Goal: Information Seeking & Learning: Learn about a topic

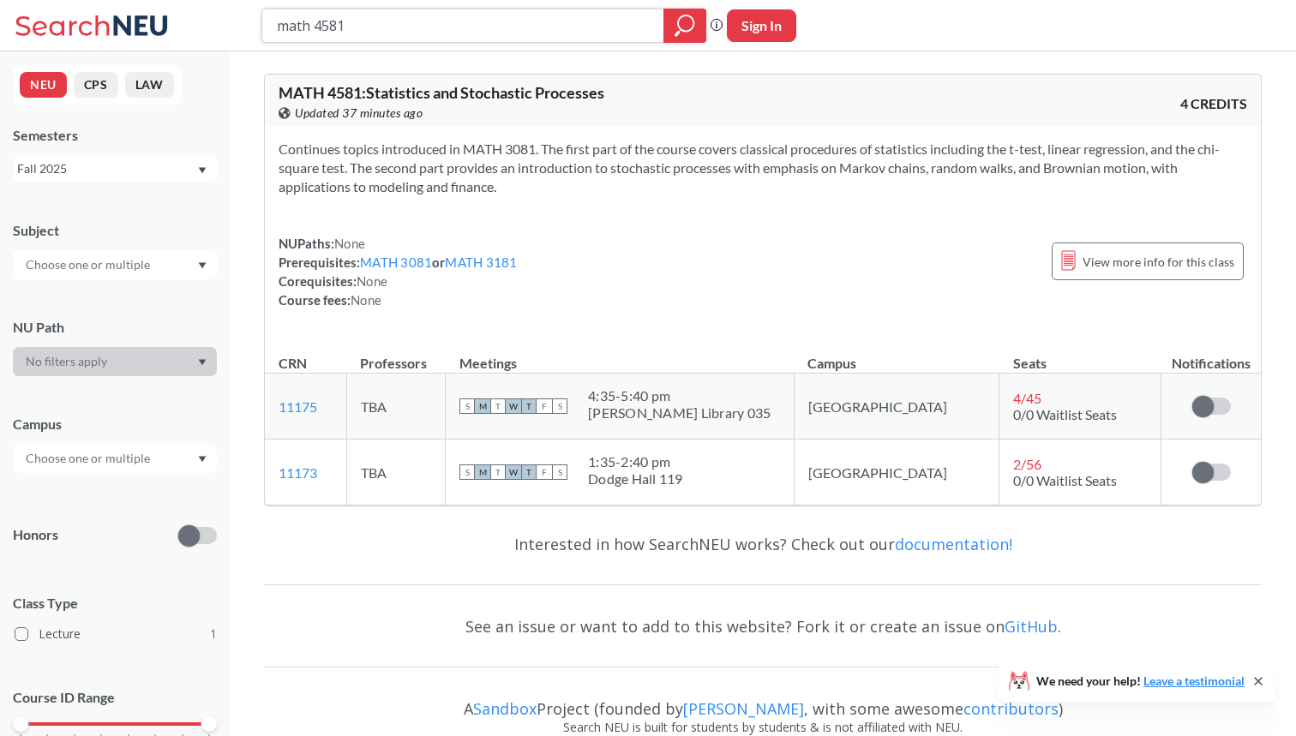
drag, startPoint x: 403, startPoint y: 21, endPoint x: 167, endPoint y: 19, distance: 235.8
click at [167, 21] on div "math 4581 Phrase search guarantees the exact search appears in the results. Ex.…" at bounding box center [648, 25] width 1296 height 51
click at [677, 26] on icon "magnifying glass" at bounding box center [685, 26] width 21 height 24
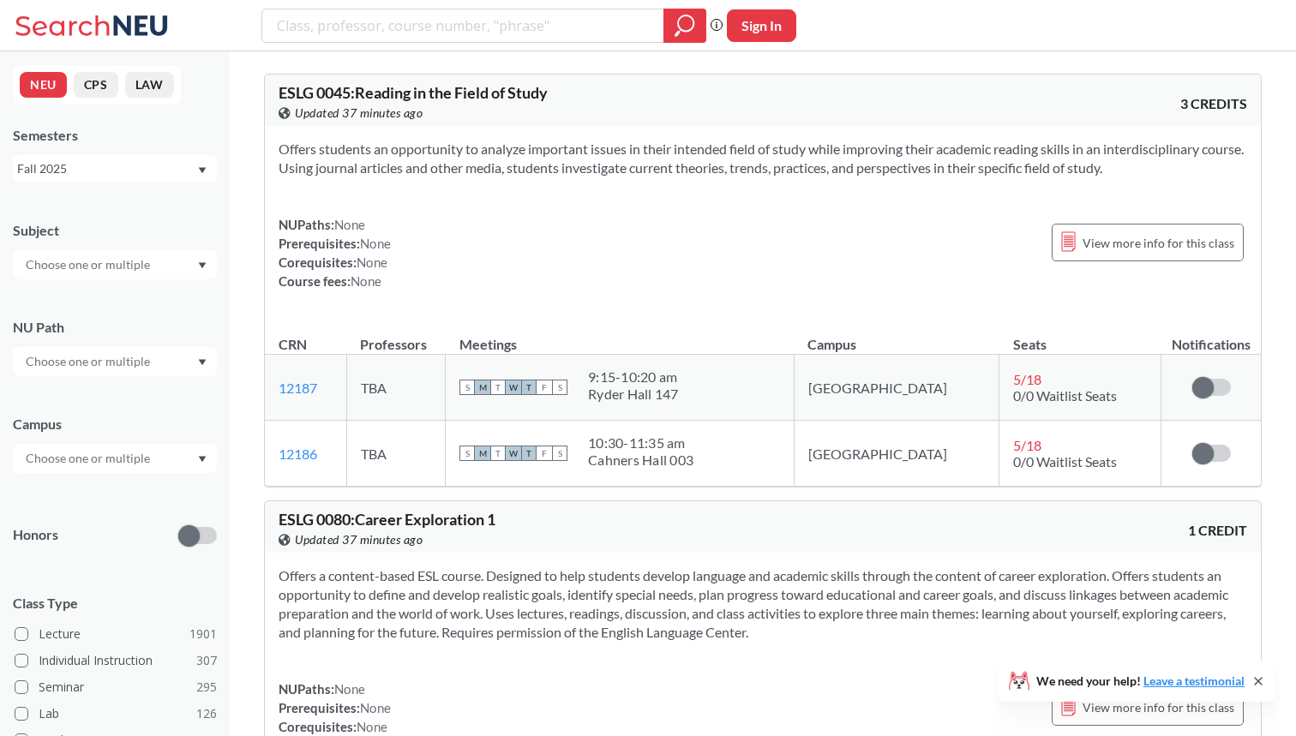
click at [165, 365] on div at bounding box center [115, 361] width 204 height 29
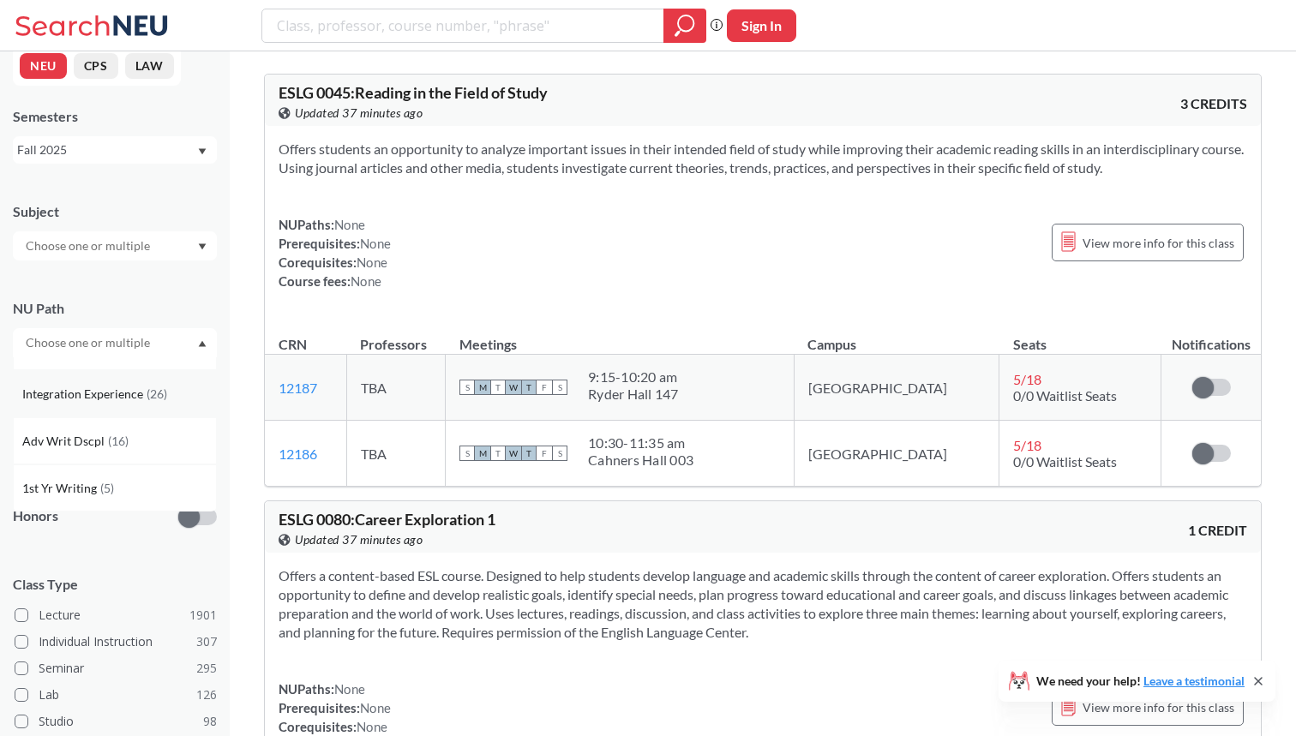
click at [133, 405] on div "Integration Experience ( 26 )" at bounding box center [115, 393] width 204 height 47
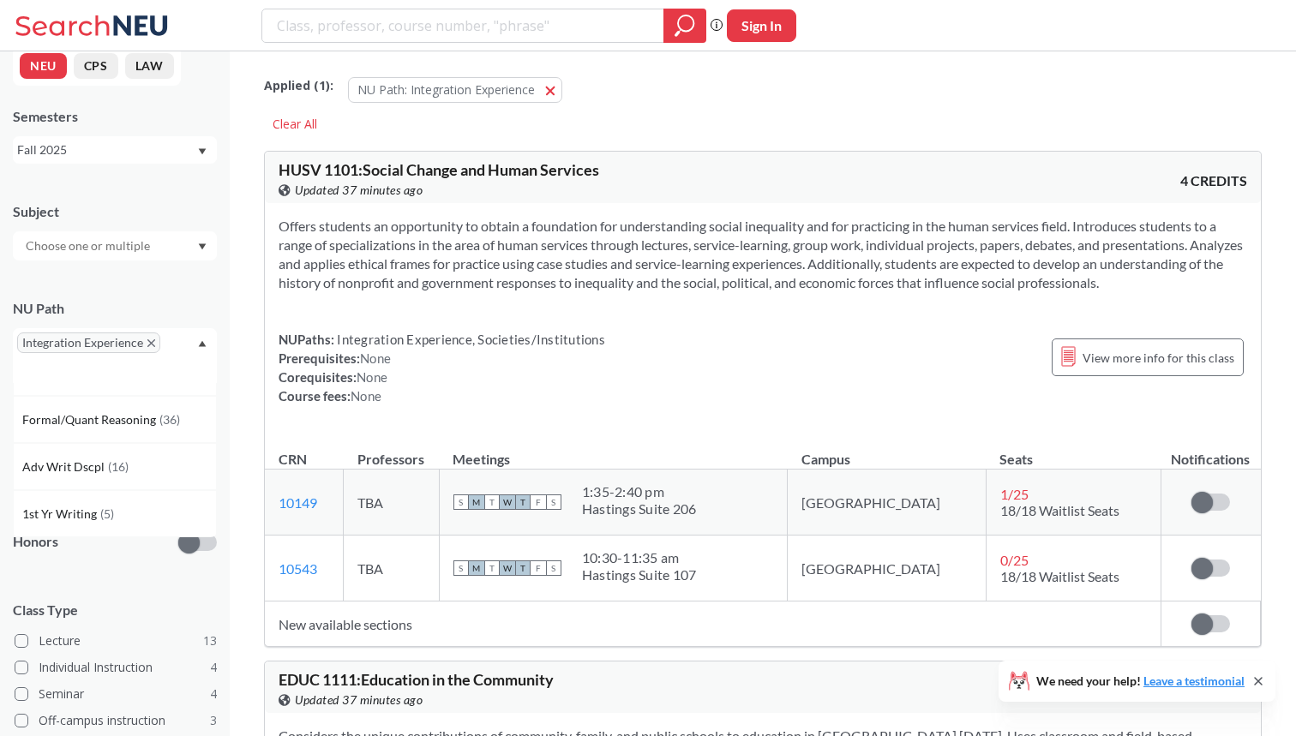
scroll to position [411, 0]
click at [165, 295] on div "NU Path Integration Experience" at bounding box center [115, 332] width 204 height 101
click at [165, 147] on div "Fall 2025" at bounding box center [106, 150] width 179 height 19
click at [143, 228] on div "Summer 2 2025" at bounding box center [119, 234] width 194 height 19
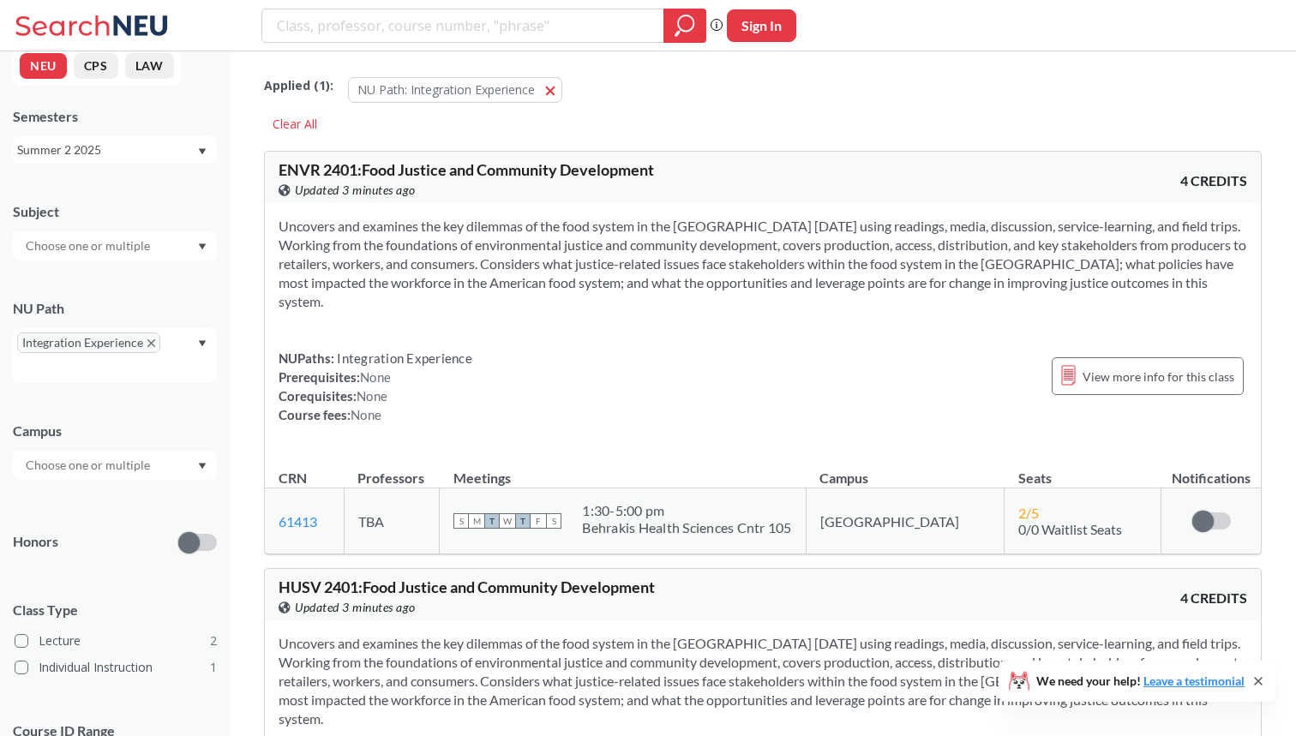
click at [158, 461] on div at bounding box center [115, 465] width 204 height 29
click at [153, 423] on div "Campus" at bounding box center [115, 431] width 204 height 19
click at [180, 141] on div "Summer 2 2025" at bounding box center [106, 150] width 179 height 19
click at [136, 283] on div "Summer 1 2025" at bounding box center [119, 292] width 194 height 19
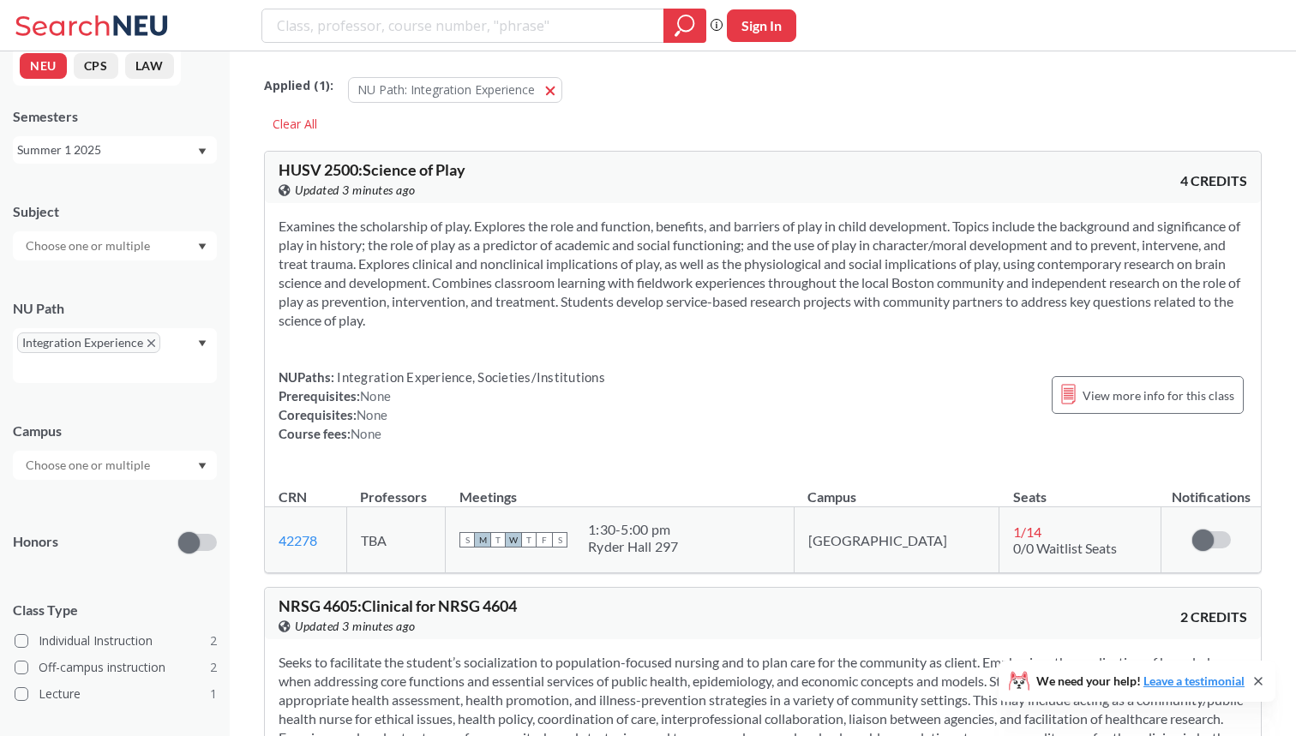
click at [158, 448] on div "Campus" at bounding box center [115, 442] width 204 height 75
click at [158, 458] on div at bounding box center [115, 465] width 204 height 29
click at [143, 496] on span "No campus, no room needed" at bounding box center [99, 504] width 155 height 19
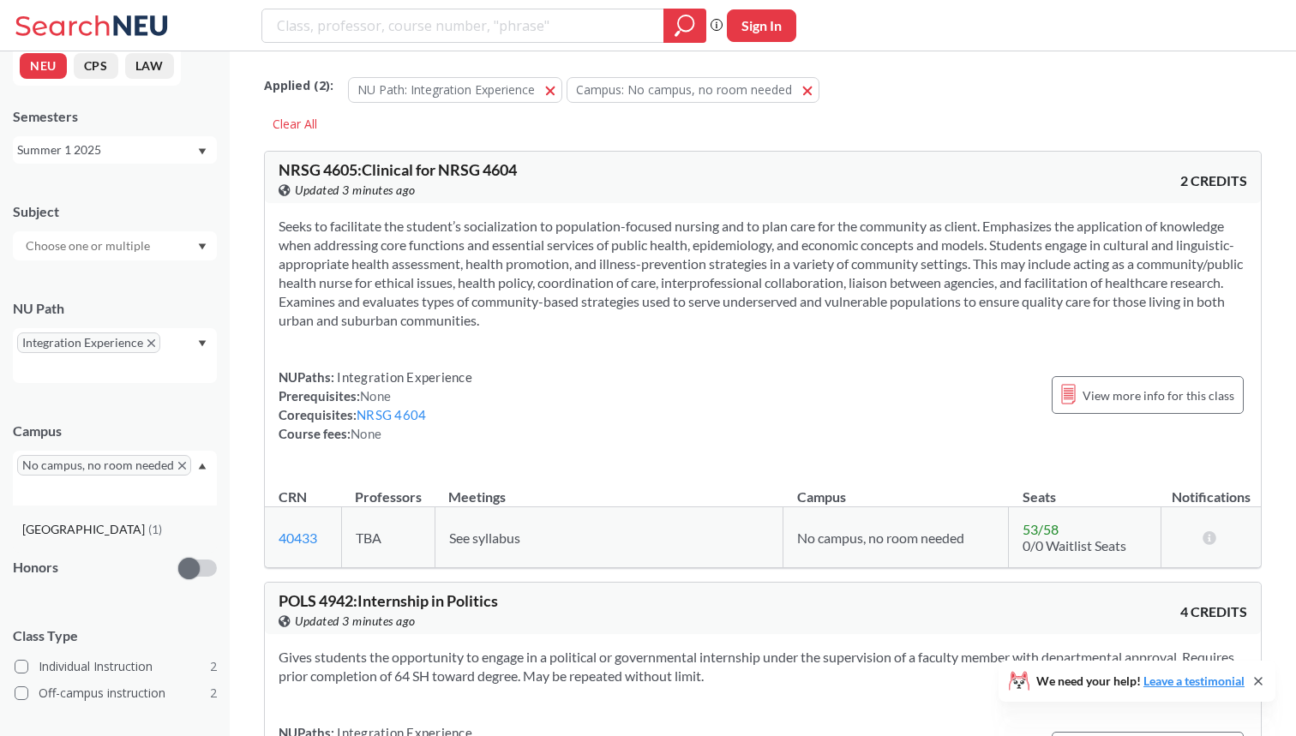
click at [133, 521] on div "Boston ( 1 )" at bounding box center [119, 529] width 194 height 19
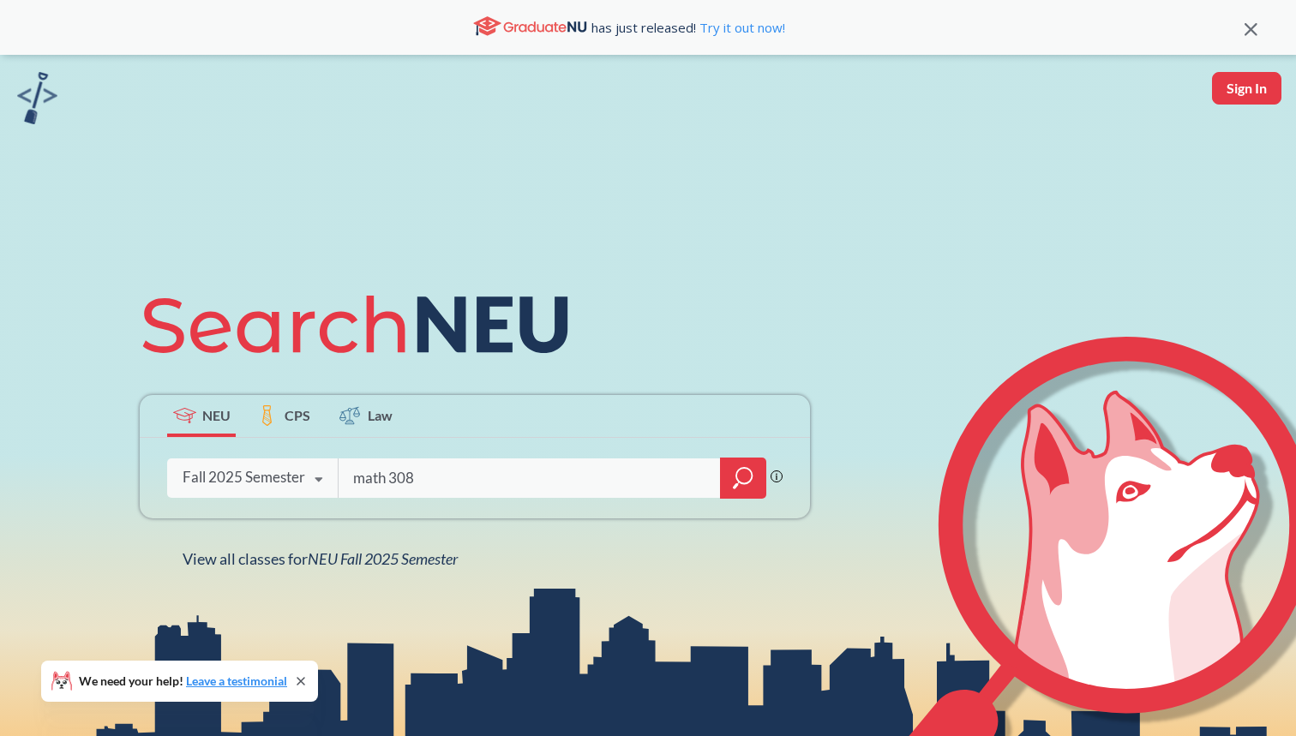
type input "math 3081"
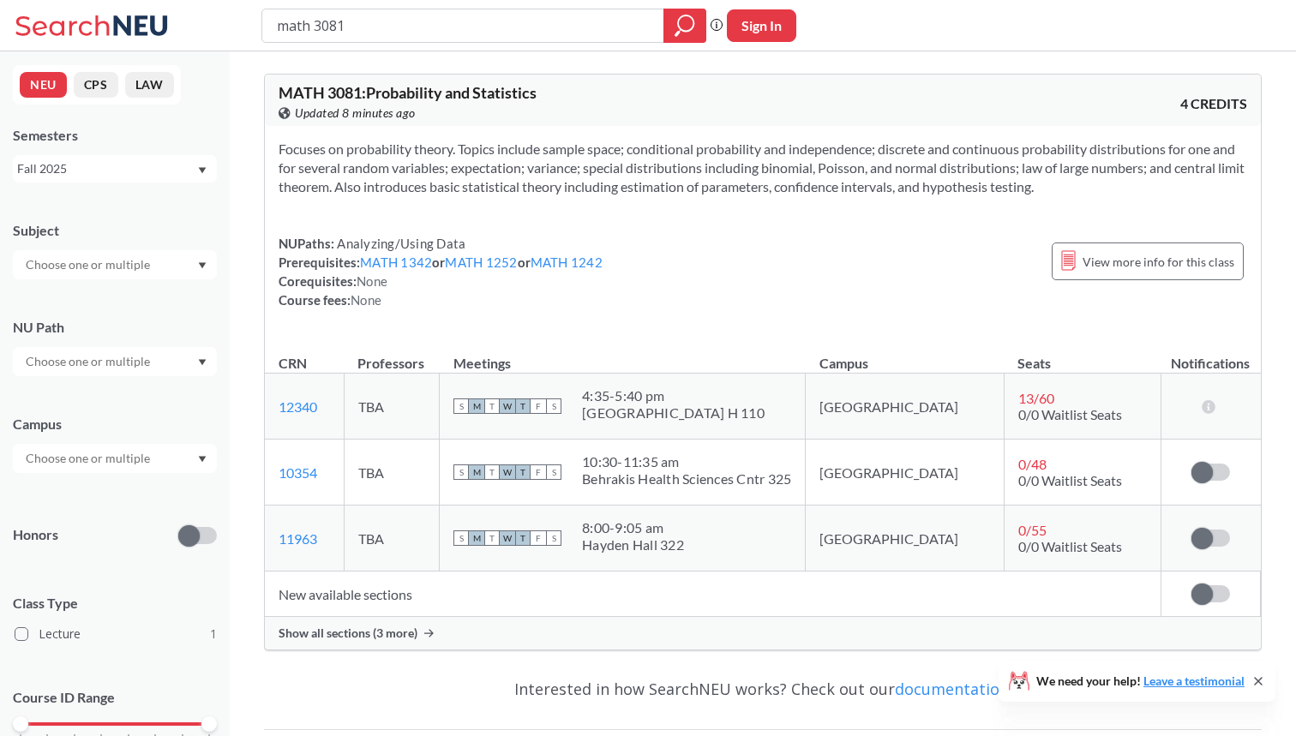
click at [156, 172] on div "Fall 2025" at bounding box center [106, 168] width 179 height 19
click at [132, 257] on div "Summer 2 2025" at bounding box center [119, 253] width 194 height 19
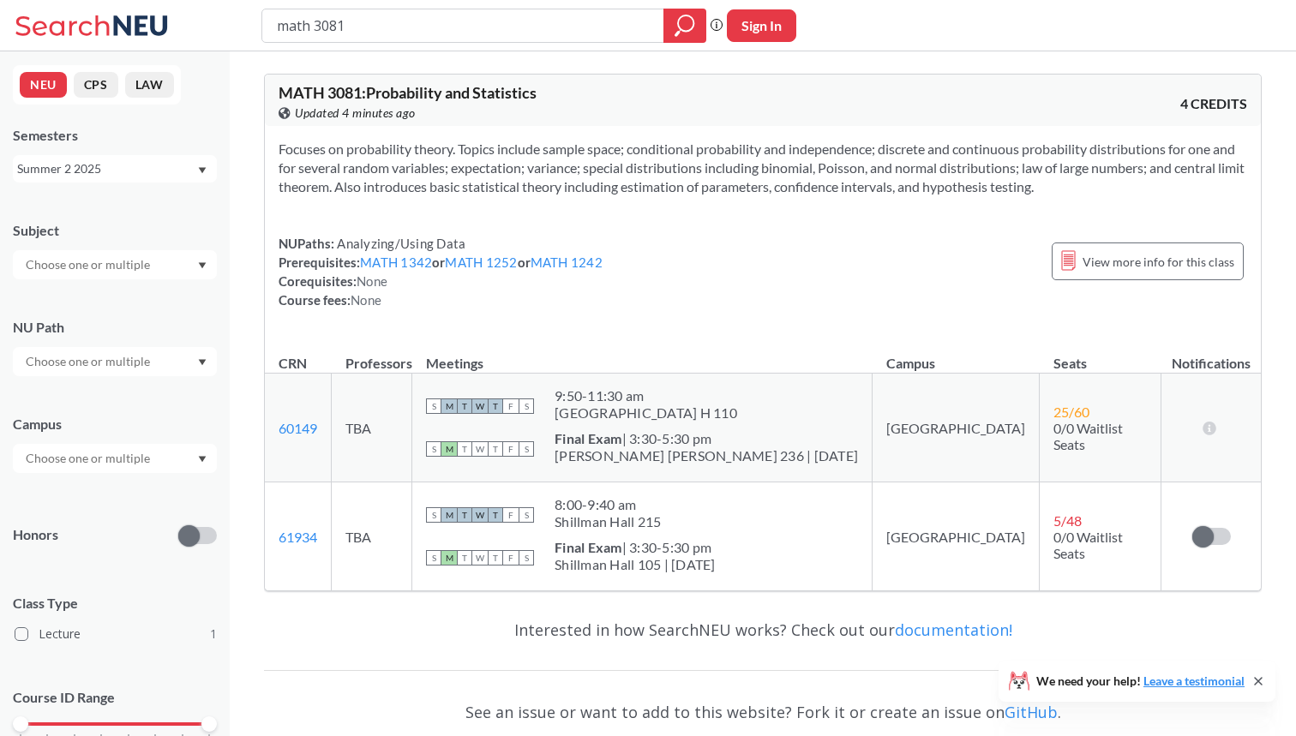
click at [164, 172] on div "Summer 2 2025" at bounding box center [106, 168] width 179 height 19
click at [135, 246] on div "Summer 1 2025" at bounding box center [119, 253] width 194 height 19
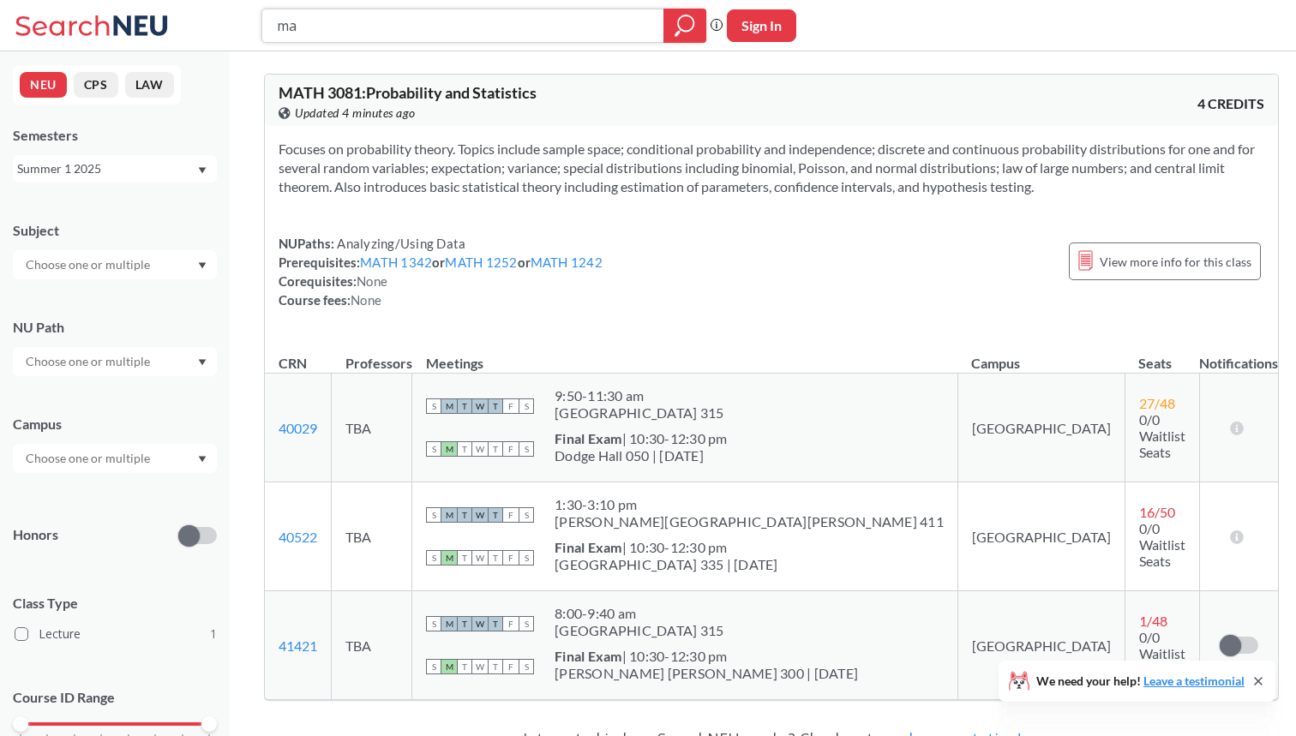
type input "m"
type input "ie 3412"
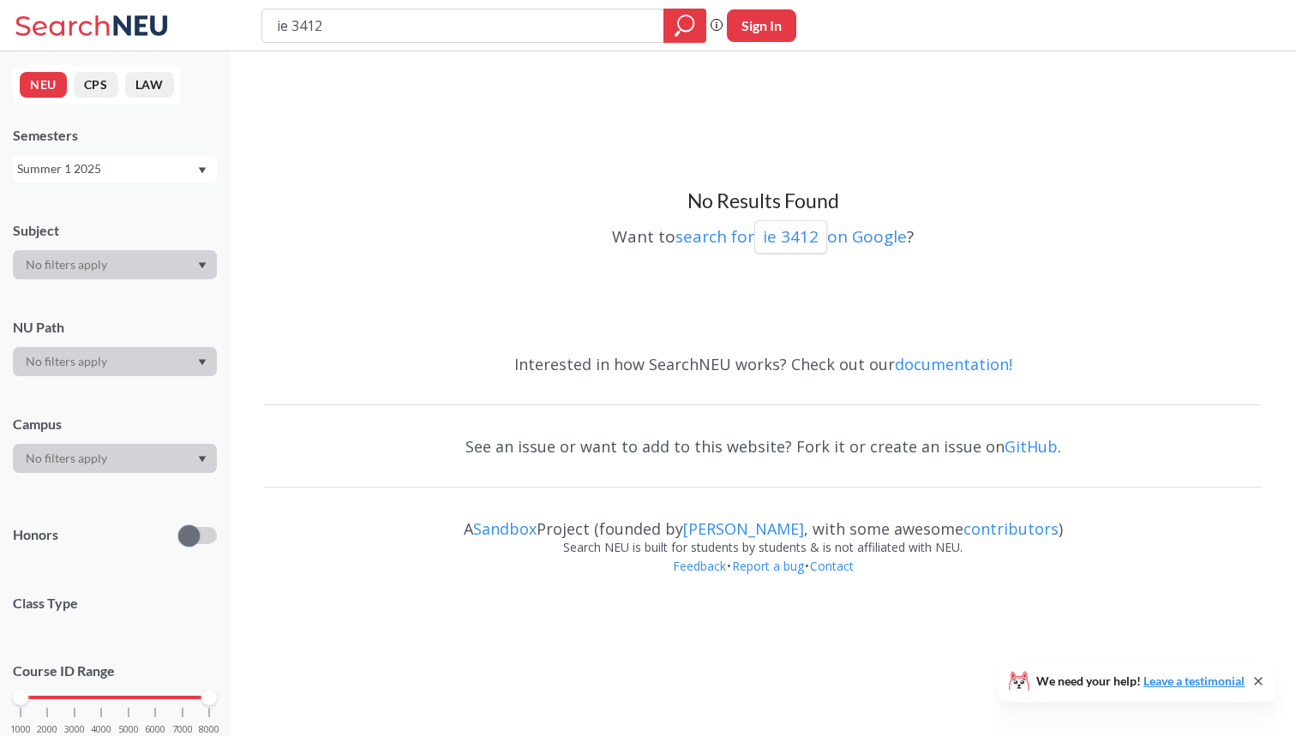
click at [143, 183] on div "NEU CPS LAW Semesters Summer 1 2025 Subject NU Path Campus Honors Class Type Co…" at bounding box center [115, 393] width 230 height 685
click at [143, 165] on div "Summer 1 2025" at bounding box center [106, 168] width 179 height 19
click at [127, 248] on div "Summer 2 2025" at bounding box center [119, 253] width 194 height 19
click at [155, 165] on div "Summer 2 2025" at bounding box center [106, 168] width 179 height 19
click at [135, 213] on div "Fall 2025" at bounding box center [119, 206] width 194 height 19
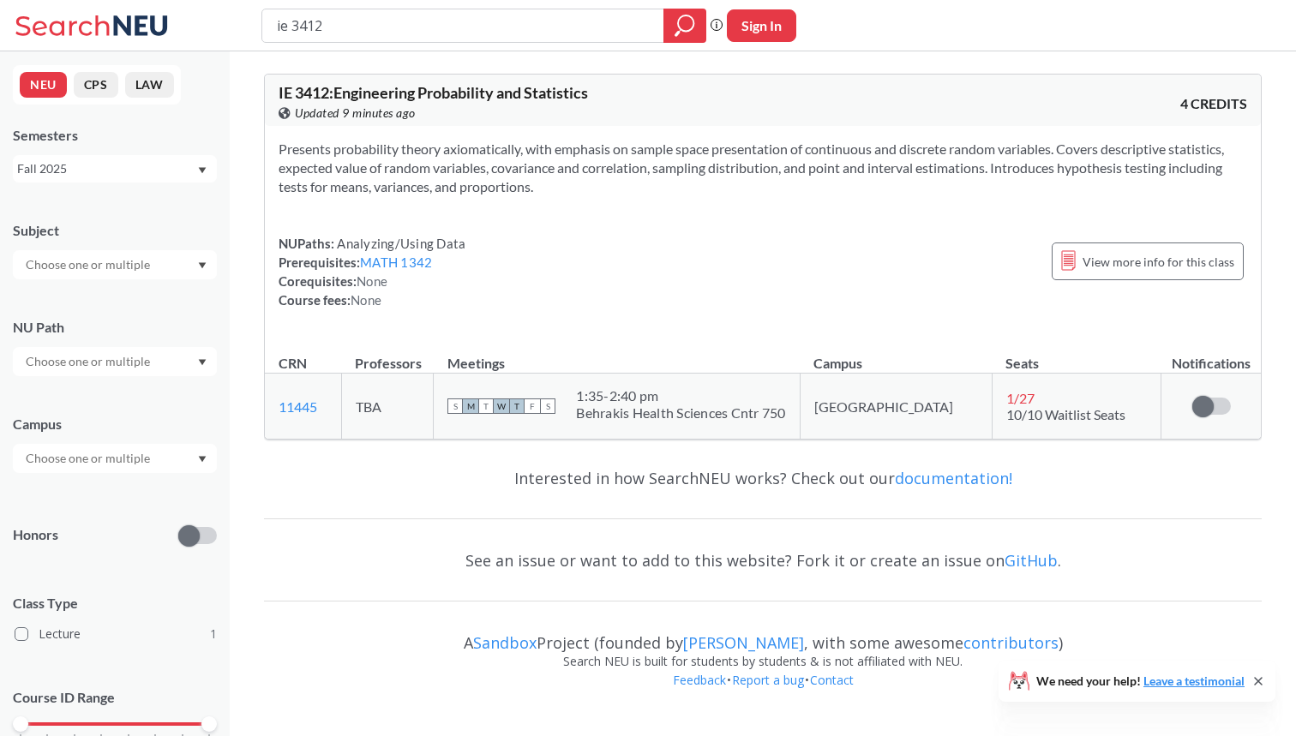
click at [150, 167] on div "Fall 2025" at bounding box center [106, 168] width 179 height 19
click at [117, 297] on div "Spring 2025" at bounding box center [115, 311] width 204 height 47
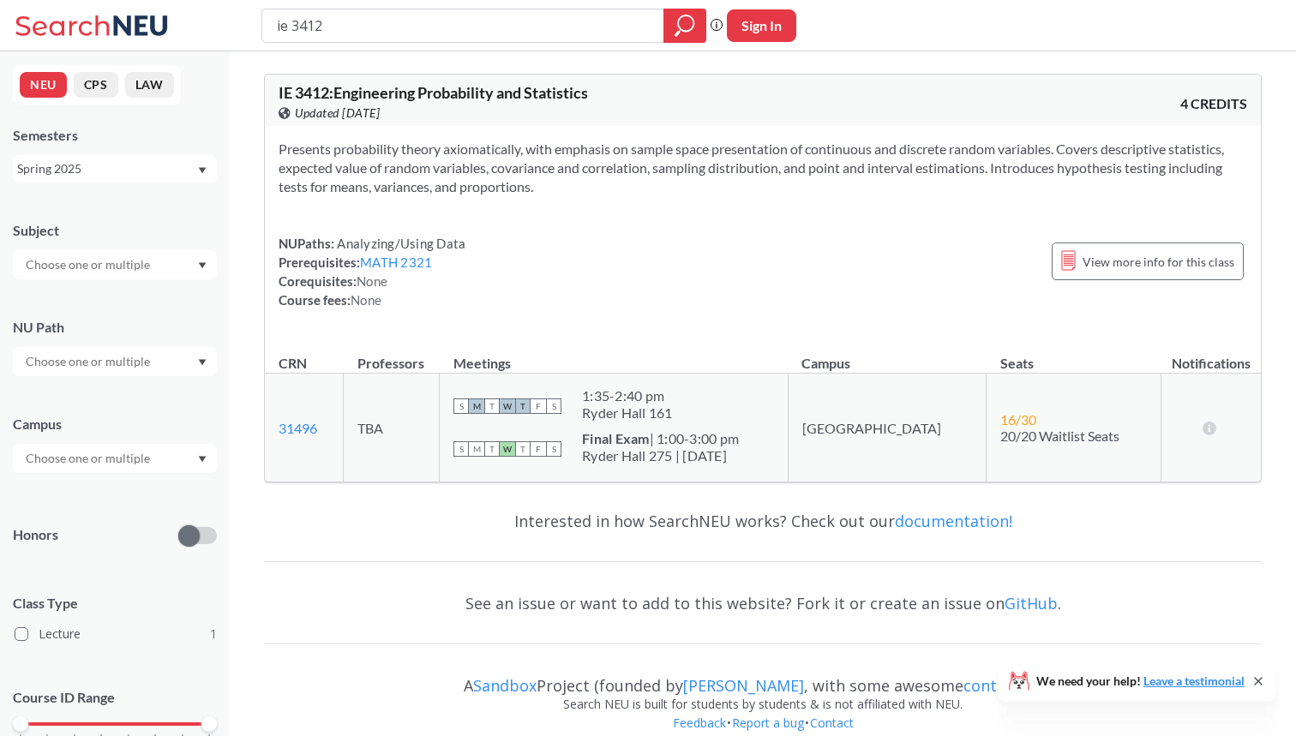
click at [144, 175] on div "Spring 2025" at bounding box center [106, 168] width 179 height 19
click at [122, 254] on div "Fall 2024" at bounding box center [119, 254] width 194 height 19
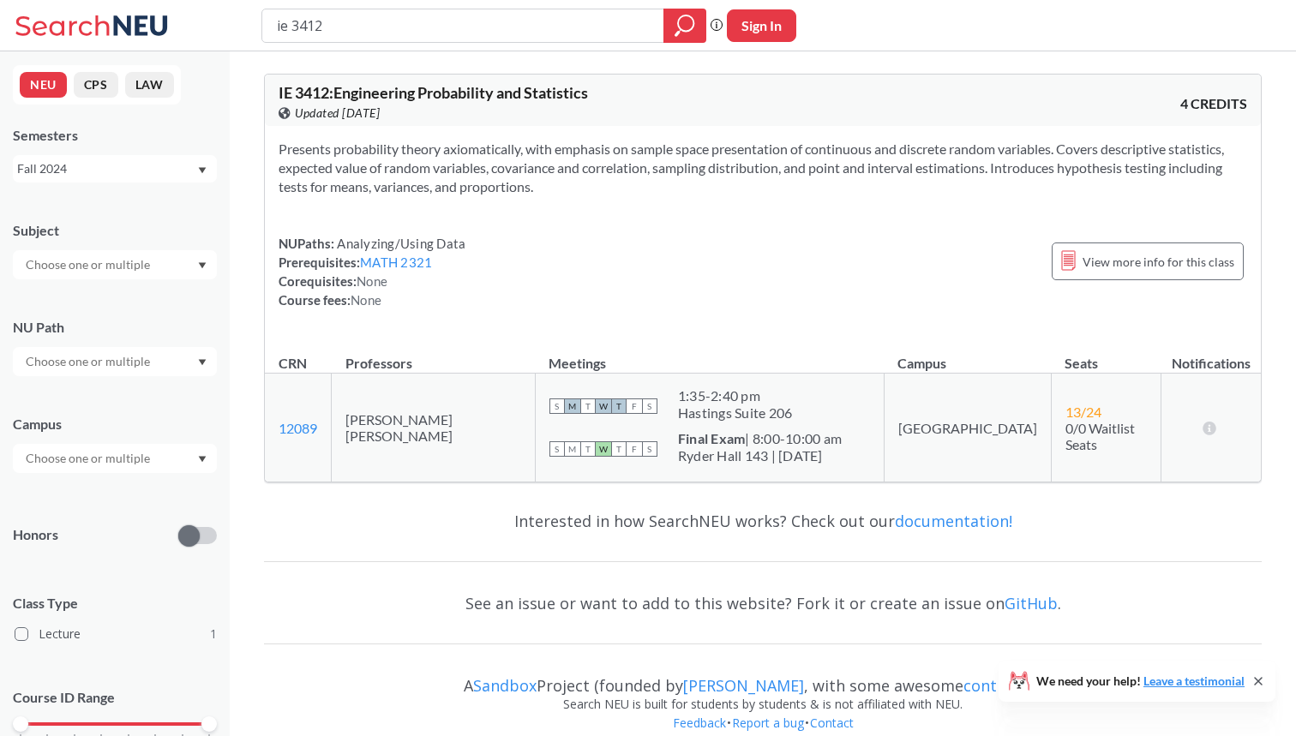
click at [140, 183] on div "NEU CPS LAW Semesters Fall 2024 Subject NU Path Campus Honors Class Type Lectur…" at bounding box center [115, 393] width 230 height 685
click at [140, 173] on div "Fall 2024" at bounding box center [106, 168] width 179 height 19
click at [110, 280] on div "Spring 2024" at bounding box center [119, 279] width 194 height 19
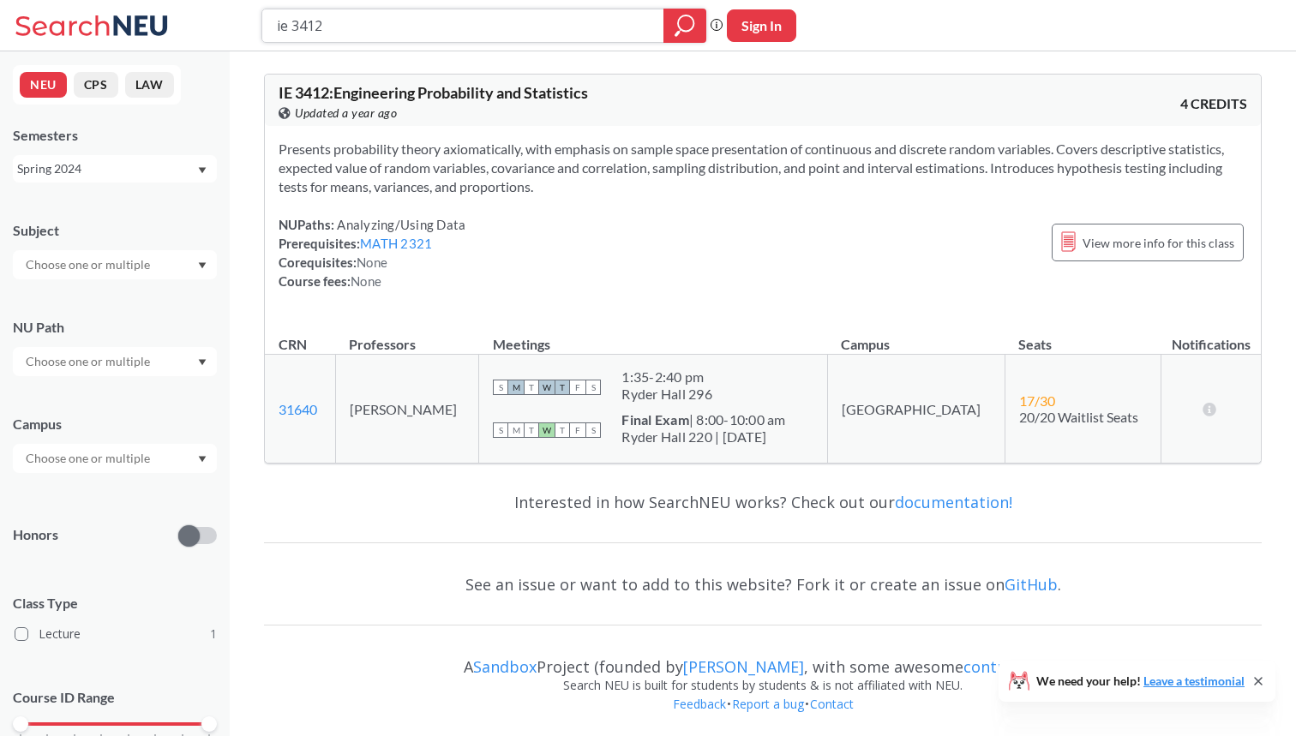
drag, startPoint x: 397, startPoint y: 23, endPoint x: 231, endPoint y: 22, distance: 166.3
click at [231, 21] on div "ie 3412 Phrase search guarantees the exact search appears in the results. Ex. I…" at bounding box center [648, 25] width 1296 height 51
type input "me 3475"
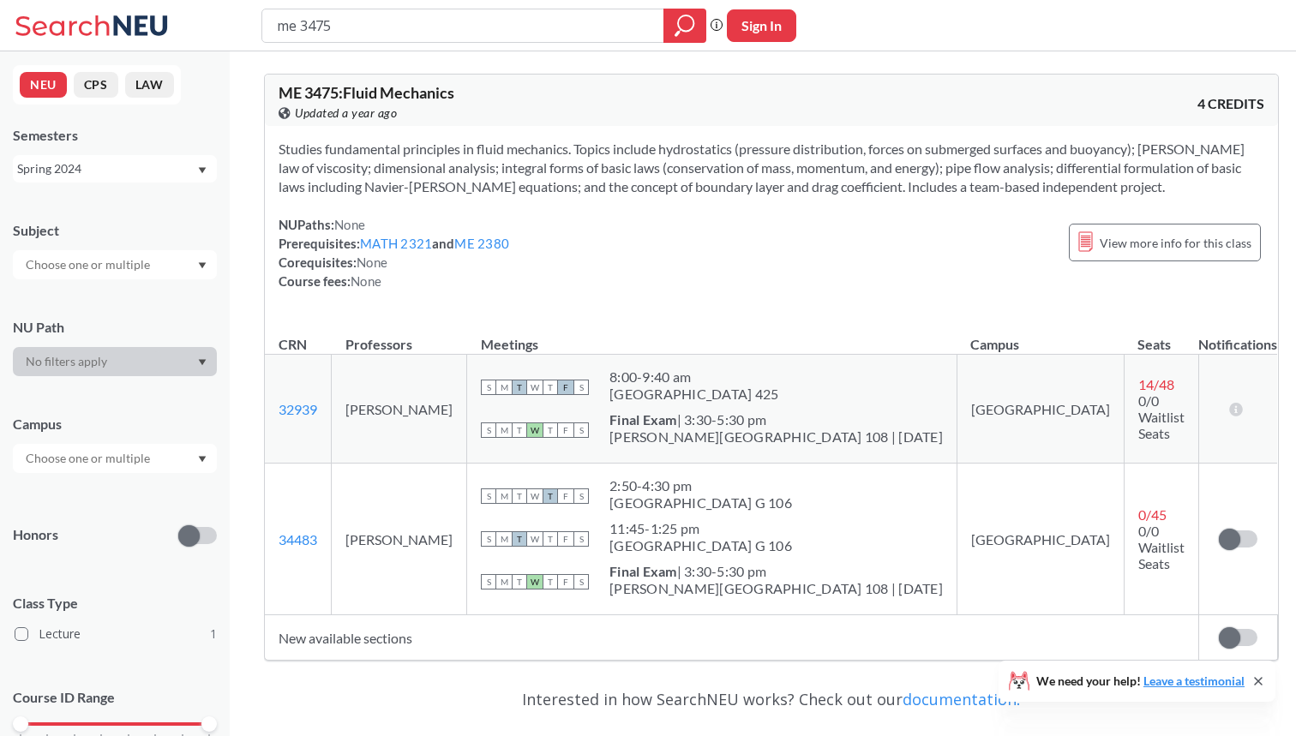
click at [177, 167] on div "Spring 2024" at bounding box center [106, 168] width 179 height 19
click at [137, 194] on div "Fall 2025" at bounding box center [115, 206] width 204 height 47
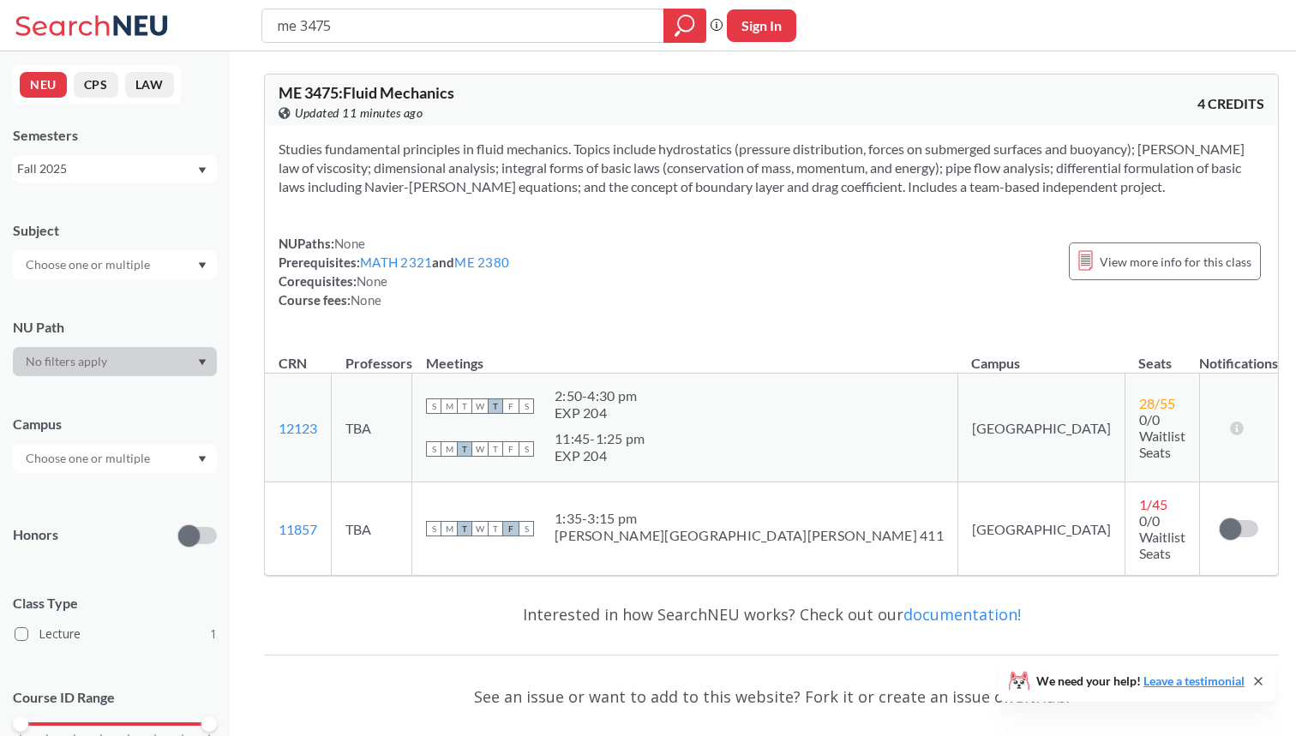
click at [374, 40] on div "me 3475" at bounding box center [483, 26] width 445 height 34
click at [361, 25] on input "me 3475" at bounding box center [463, 25] width 376 height 29
type input "me 4555"
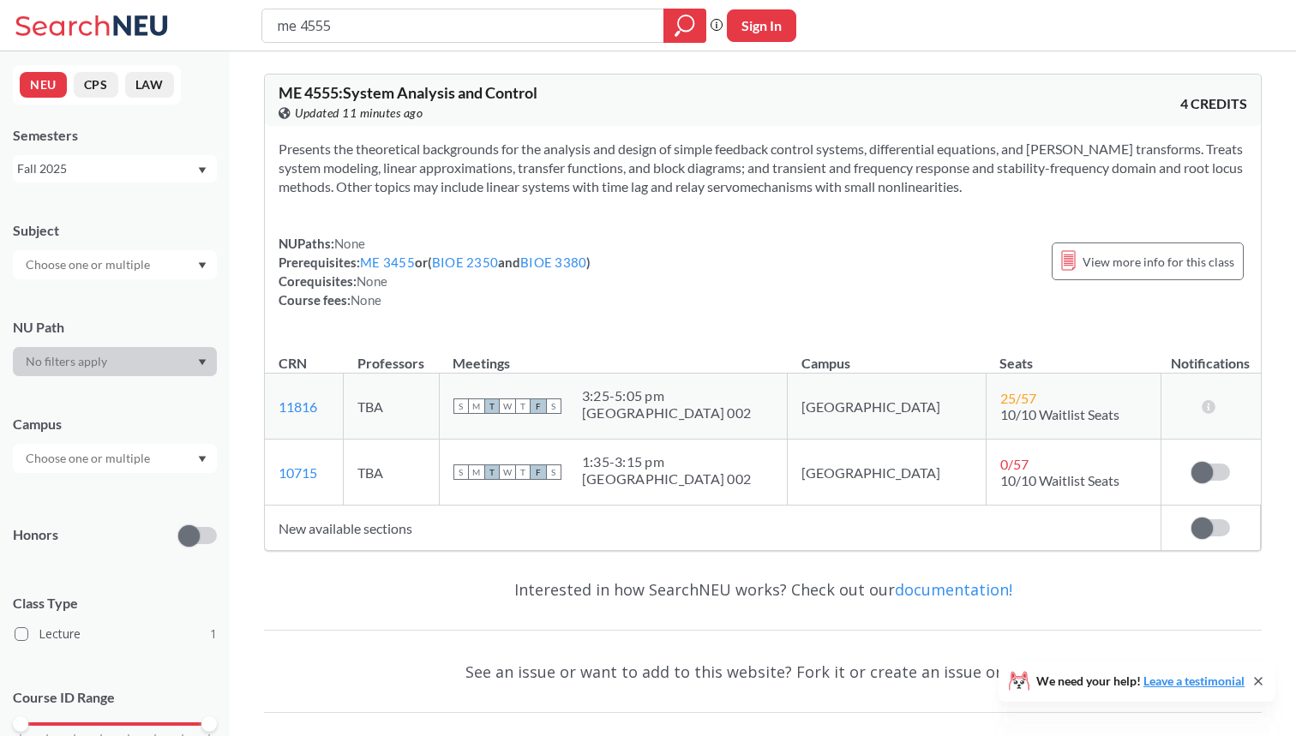
click at [173, 165] on div "Fall 2025" at bounding box center [106, 168] width 179 height 19
click at [138, 255] on div "Summer 2 2025" at bounding box center [119, 253] width 194 height 19
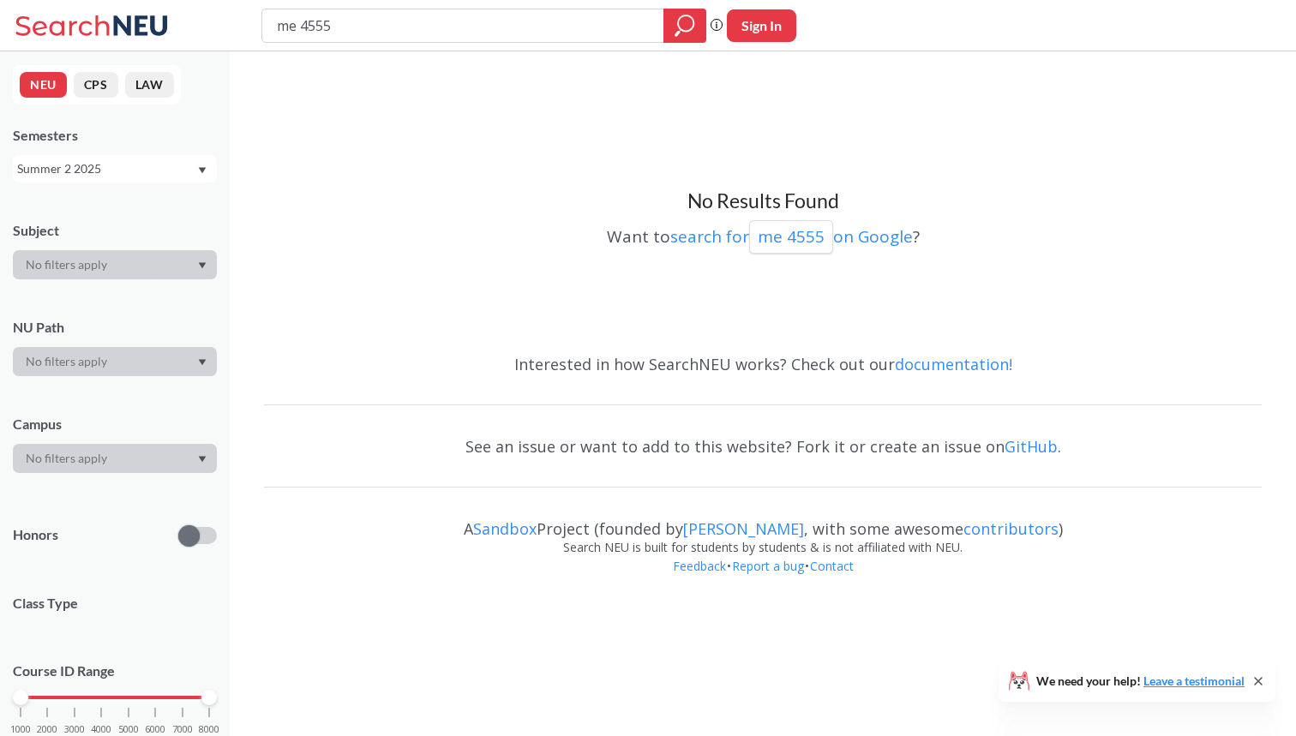
click at [161, 170] on div "Summer 2 2025" at bounding box center [106, 168] width 179 height 19
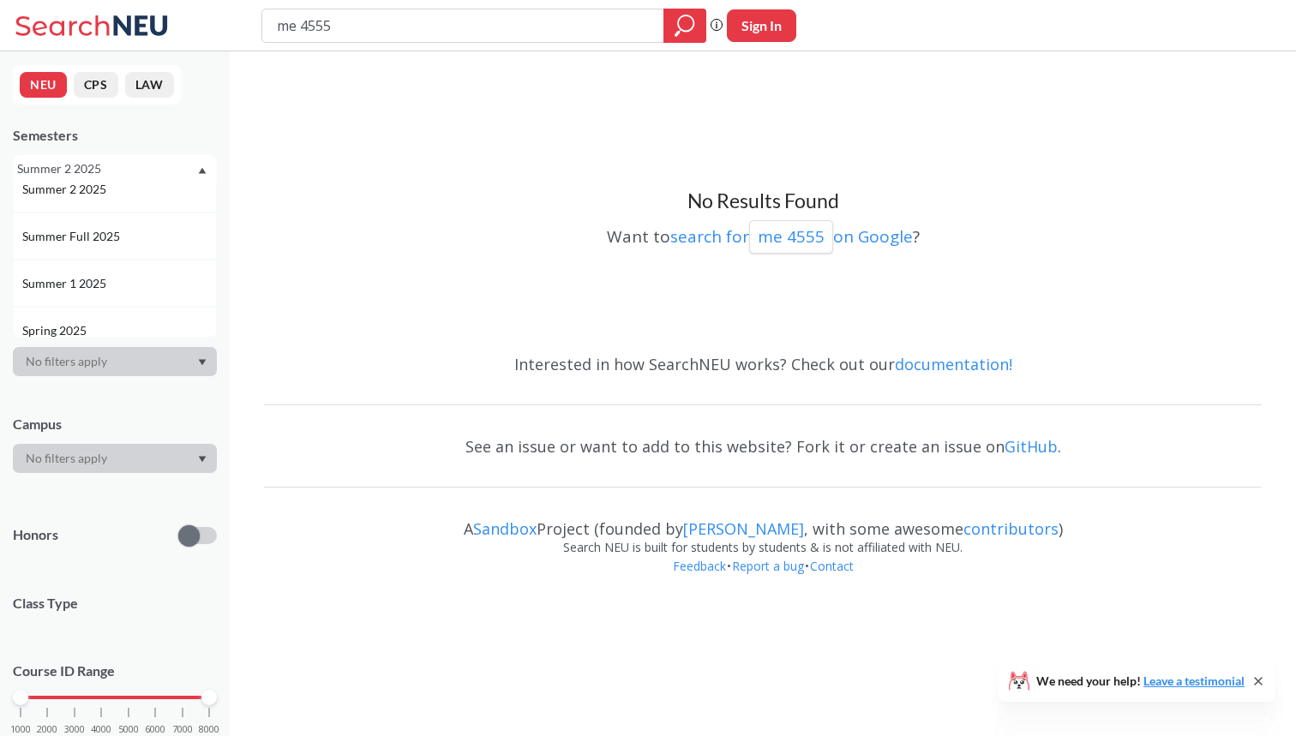
scroll to position [69, 0]
click at [135, 272] on div "Summer 1 2025" at bounding box center [119, 279] width 194 height 19
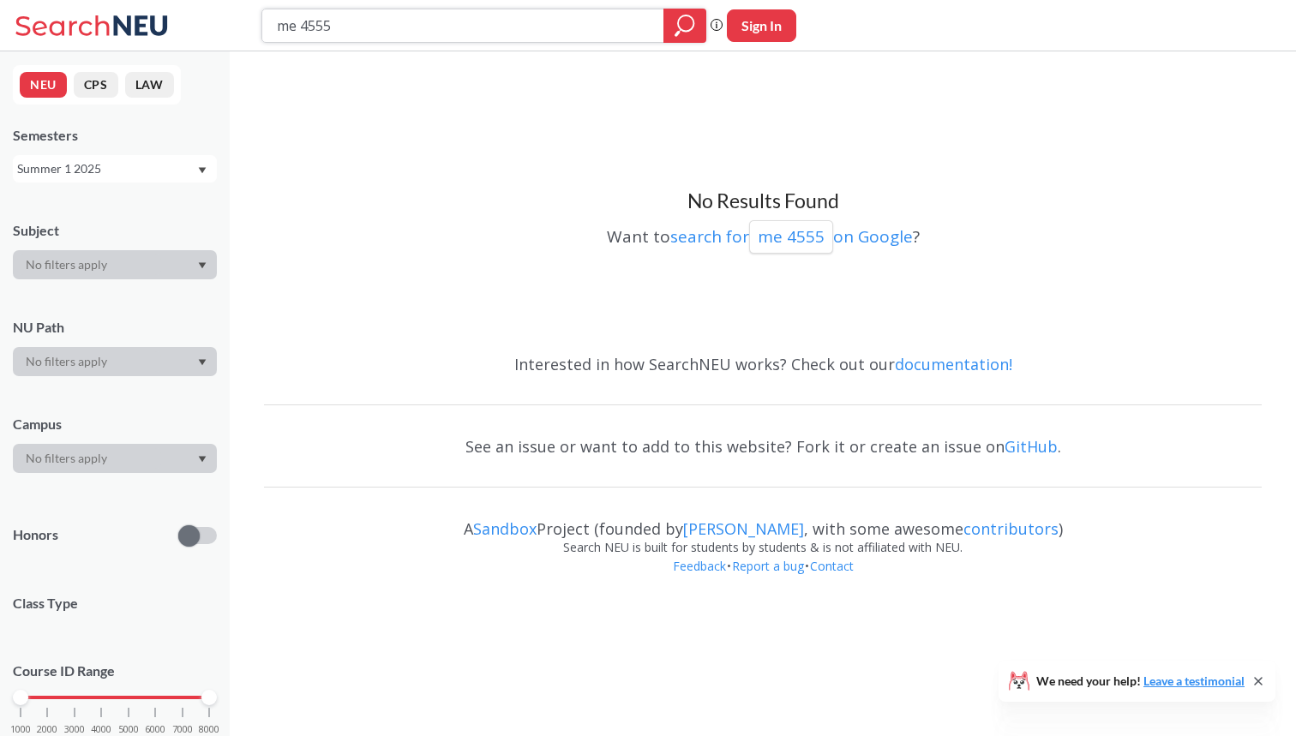
drag, startPoint x: 538, startPoint y: 30, endPoint x: 151, endPoint y: 15, distance: 386.9
click at [150, 15] on div "me 4555 Phrase search guarantees the exact search appears in the results. Ex. I…" at bounding box center [648, 25] width 1296 height 51
type input "artg 1220"
click at [54, 165] on div "Summer 1 2025" at bounding box center [106, 168] width 179 height 19
click at [59, 210] on span "Fall 2025" at bounding box center [48, 206] width 53 height 19
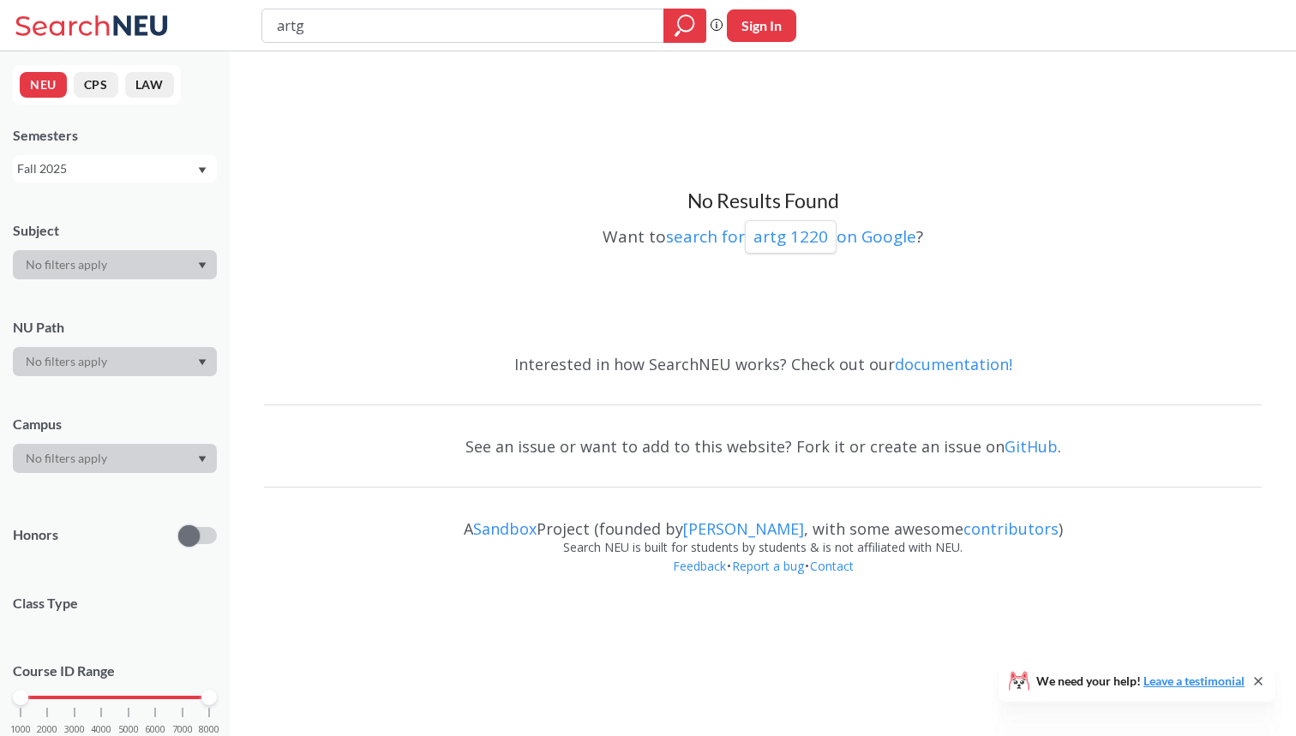
type input "artg"
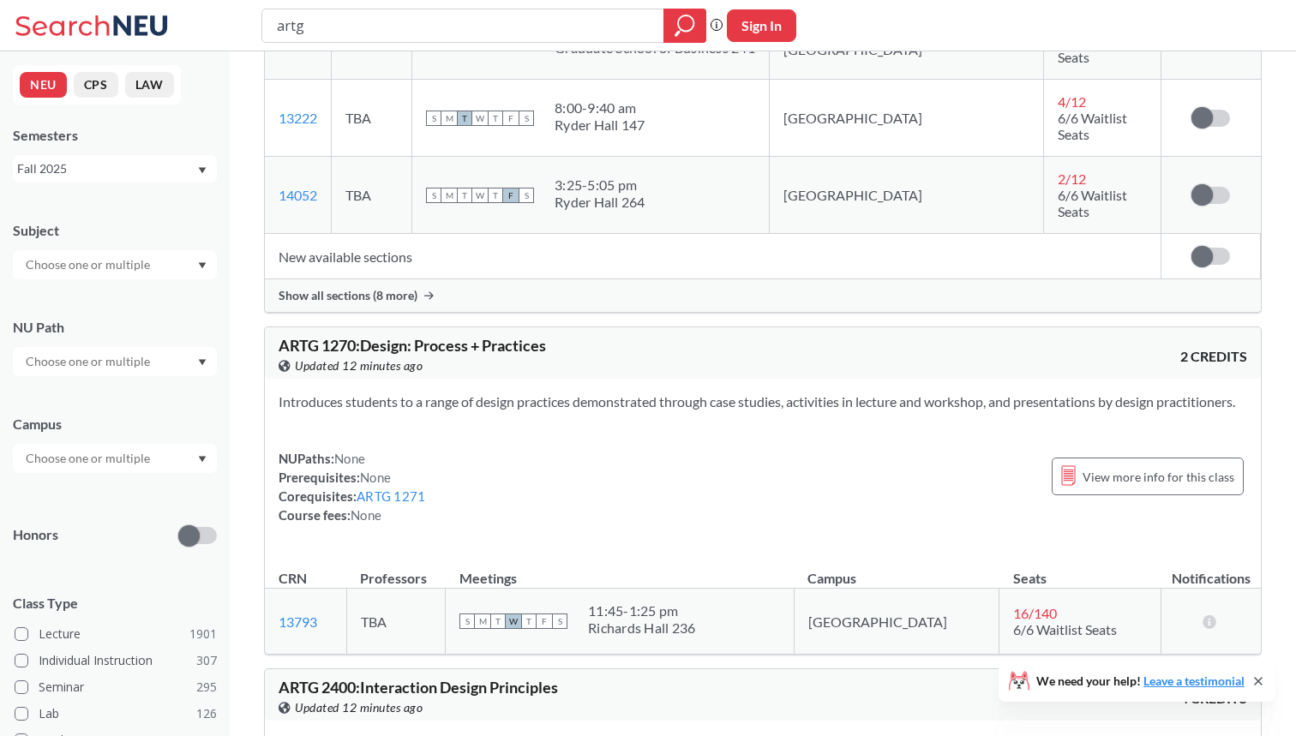
scroll to position [920, 0]
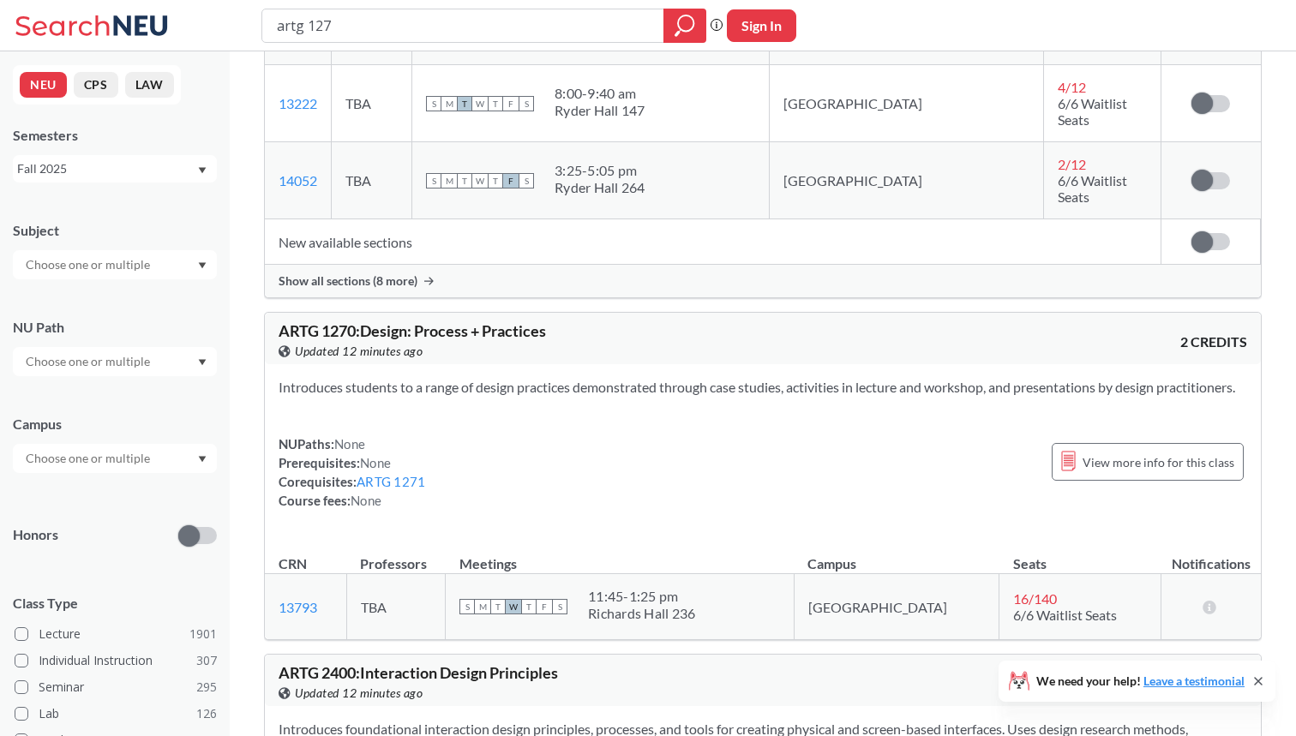
type input "artg 1270"
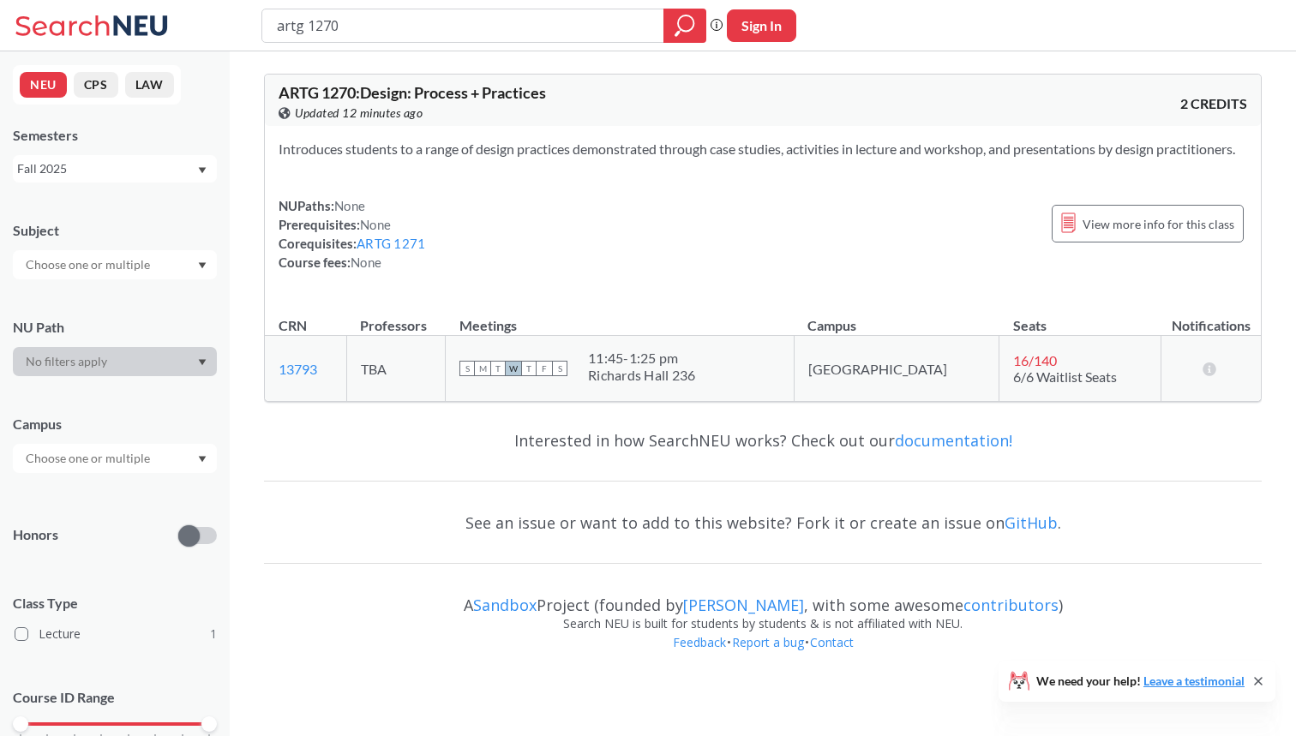
click at [144, 178] on div "Fall 2025" at bounding box center [115, 168] width 204 height 27
click at [133, 258] on div "Summer 2 2025" at bounding box center [119, 253] width 194 height 19
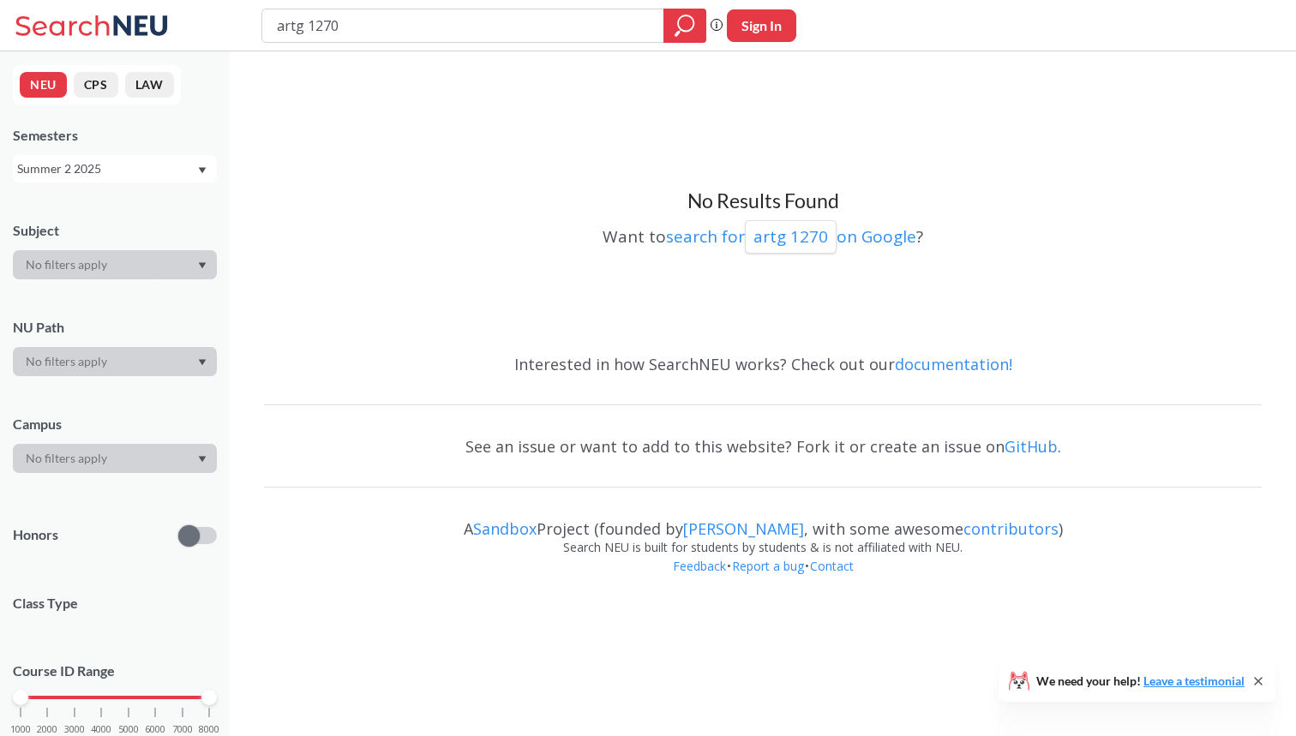
click at [153, 174] on div "Summer 2 2025" at bounding box center [106, 168] width 179 height 19
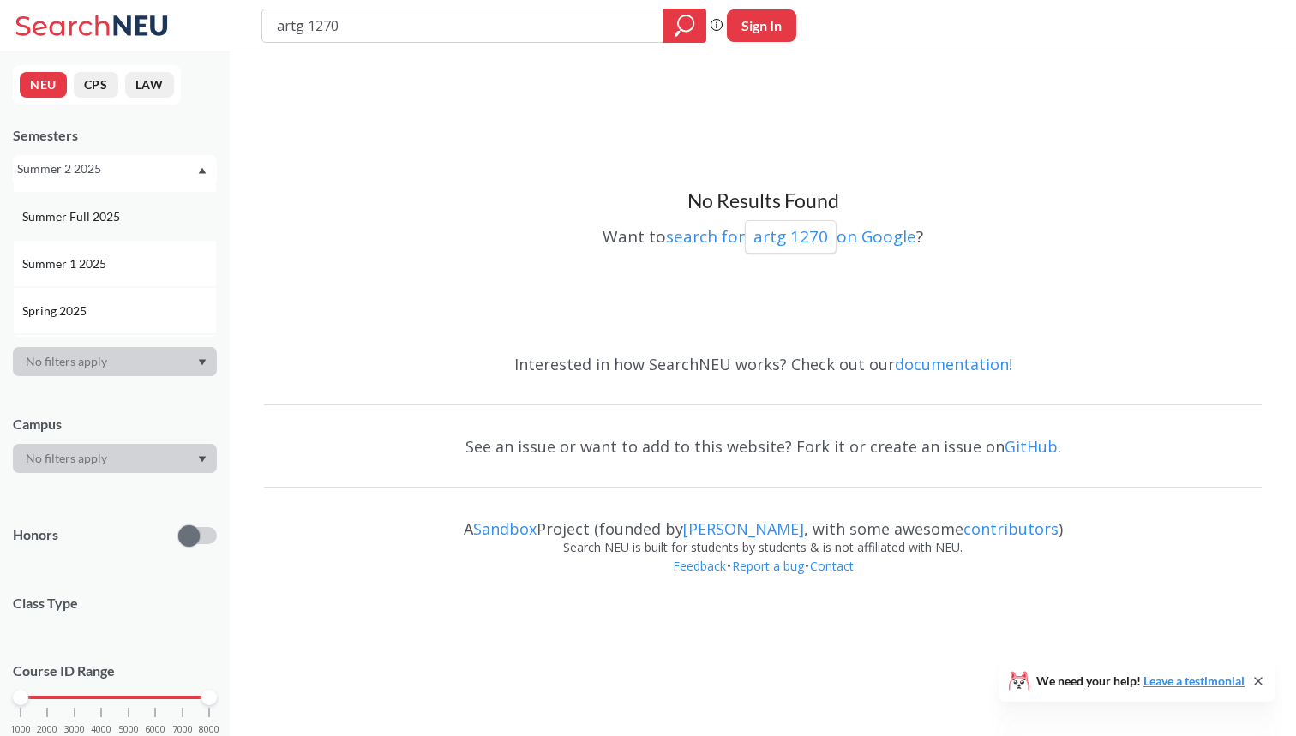
scroll to position [99, 0]
click at [137, 243] on div "Summer 1 2025" at bounding box center [119, 248] width 194 height 19
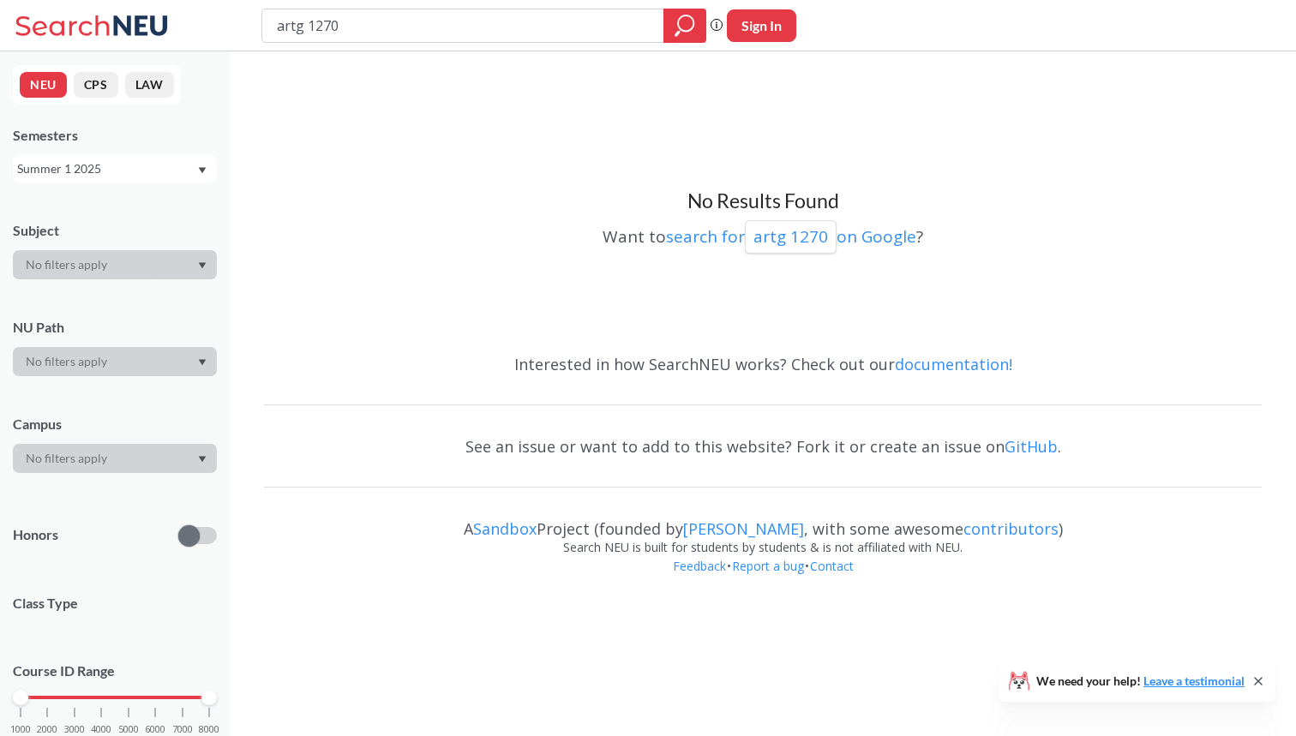
click at [162, 176] on div "Summer 1 2025" at bounding box center [106, 168] width 179 height 19
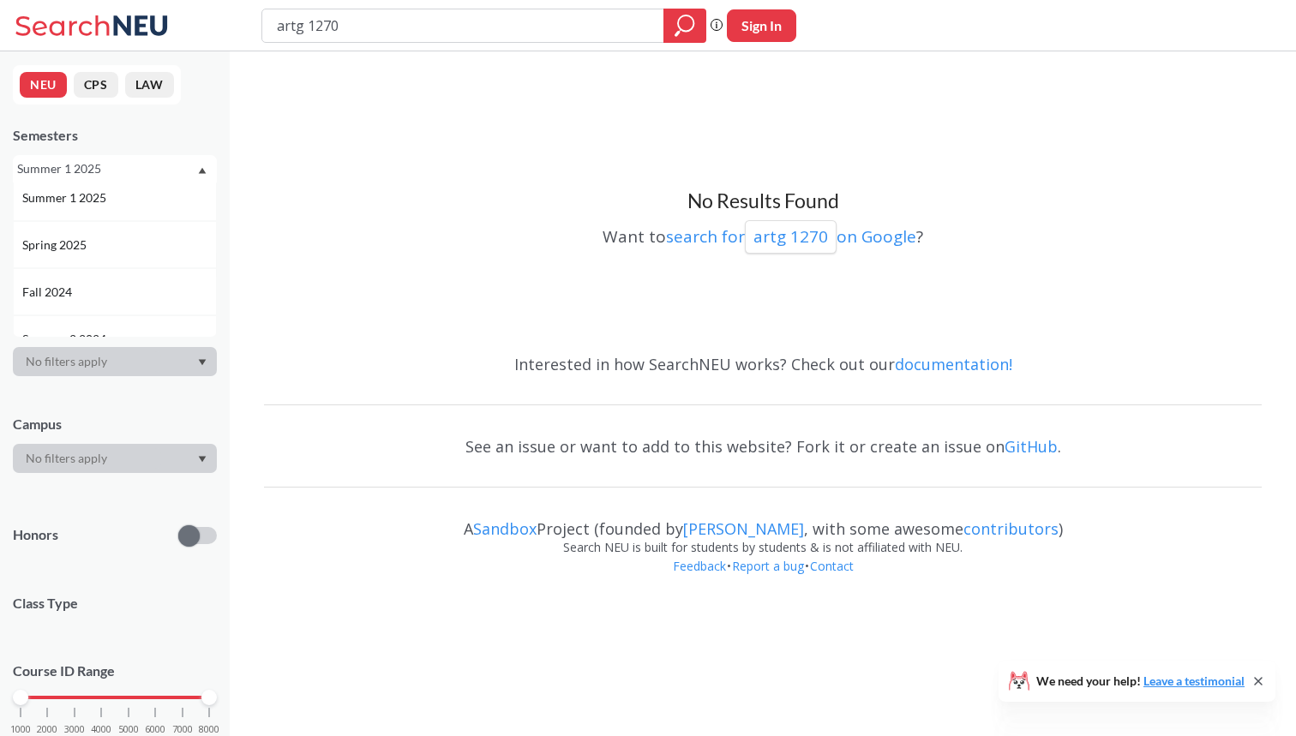
scroll to position [163, 0]
click at [106, 314] on div "Summer 2 2024" at bounding box center [115, 326] width 204 height 47
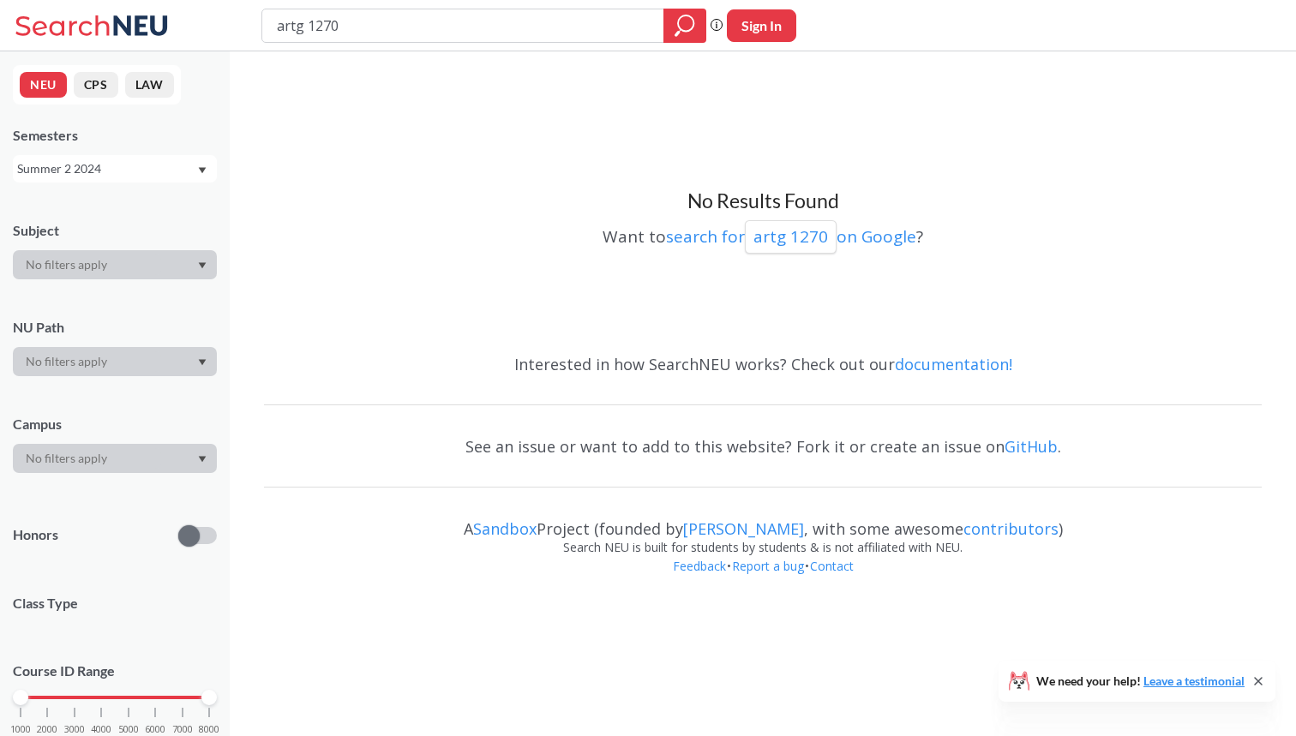
click at [145, 164] on div "Summer 2 2024" at bounding box center [106, 168] width 179 height 19
click at [127, 248] on div "Summer 2 2025" at bounding box center [119, 253] width 194 height 19
click at [129, 184] on div "NEU CPS LAW Semesters Summer 2 2025 Subject NU Path Campus Honors Class Type Co…" at bounding box center [115, 393] width 230 height 685
click at [129, 173] on div "Summer 2 2025" at bounding box center [106, 168] width 179 height 19
click at [118, 211] on div "Fall 2025" at bounding box center [119, 206] width 194 height 19
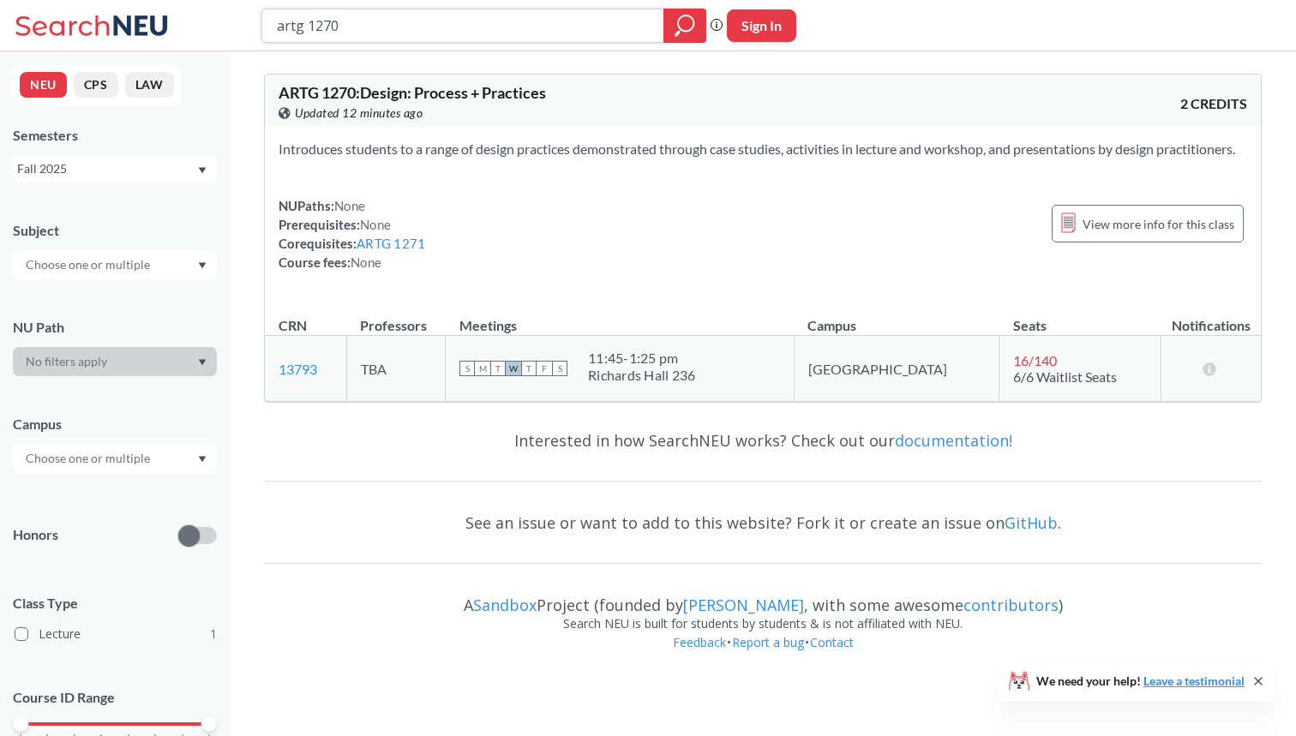
click at [356, 24] on input "artg 1270" at bounding box center [463, 25] width 376 height 29
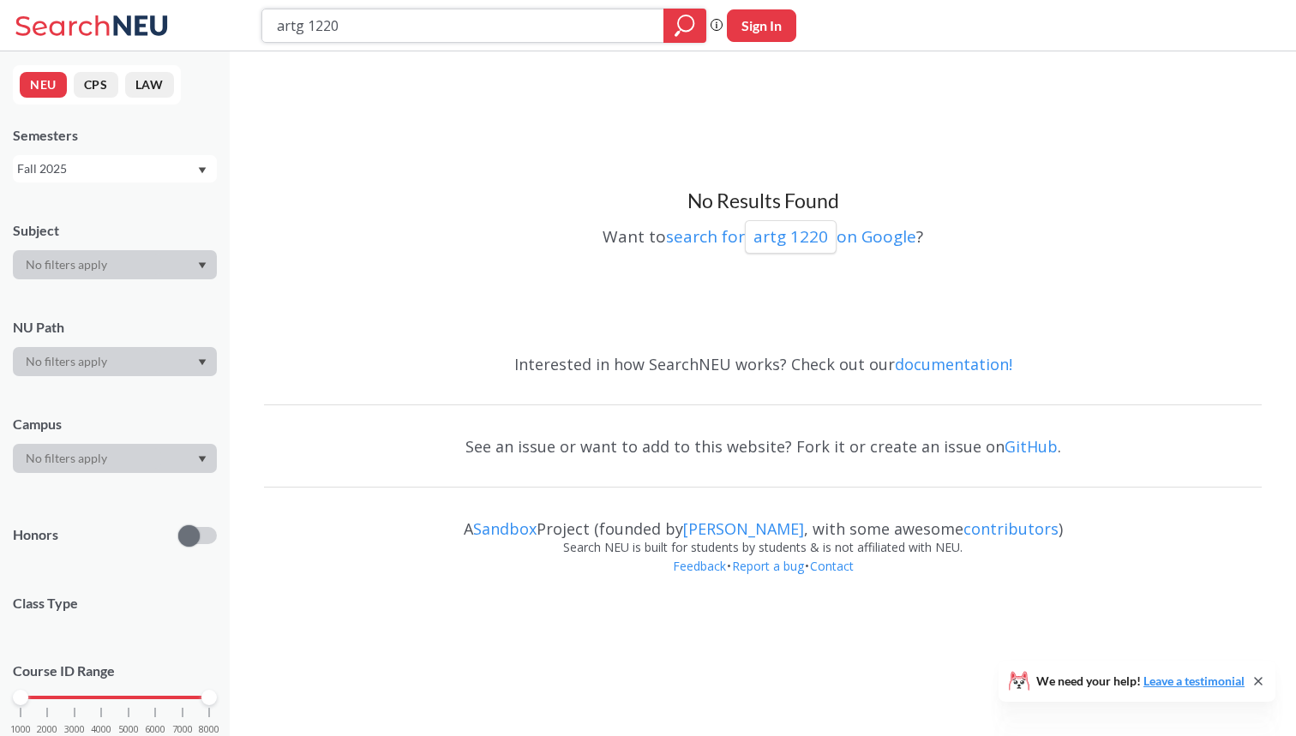
click at [303, 33] on input "artg 1220" at bounding box center [463, 25] width 376 height 29
type input "artf 1220"
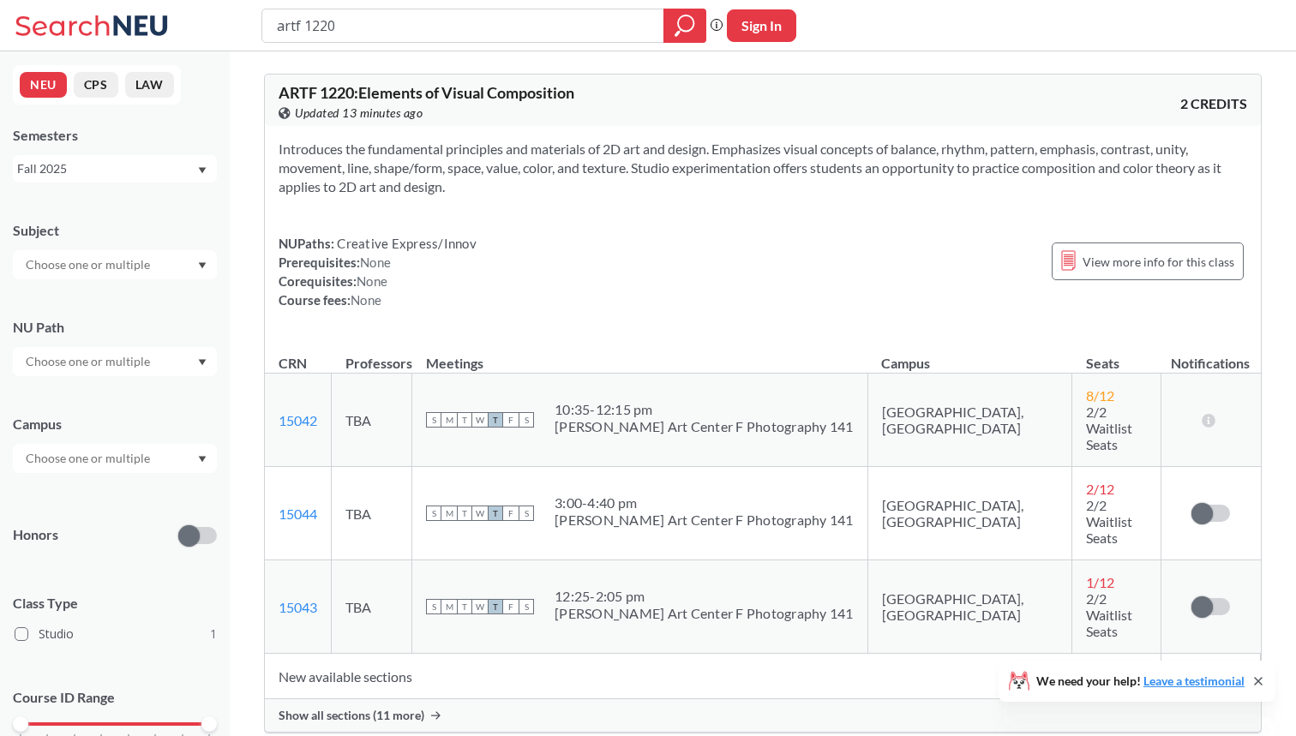
click at [178, 171] on div "Fall 2025" at bounding box center [106, 168] width 179 height 19
click at [154, 241] on div "Summer 2 2025" at bounding box center [115, 253] width 204 height 47
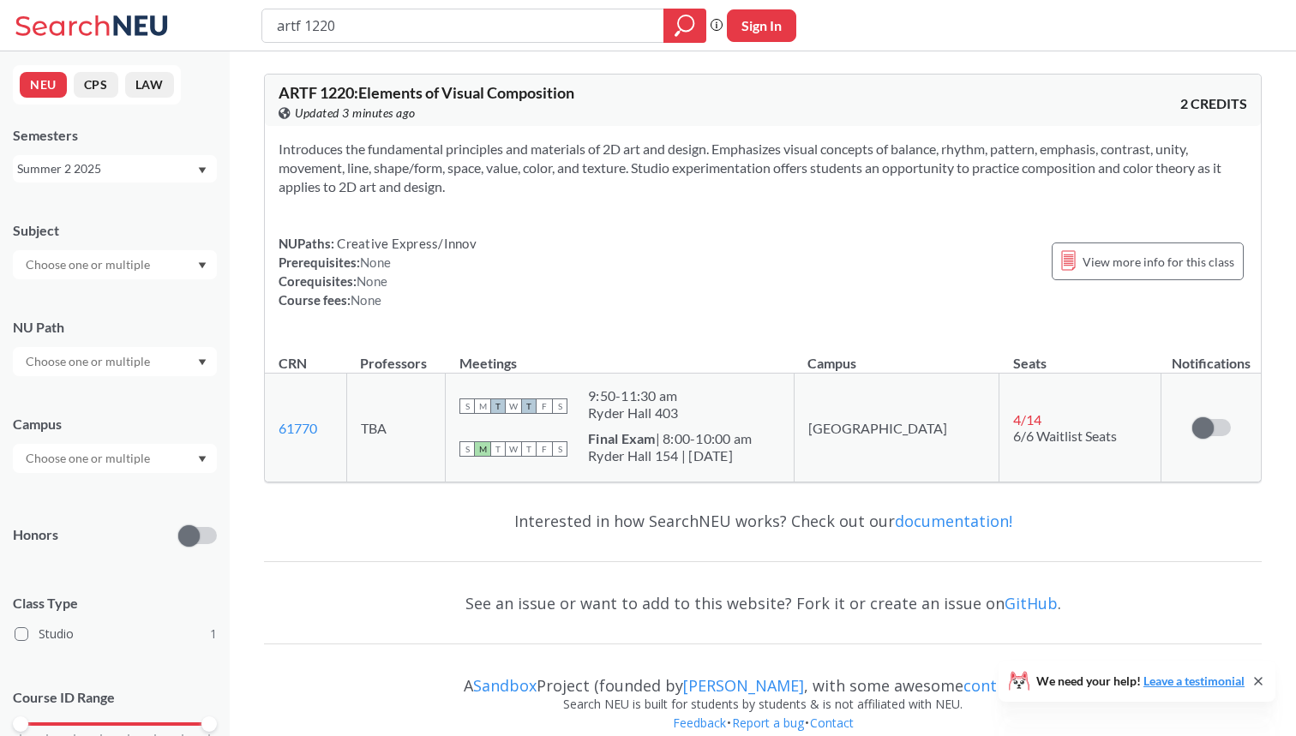
click at [157, 183] on div "NEU CPS LAW Semesters Summer 2 2025 Subject NU Path Campus Honors Class Type St…" at bounding box center [115, 393] width 230 height 685
click at [150, 176] on div "Summer 2 2025" at bounding box center [106, 168] width 179 height 19
click at [118, 300] on div "Spring 2025" at bounding box center [115, 312] width 204 height 47
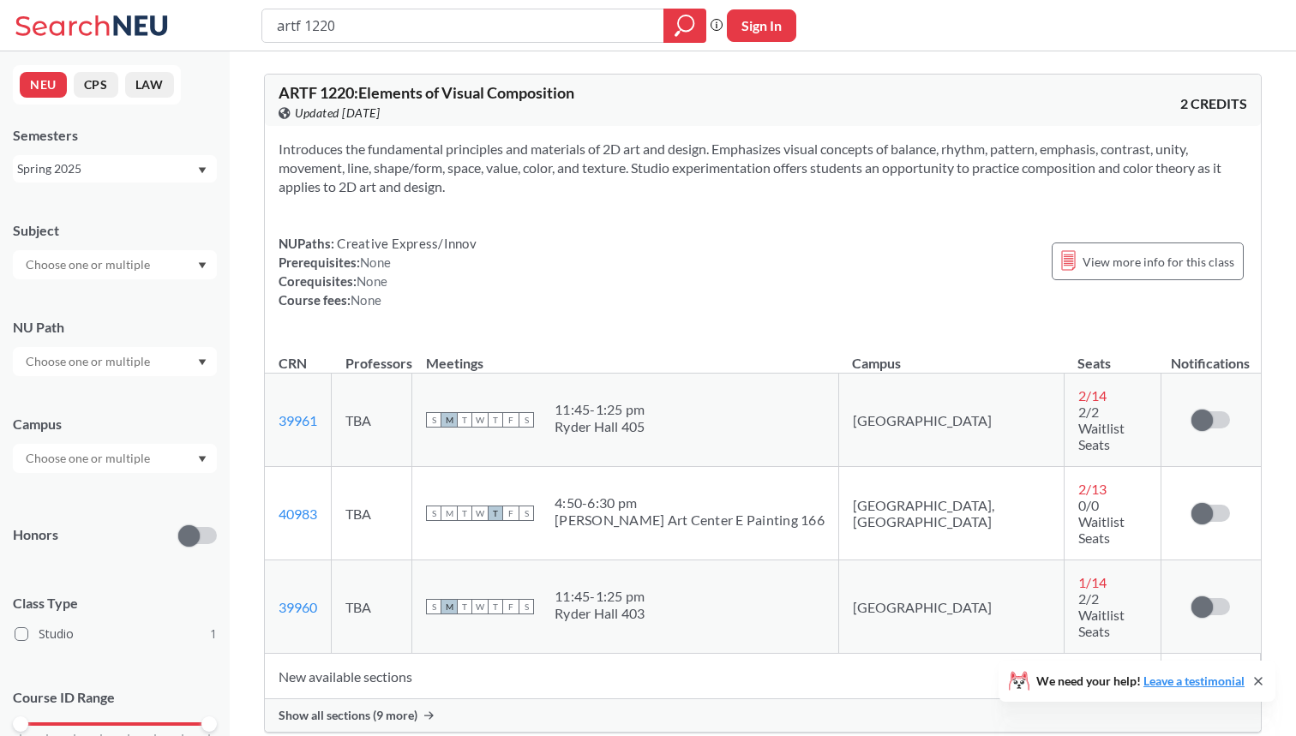
click at [169, 157] on div "Spring 2025" at bounding box center [115, 168] width 204 height 27
click at [131, 237] on div "Summer 1 2025" at bounding box center [119, 230] width 194 height 19
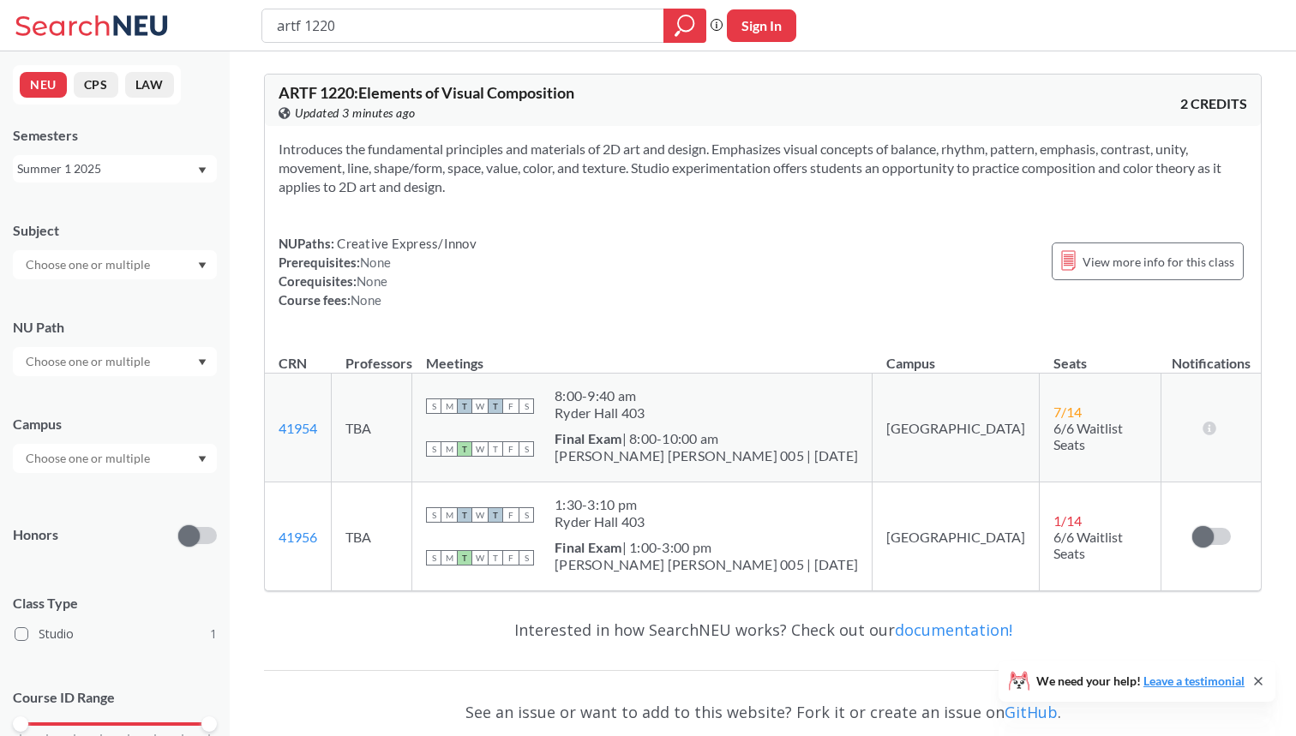
click at [177, 164] on div "Summer 1 2025" at bounding box center [106, 168] width 179 height 19
click at [143, 223] on div "Fall 2025" at bounding box center [115, 206] width 204 height 47
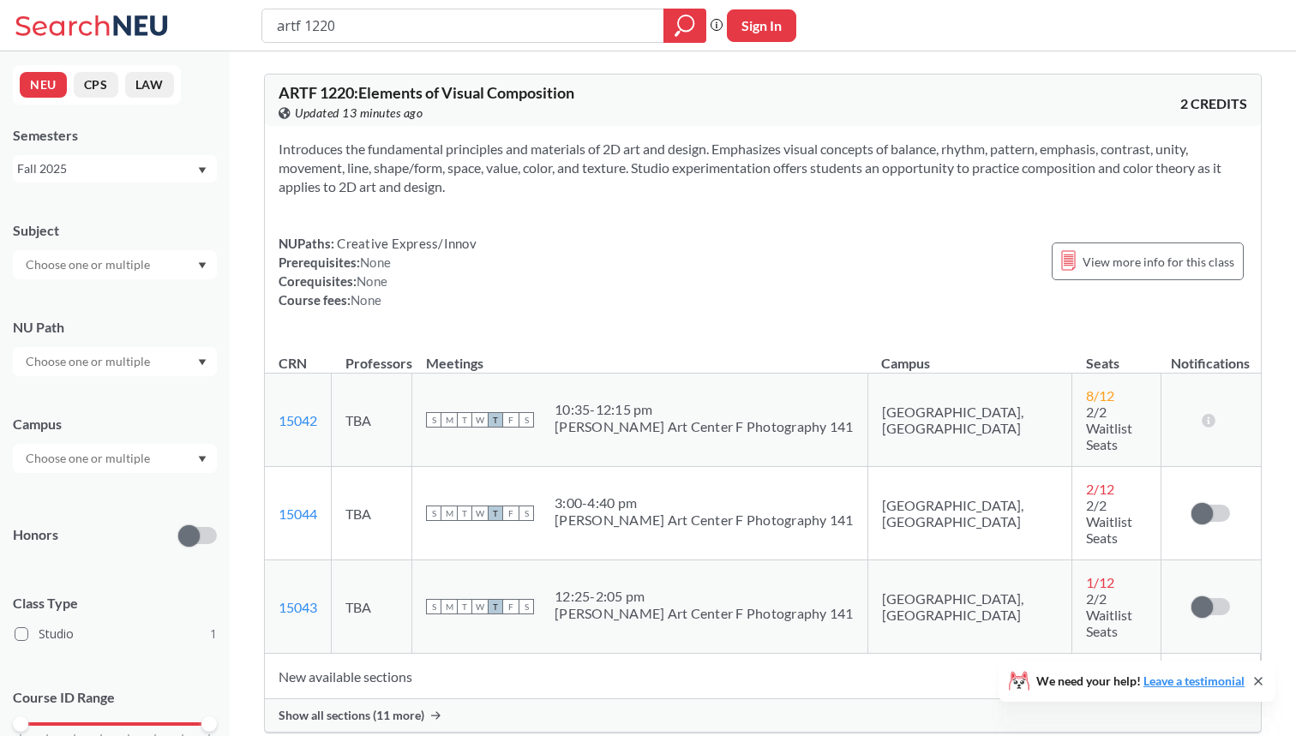
click at [371, 700] on div "Show all sections (11 more)" at bounding box center [763, 716] width 996 height 33
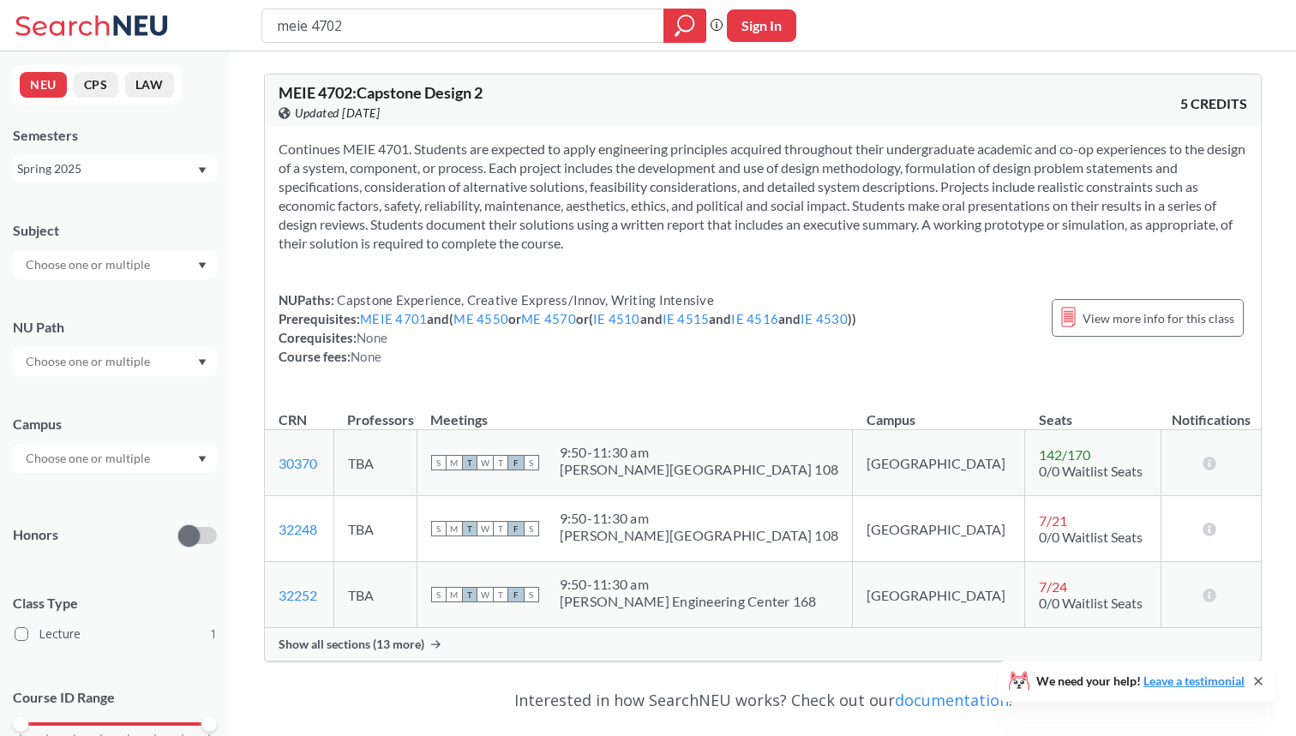
click at [147, 348] on div at bounding box center [115, 361] width 204 height 29
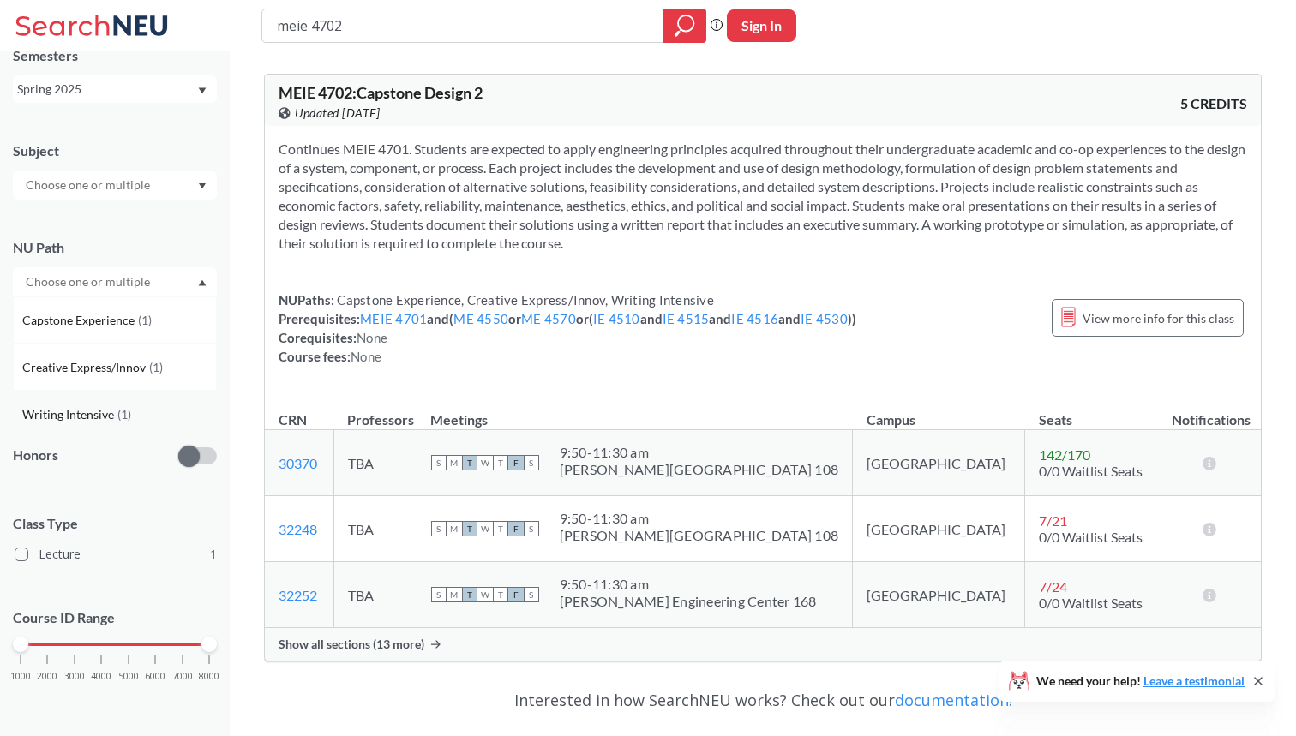
scroll to position [79, 0]
drag, startPoint x: 373, startPoint y: 28, endPoint x: 132, endPoint y: 20, distance: 241.0
click at [132, 20] on div "meie 4702 Phrase search guarantees the exact search appears in the results. Ex.…" at bounding box center [648, 25] width 1296 height 51
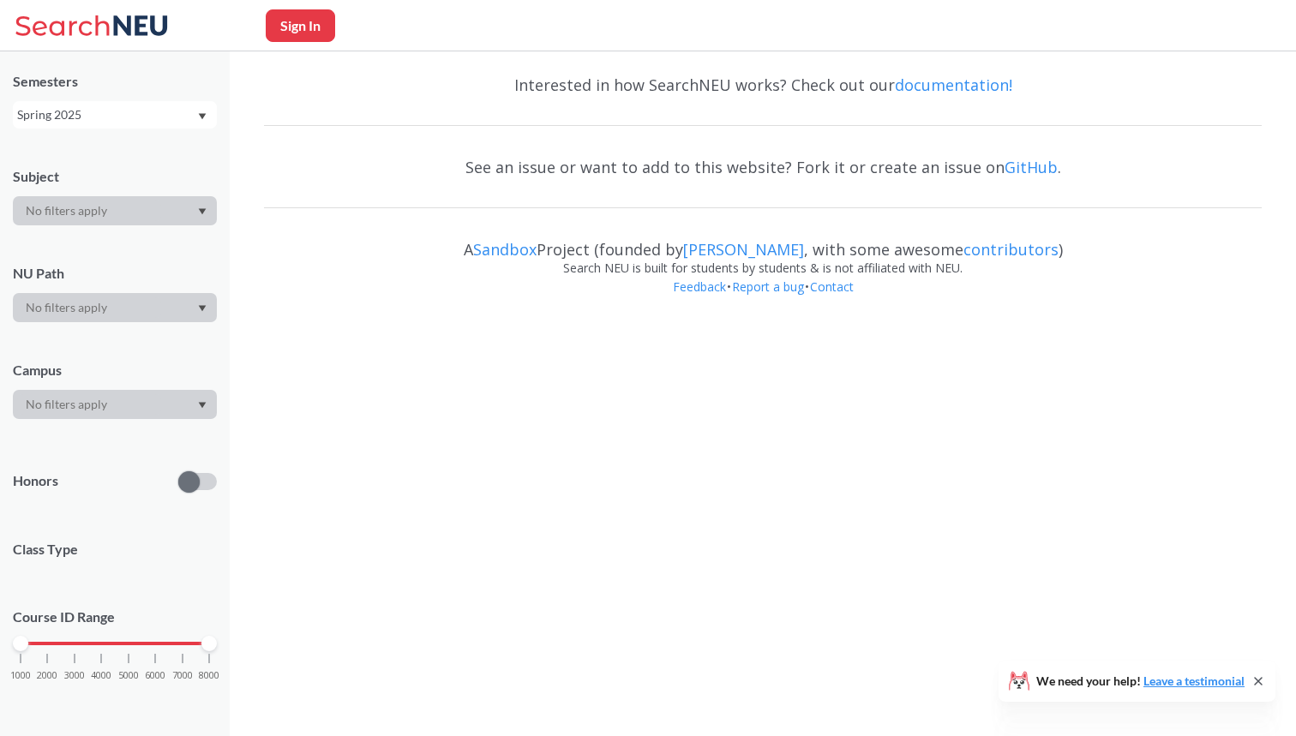
scroll to position [52, 0]
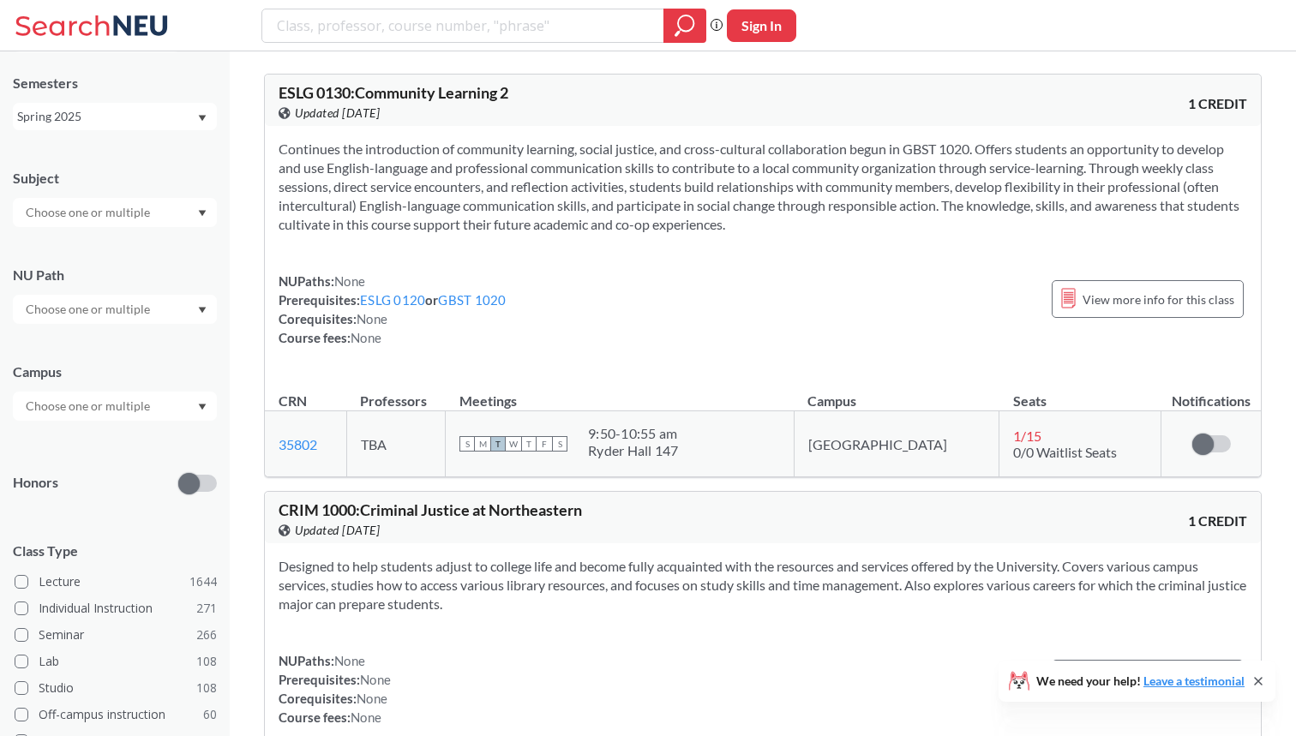
click at [94, 317] on input "text" at bounding box center [89, 309] width 144 height 21
click at [99, 389] on span "Integration Experience" at bounding box center [84, 394] width 124 height 19
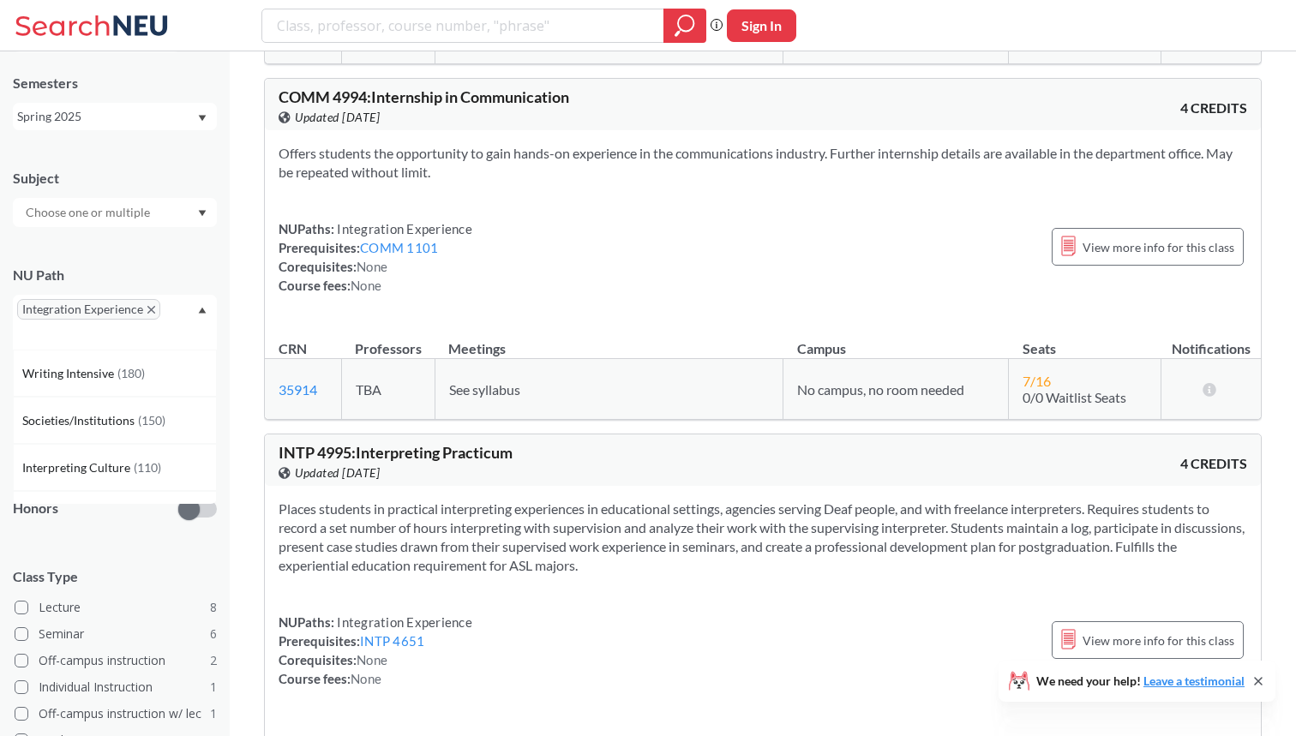
scroll to position [6904, 0]
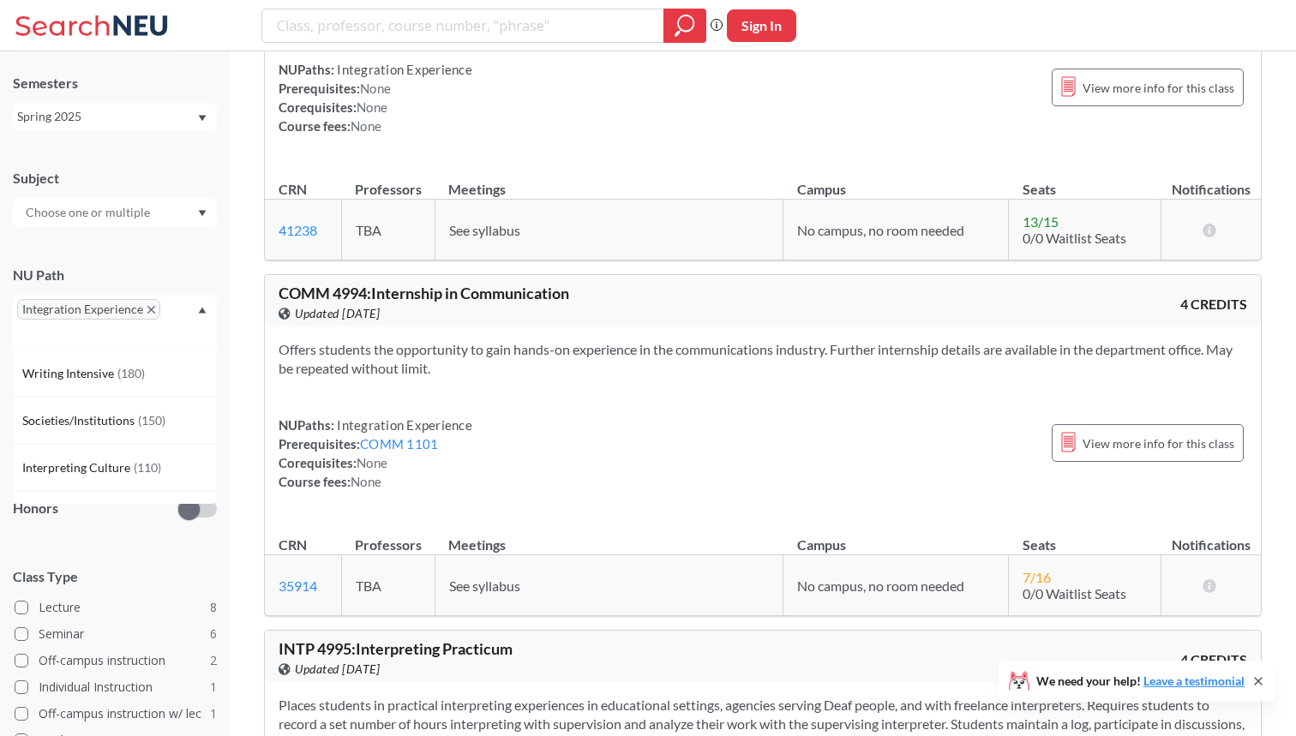
click at [141, 114] on div "Spring 2025" at bounding box center [106, 116] width 179 height 19
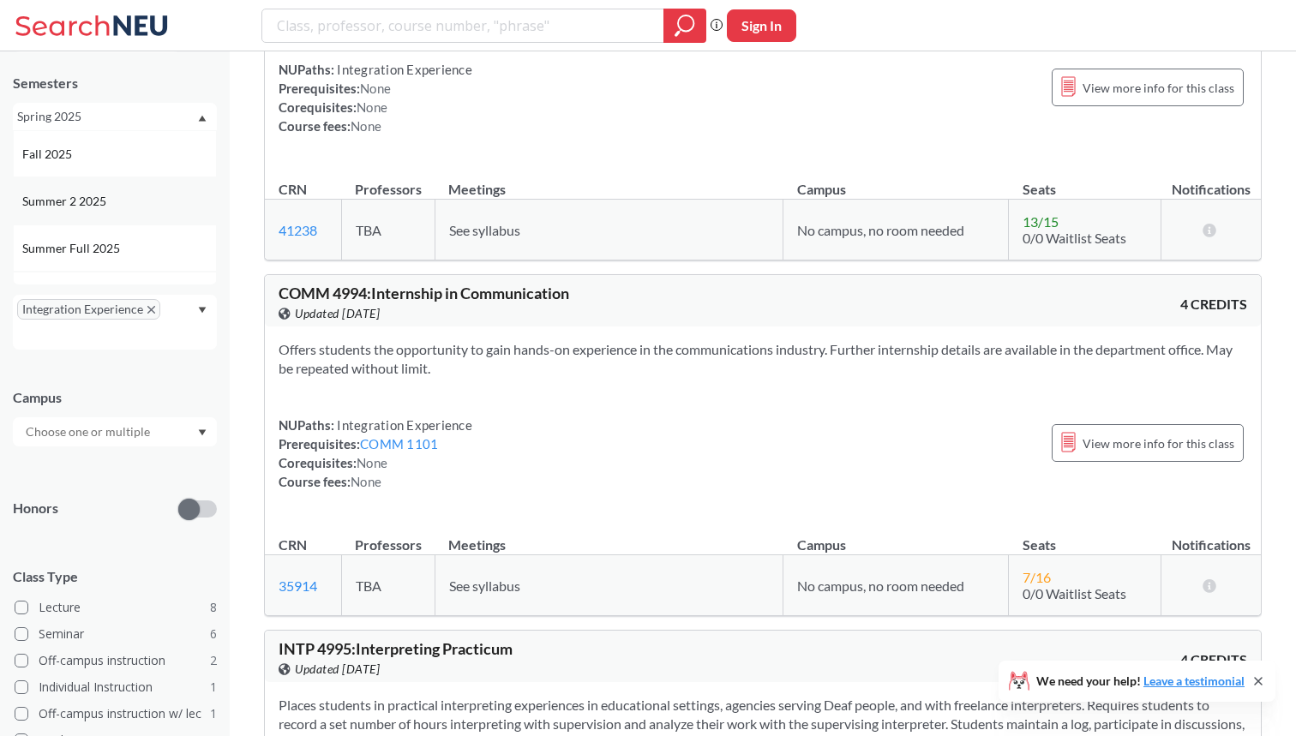
scroll to position [41, 0]
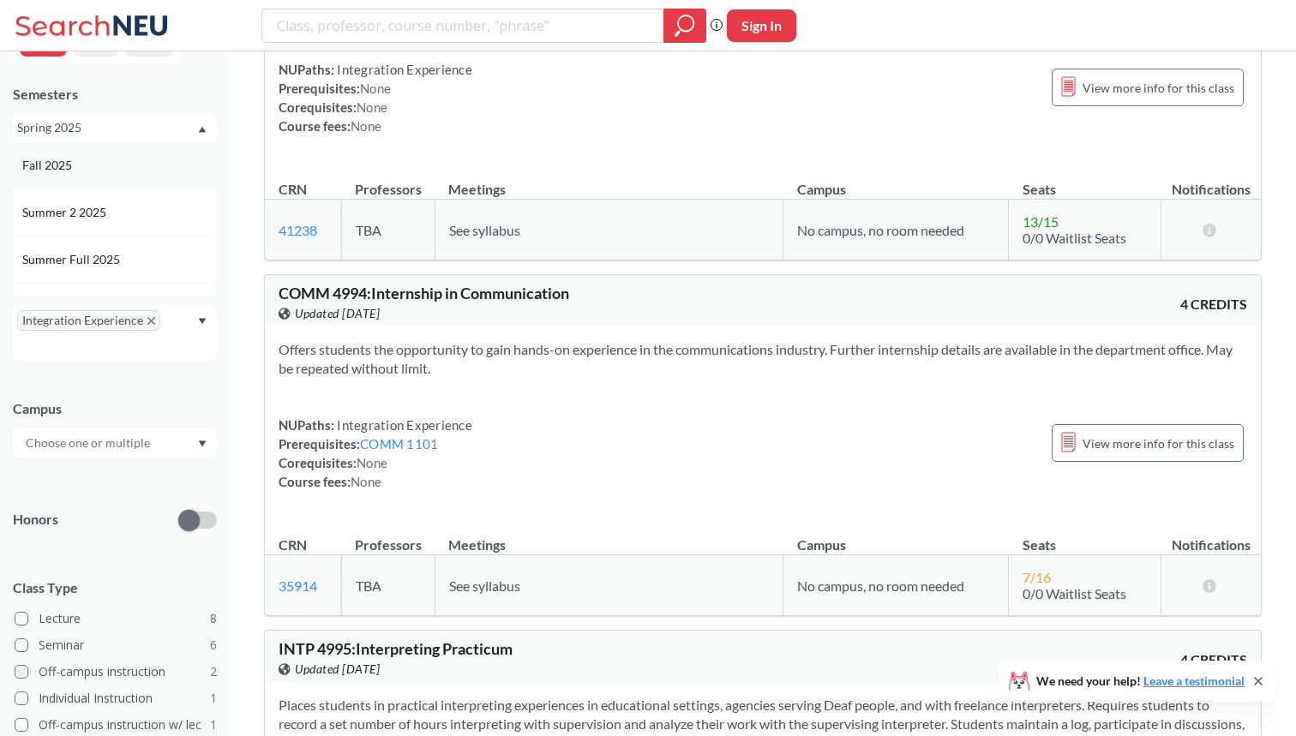
click at [133, 175] on div "Fall 2025" at bounding box center [115, 164] width 204 height 47
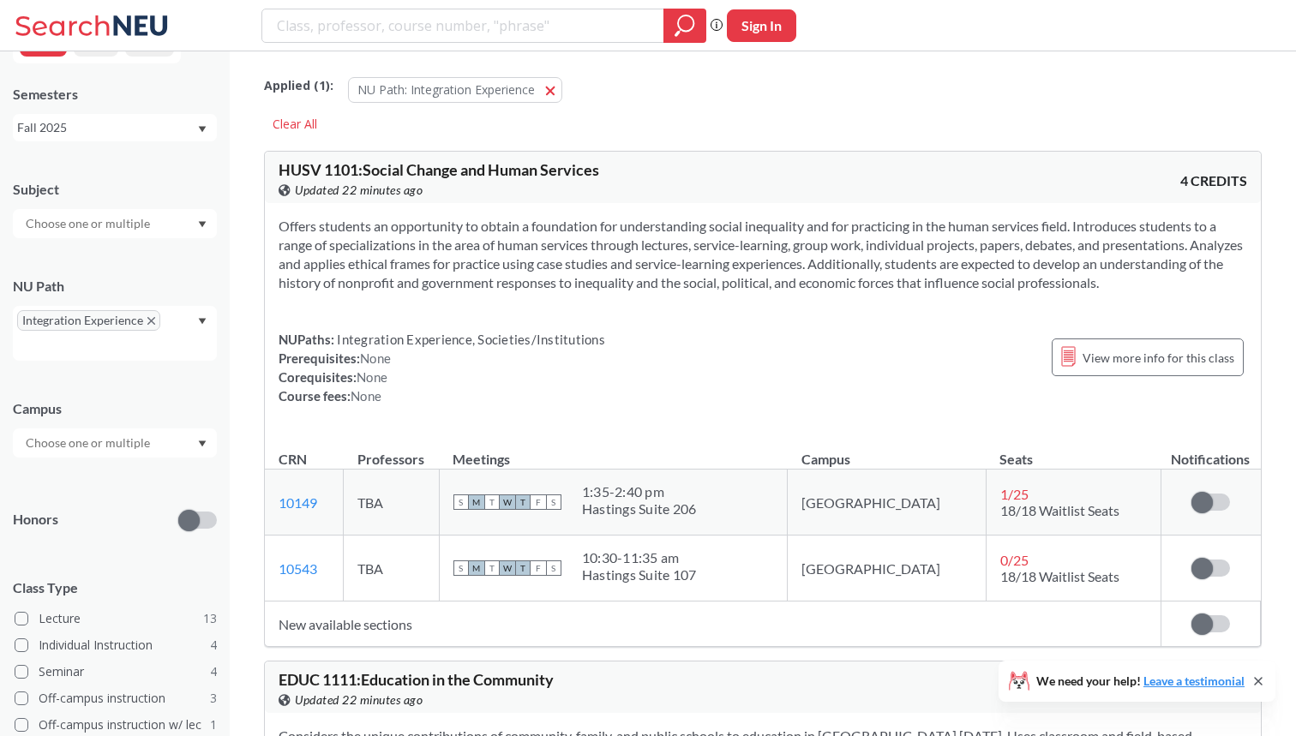
click at [154, 318] on span "Integration Experience" at bounding box center [88, 320] width 143 height 21
click at [207, 317] on div "Integration Experience" at bounding box center [115, 333] width 204 height 55
click at [148, 321] on icon "X to remove pill" at bounding box center [151, 321] width 8 height 8
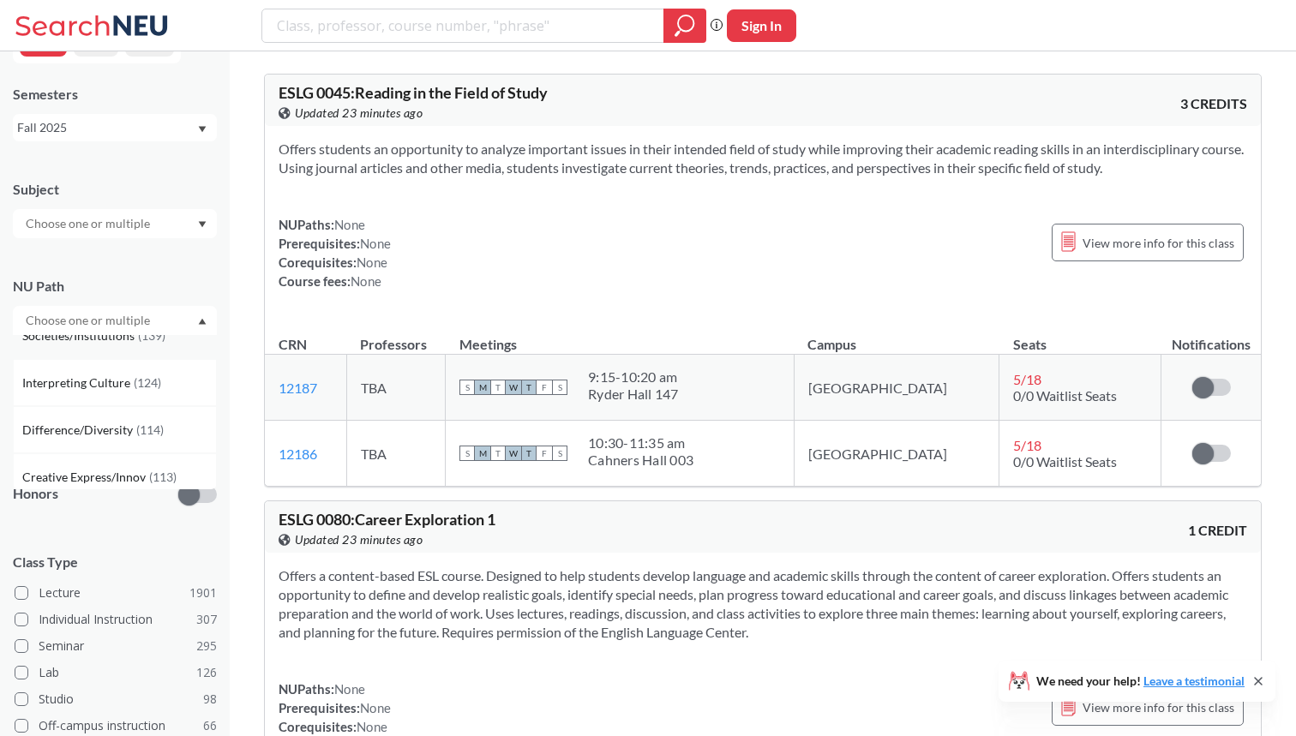
scroll to position [87, 0]
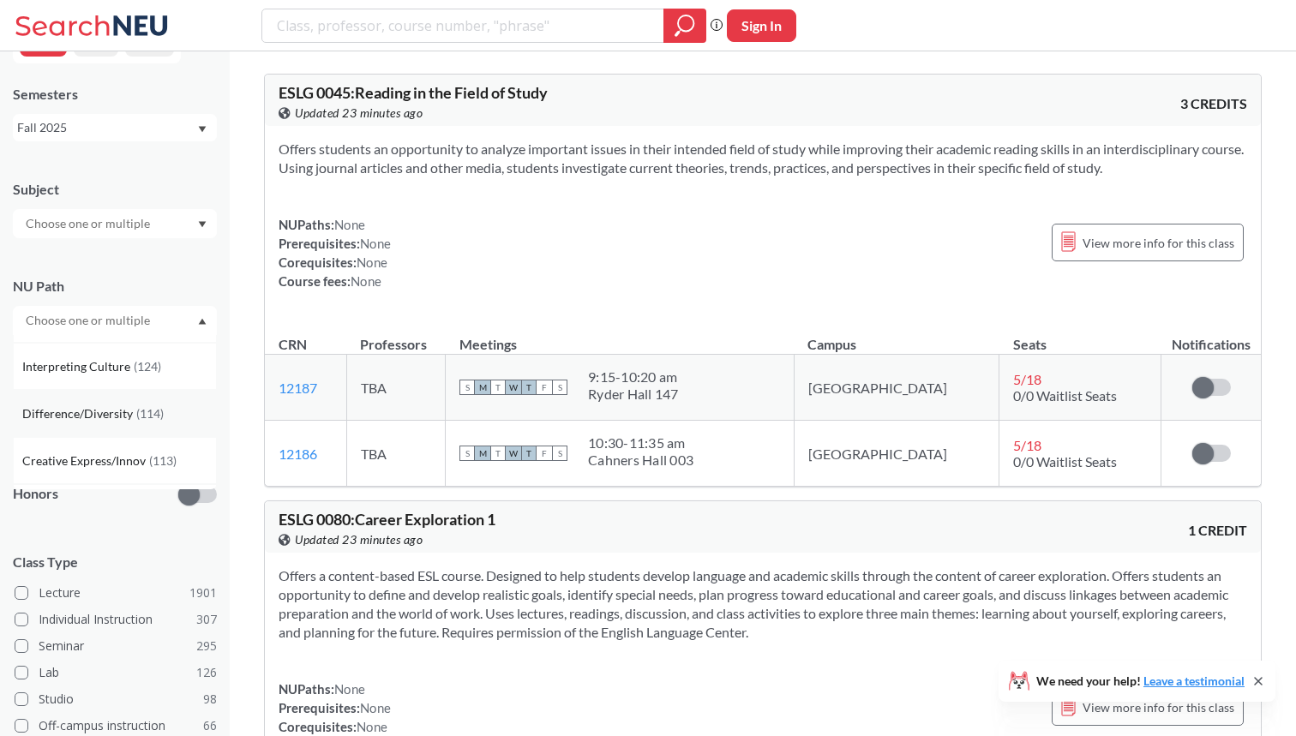
click at [137, 407] on span "( 114 )" at bounding box center [149, 413] width 27 height 15
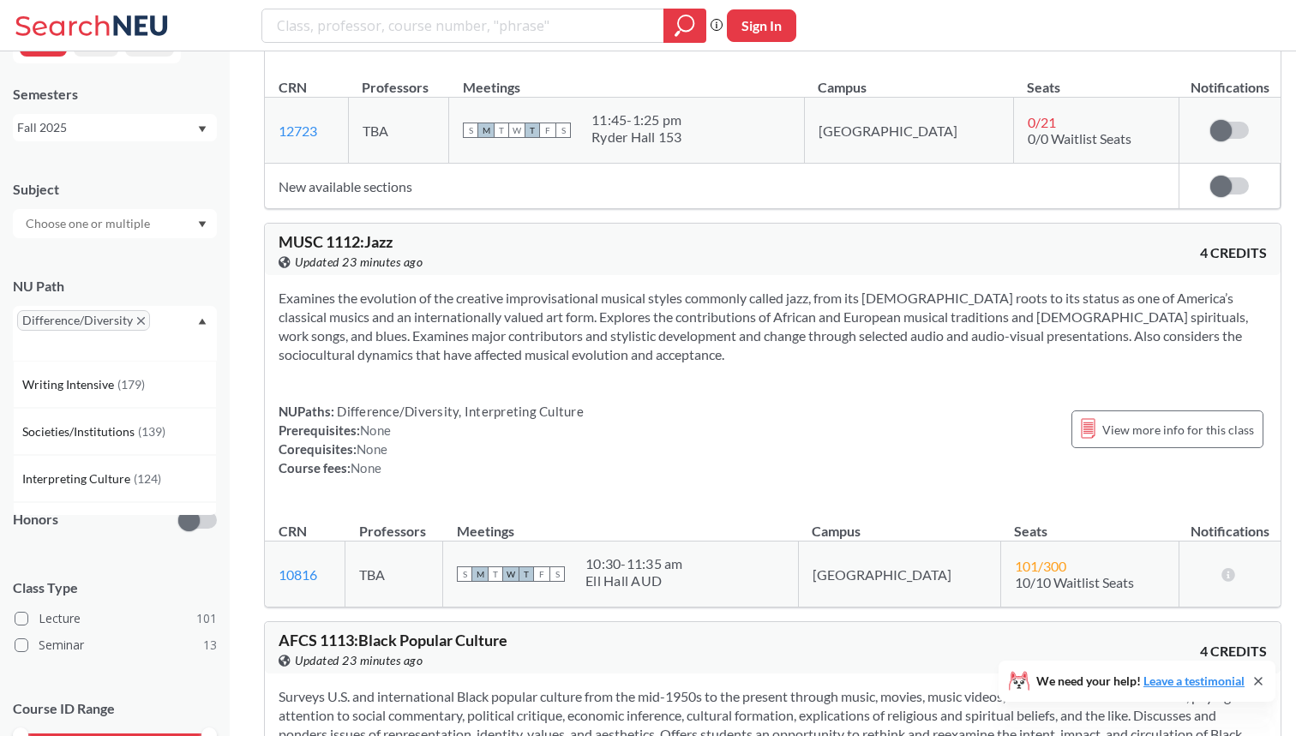
scroll to position [6933, 0]
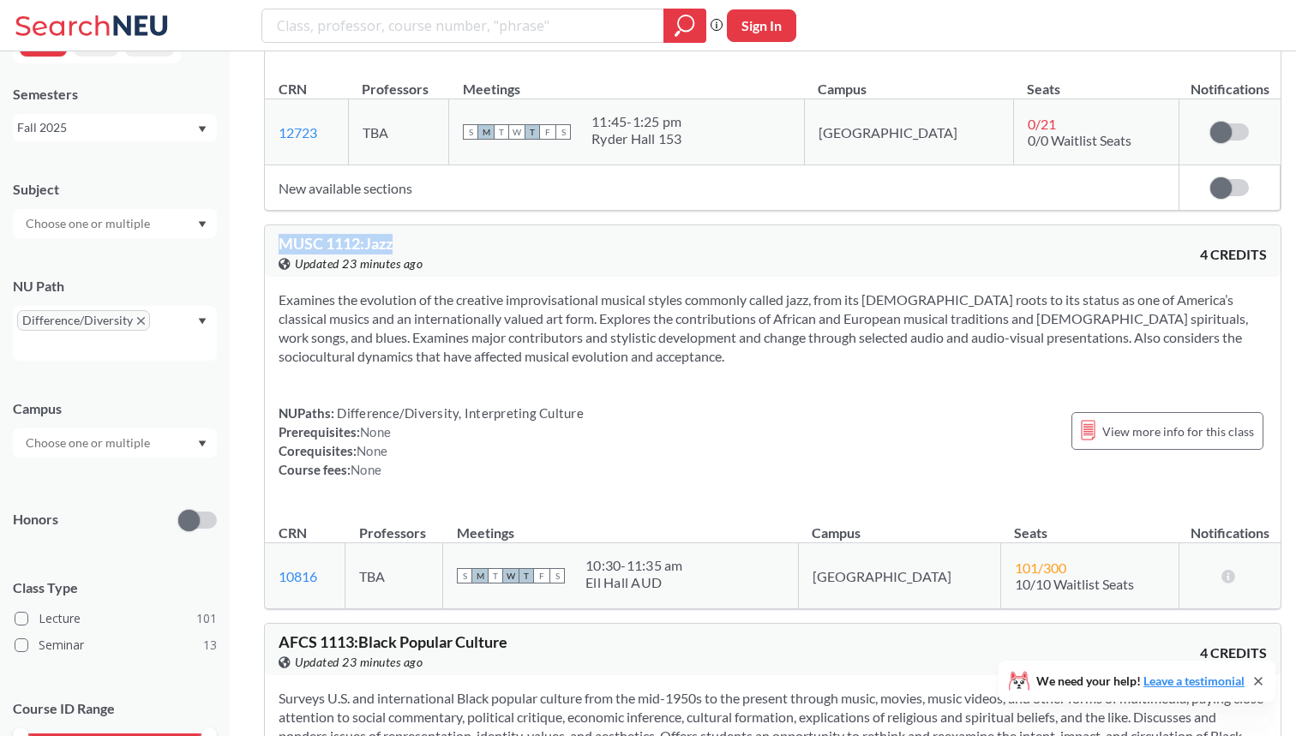
drag, startPoint x: 281, startPoint y: 108, endPoint x: 396, endPoint y: 108, distance: 114.9
click at [393, 234] on span "MUSC 1112 : Jazz" at bounding box center [336, 243] width 114 height 19
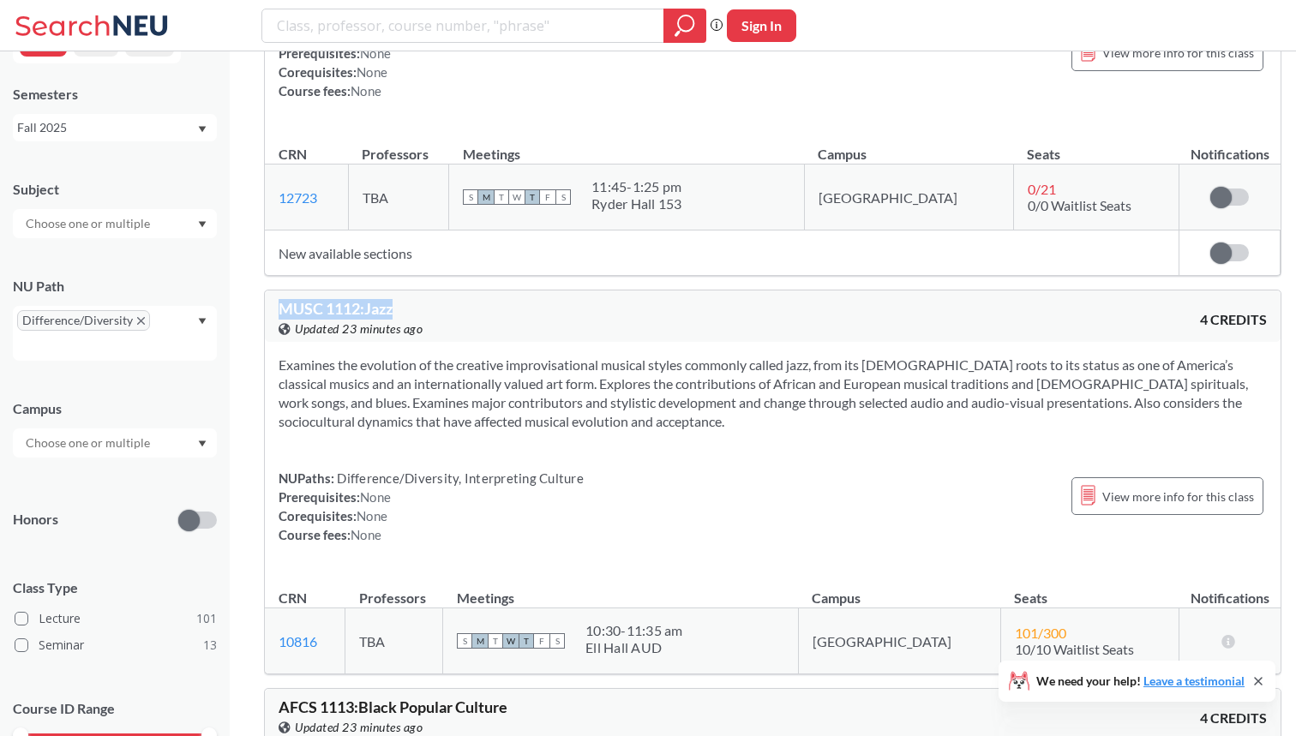
scroll to position [6846, 0]
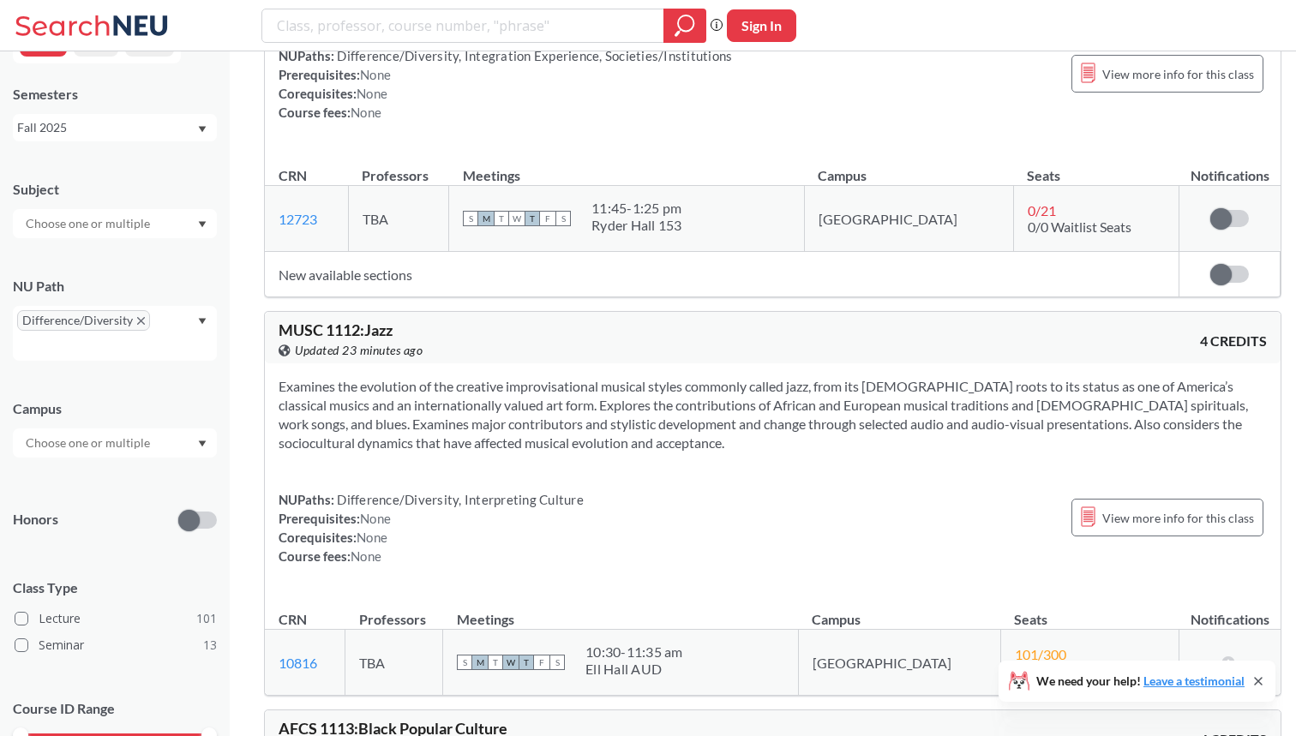
click at [151, 130] on div "Fall 2025" at bounding box center [106, 127] width 179 height 19
click at [123, 252] on div "Spring 2025" at bounding box center [119, 248] width 194 height 19
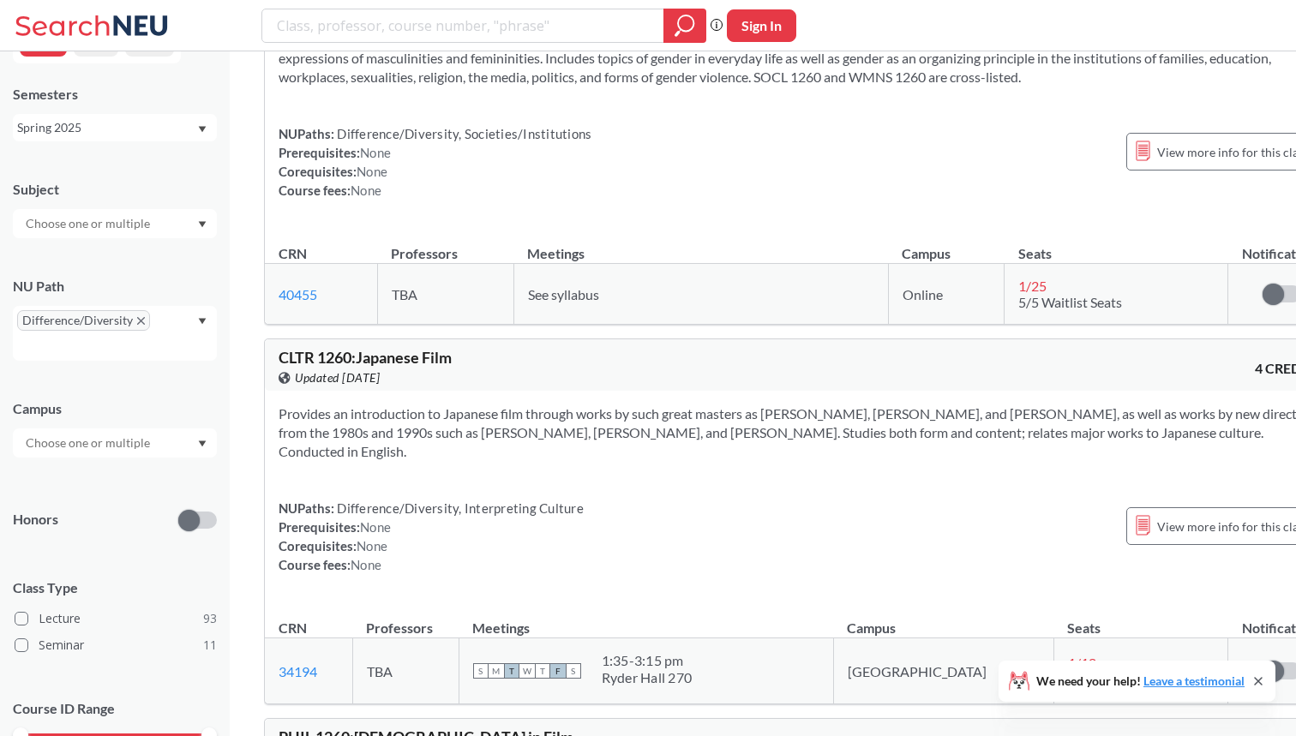
scroll to position [10489, 0]
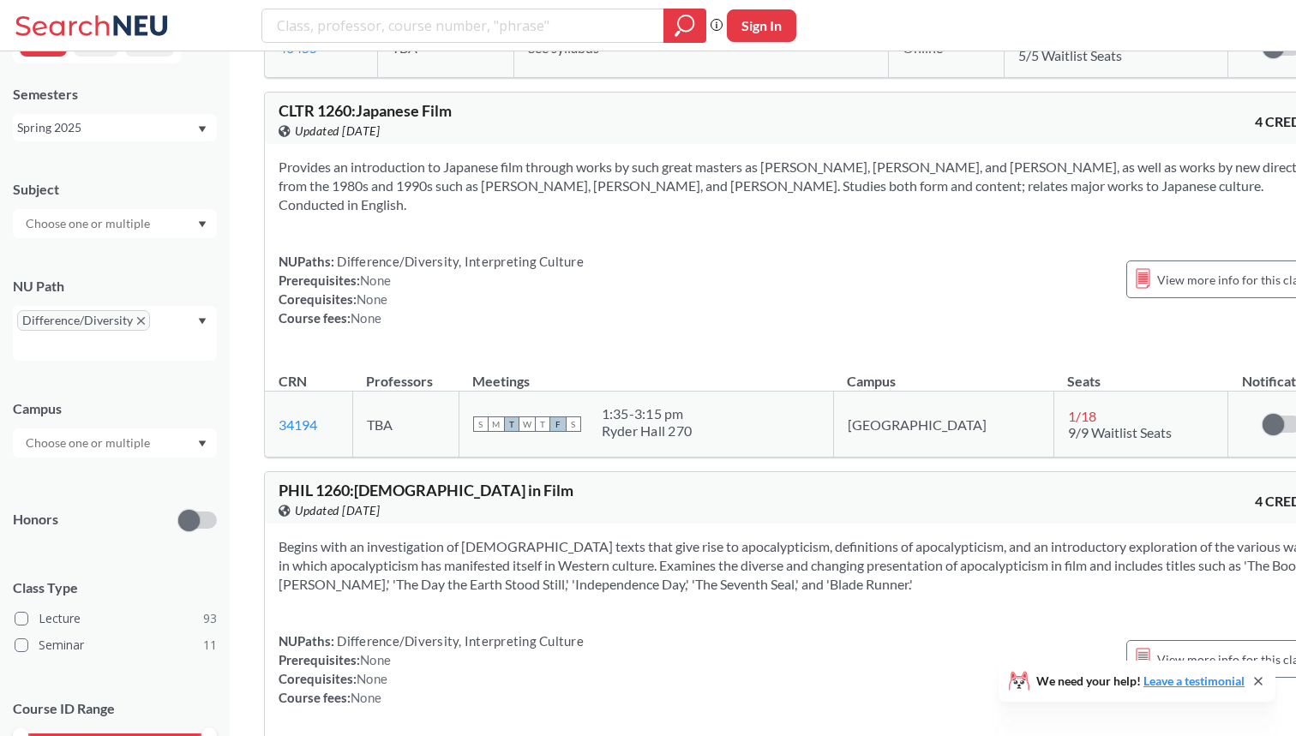
click at [150, 125] on div "Spring 2025" at bounding box center [106, 127] width 179 height 19
click at [141, 255] on div "Fall 2024" at bounding box center [119, 252] width 194 height 19
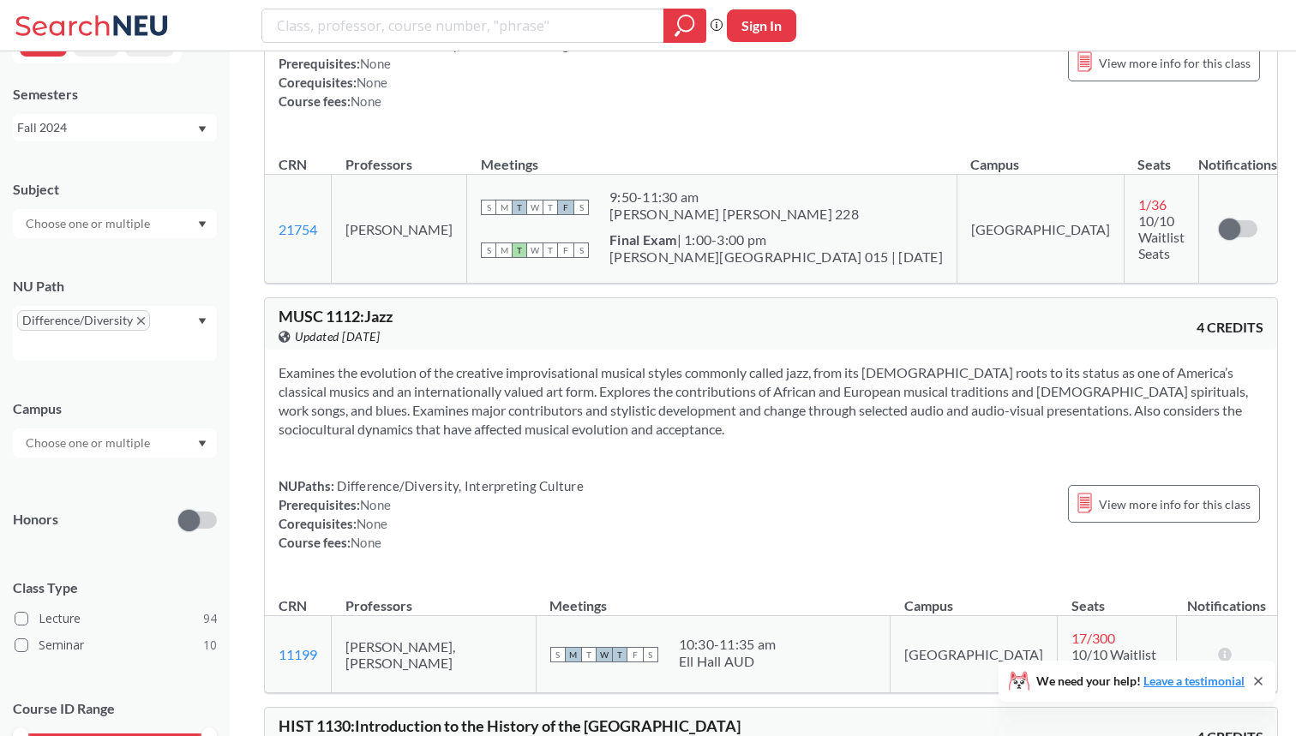
scroll to position [4777, 0]
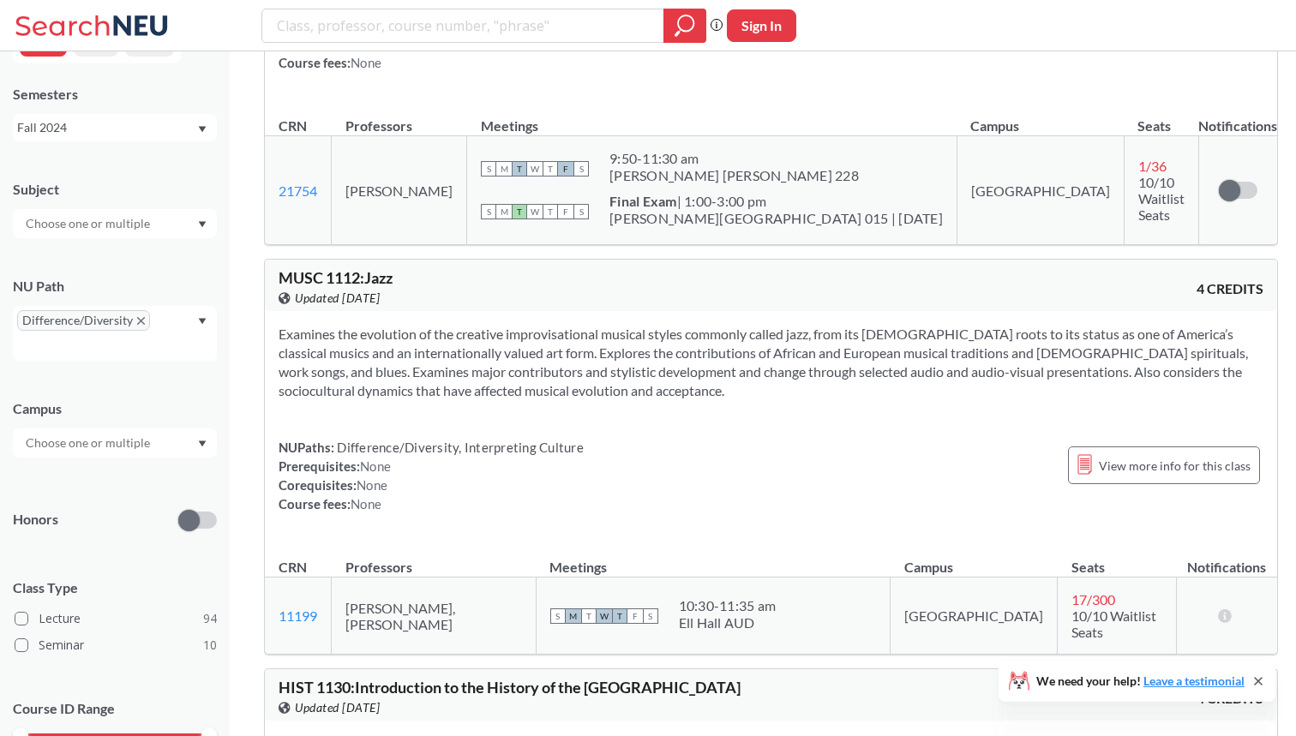
click at [144, 321] on span "Difference/Diversity" at bounding box center [83, 320] width 133 height 21
click at [142, 321] on icon "X to remove pill" at bounding box center [141, 321] width 8 height 8
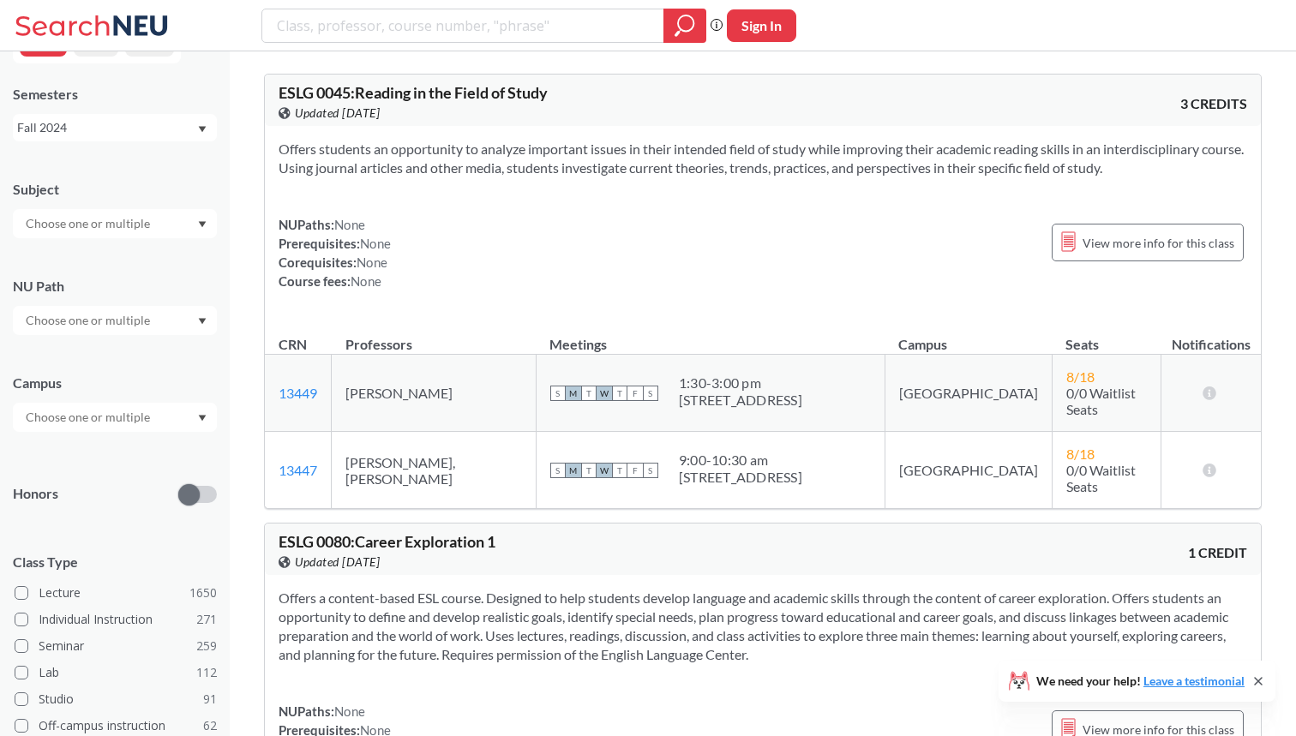
click at [187, 325] on div at bounding box center [115, 320] width 204 height 29
click at [118, 386] on span "Integration Experience" at bounding box center [84, 382] width 124 height 19
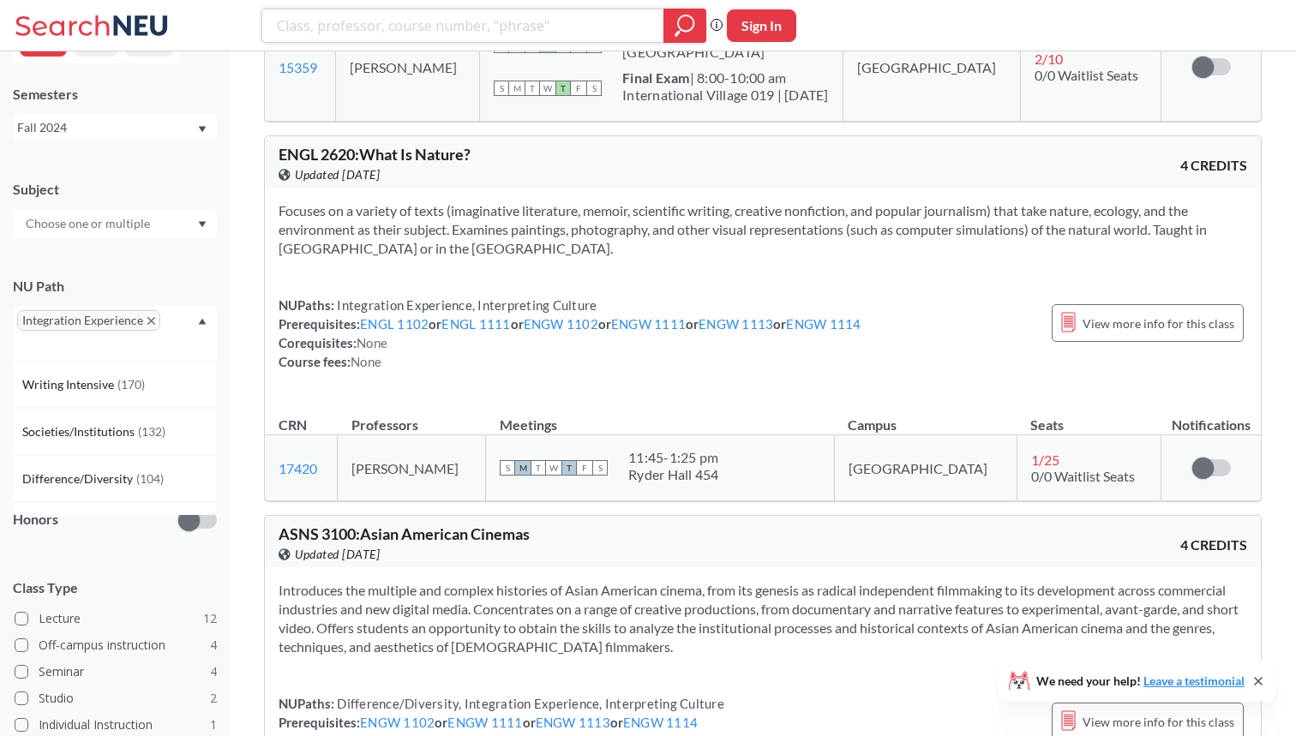
scroll to position [2456, 0]
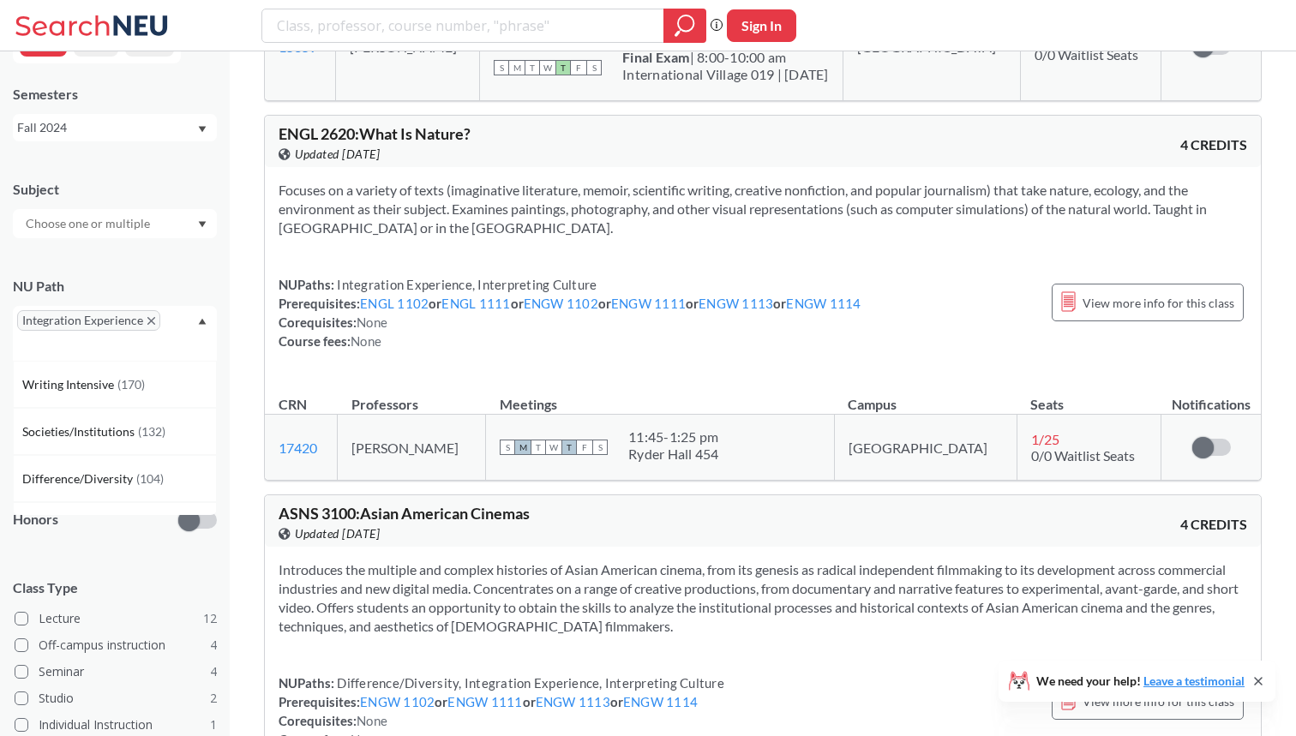
click at [207, 324] on icon "Dropdown arrow" at bounding box center [202, 321] width 9 height 7
click at [175, 441] on div at bounding box center [115, 443] width 204 height 29
click at [142, 571] on div "Online ( 2 )" at bounding box center [119, 576] width 194 height 19
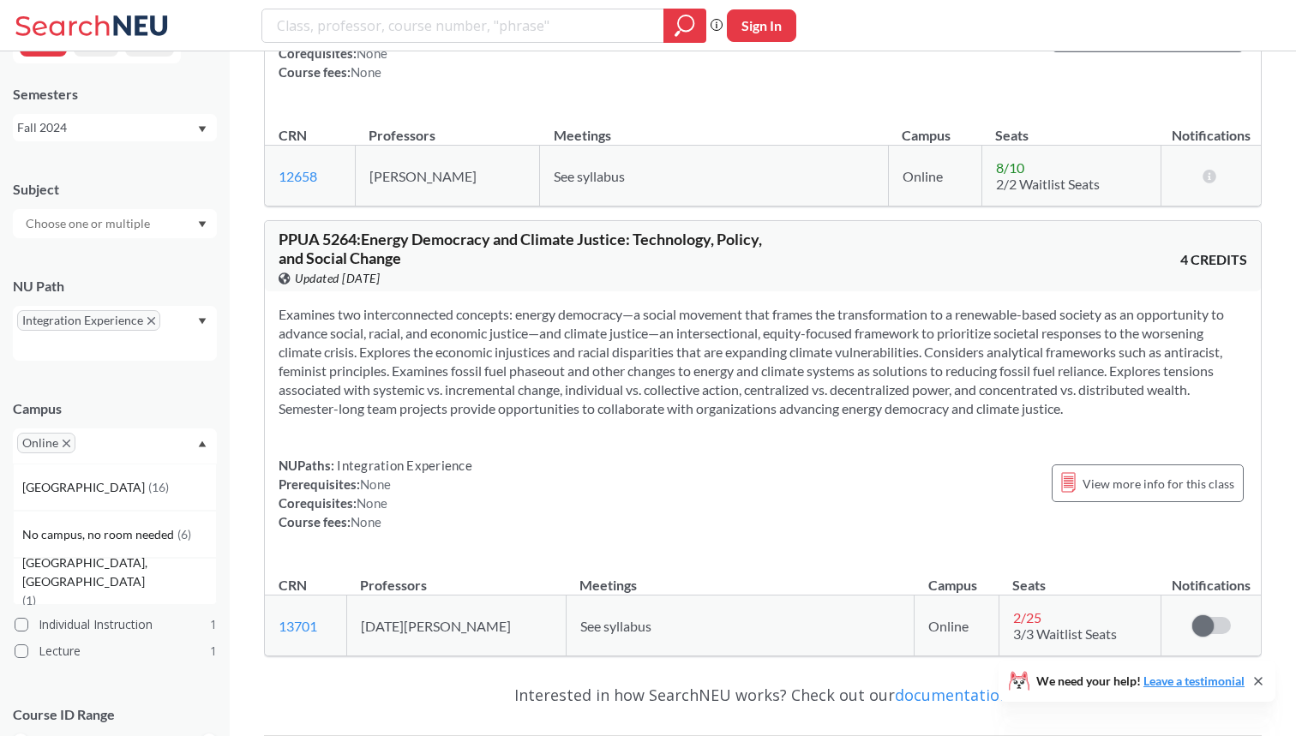
scroll to position [269, 0]
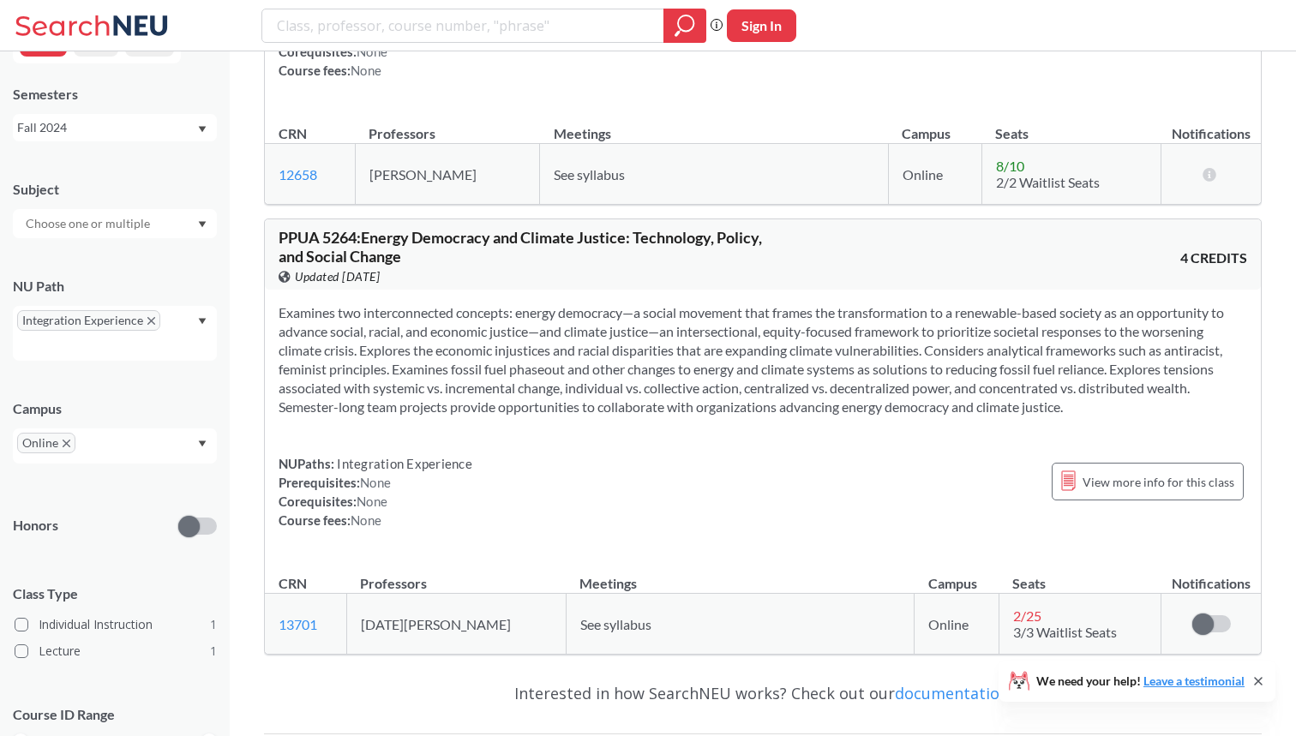
click at [186, 217] on div at bounding box center [115, 223] width 204 height 29
click at [160, 138] on div "Fall 2024" at bounding box center [115, 127] width 204 height 27
click at [141, 204] on div "Summer 2 2025" at bounding box center [119, 212] width 194 height 19
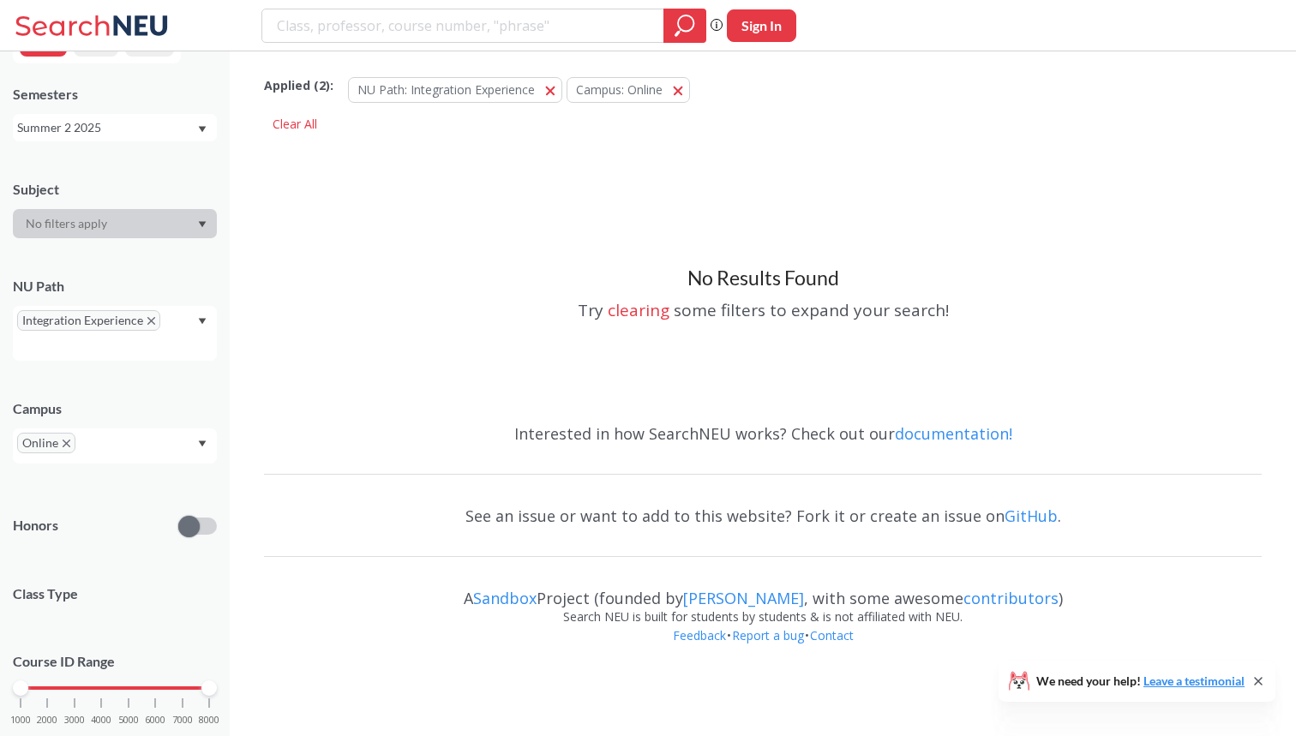
click at [154, 128] on div "Summer 2 2025" at bounding box center [106, 127] width 179 height 19
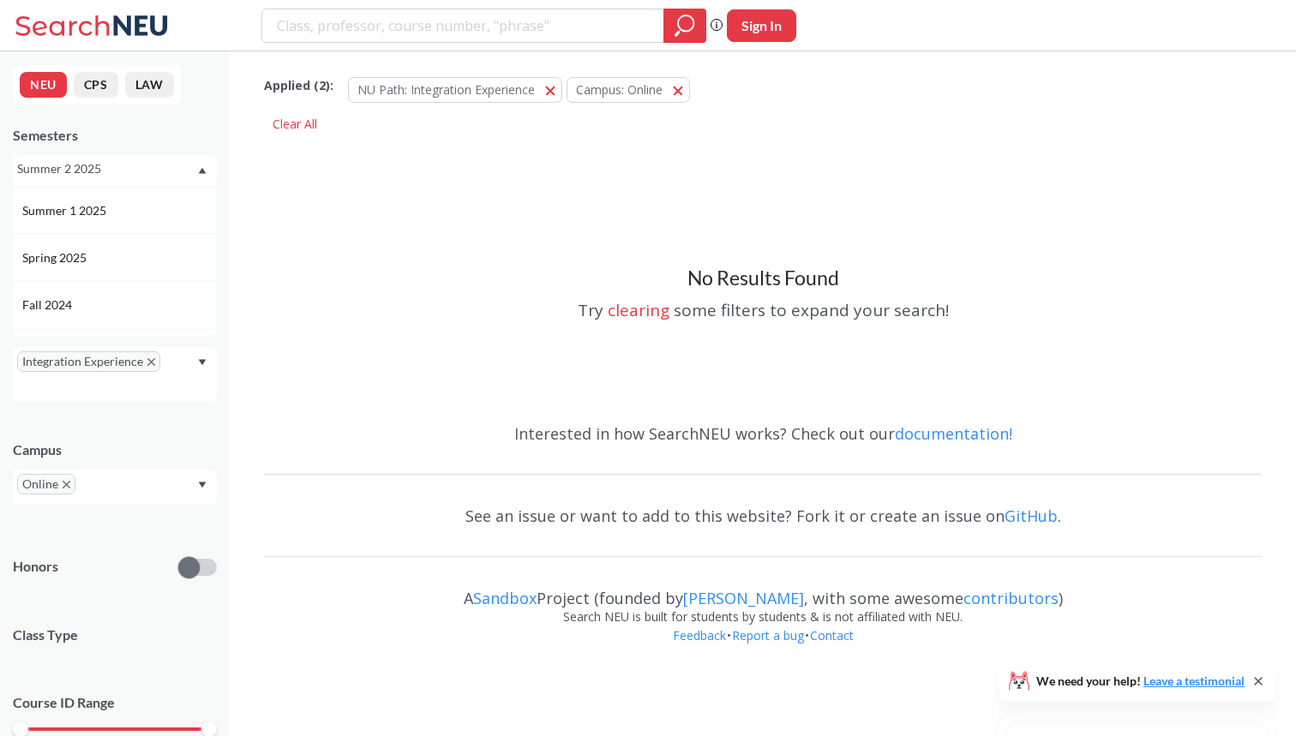
scroll to position [139, 0]
click at [128, 221] on div "Summer 1 2025" at bounding box center [115, 208] width 204 height 47
click at [69, 485] on icon "X to remove pill" at bounding box center [67, 485] width 8 height 8
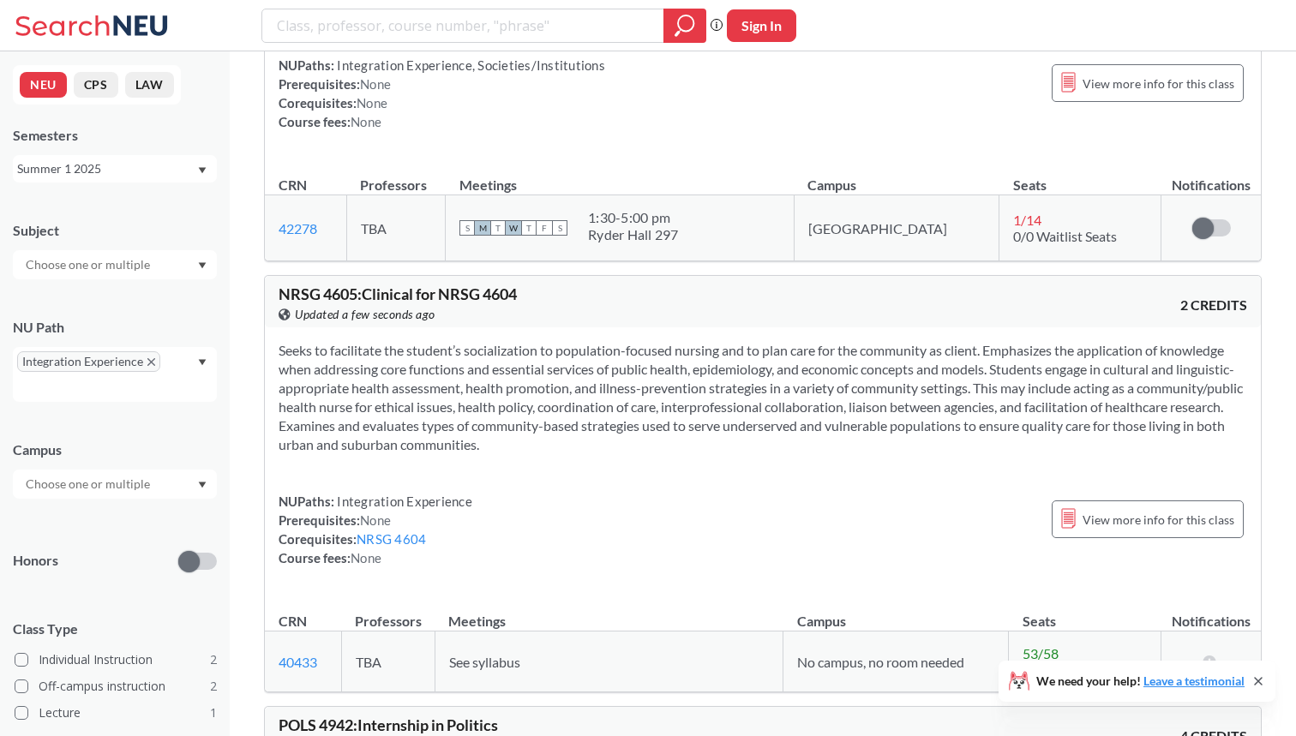
scroll to position [60, 0]
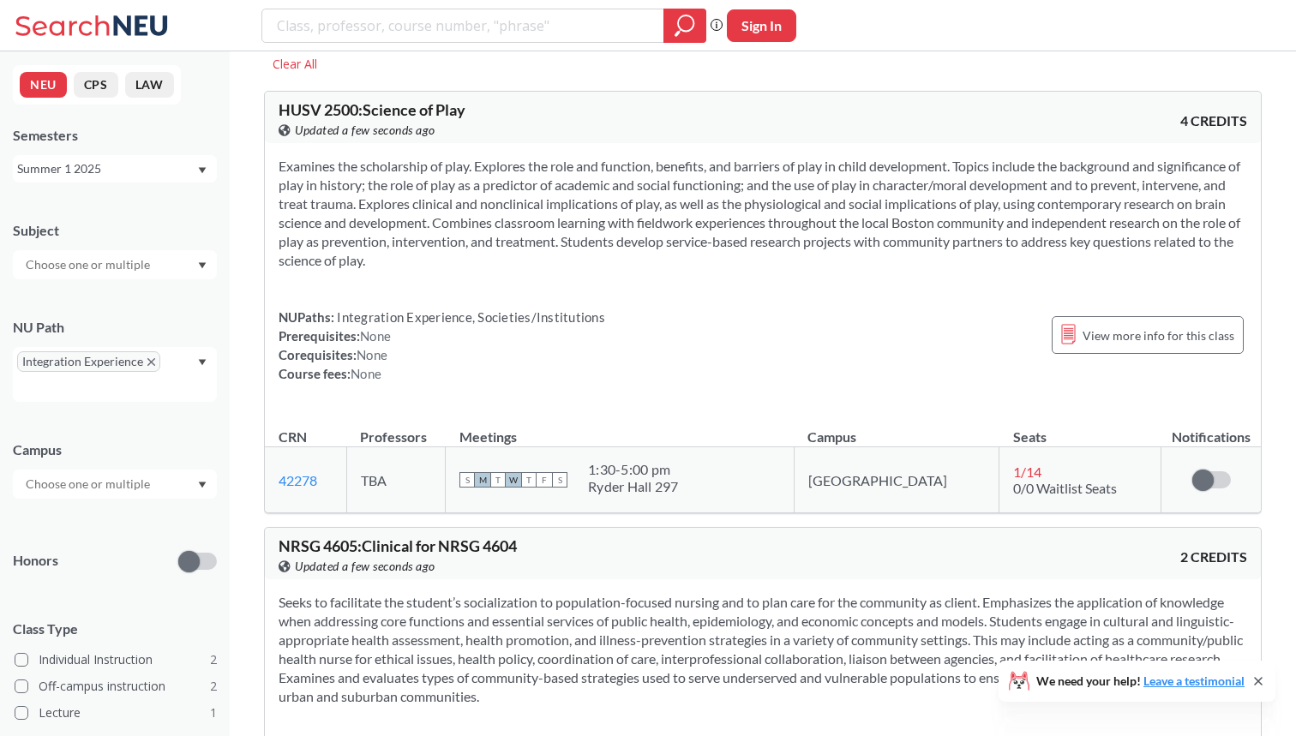
click at [193, 175] on div "Summer 1 2025" at bounding box center [106, 168] width 179 height 19
click at [141, 267] on div "Summer 2 2025" at bounding box center [115, 253] width 204 height 47
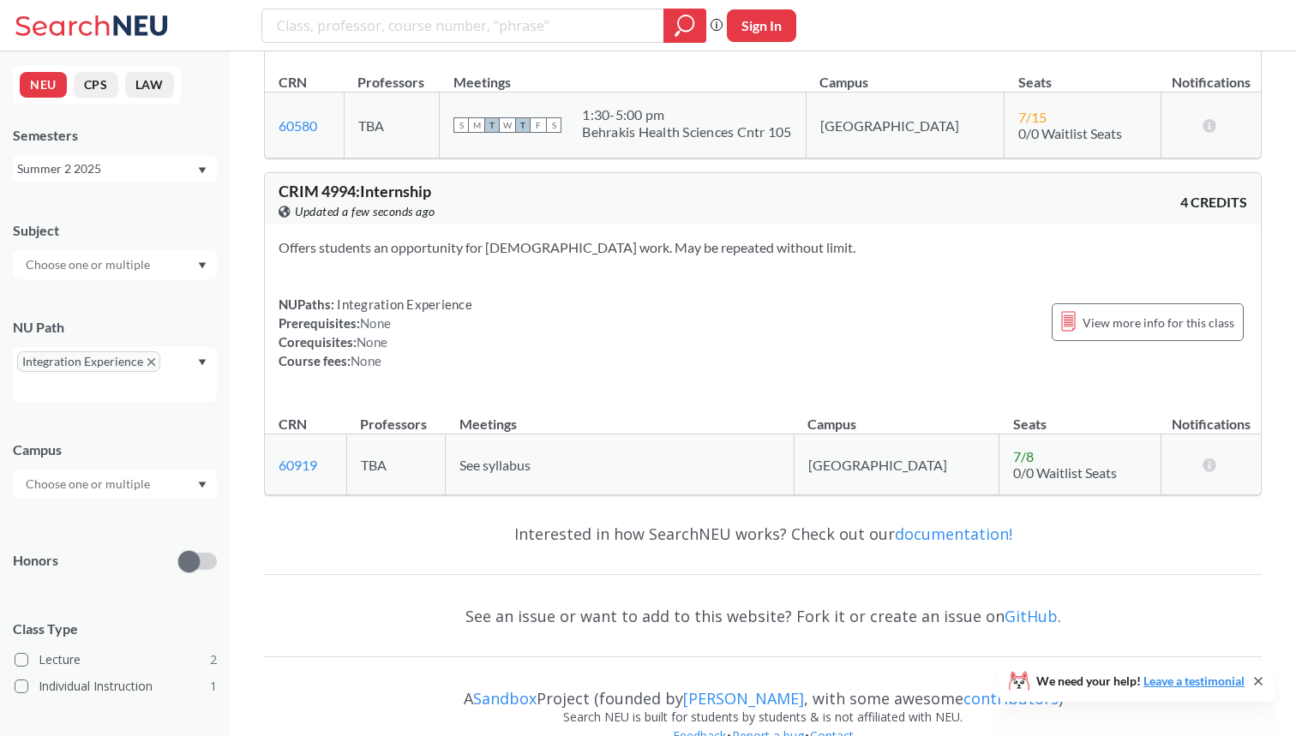
scroll to position [811, 0]
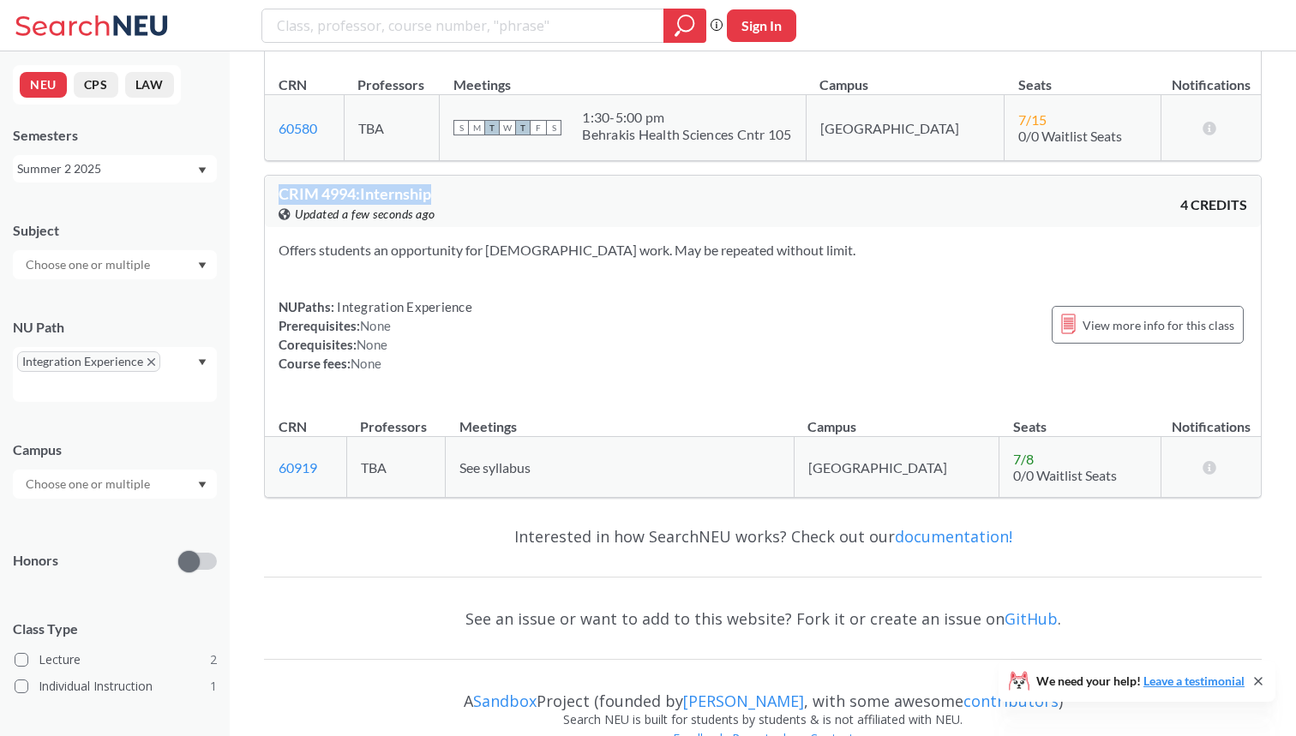
drag, startPoint x: 284, startPoint y: 157, endPoint x: 442, endPoint y: 152, distance: 158.7
click at [443, 186] on div "CRIM 4994 : Internship View this course on Banner. Updated a few seconds ago" at bounding box center [521, 205] width 484 height 38
copy span "CRIM 4994 : Internship"
click at [201, 358] on div "Integration Experience" at bounding box center [115, 374] width 204 height 55
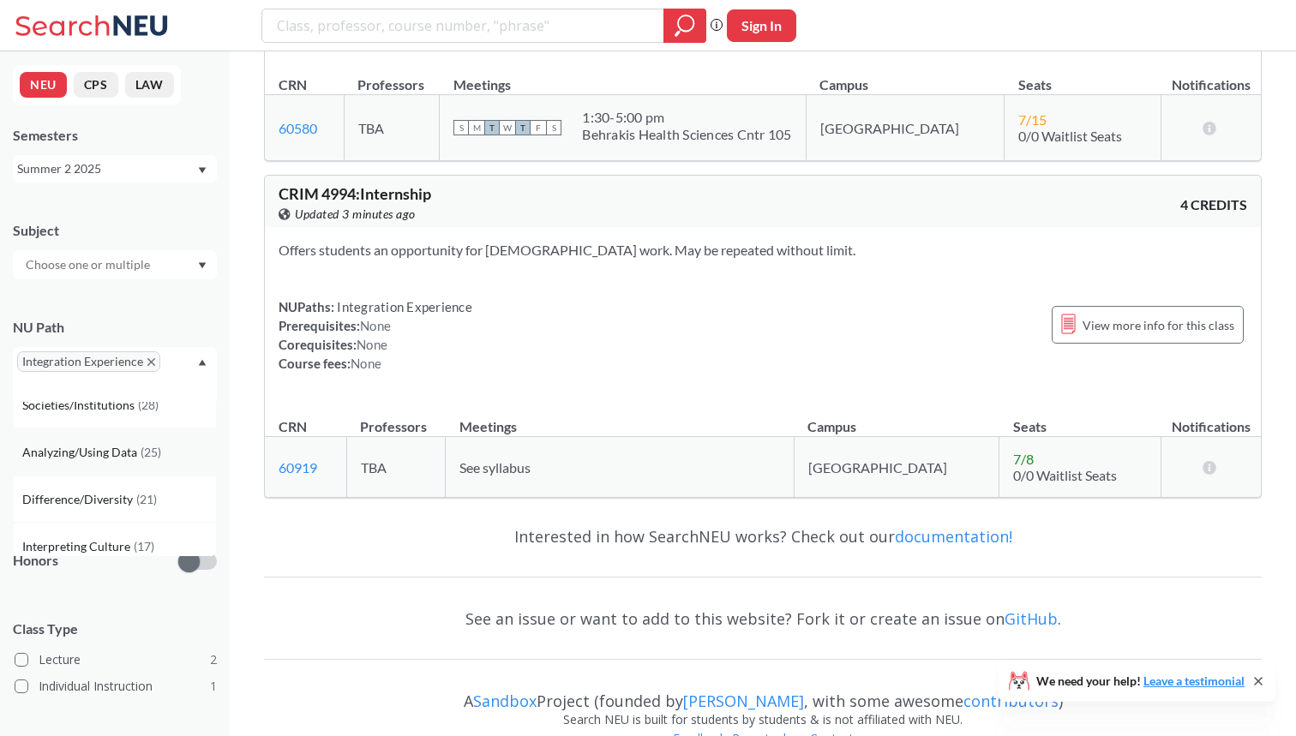
scroll to position [128, 0]
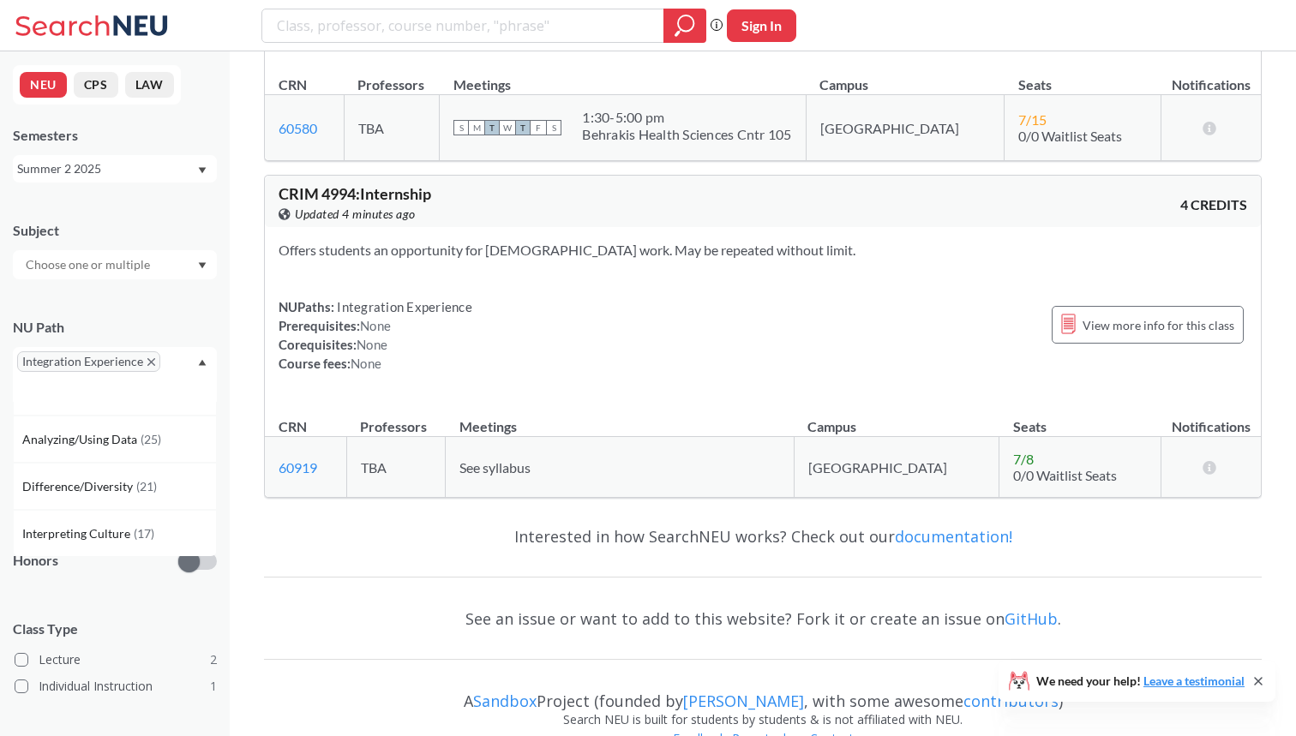
click at [193, 363] on div "Integration Experience" at bounding box center [115, 374] width 204 height 55
click at [183, 269] on div at bounding box center [115, 264] width 204 height 29
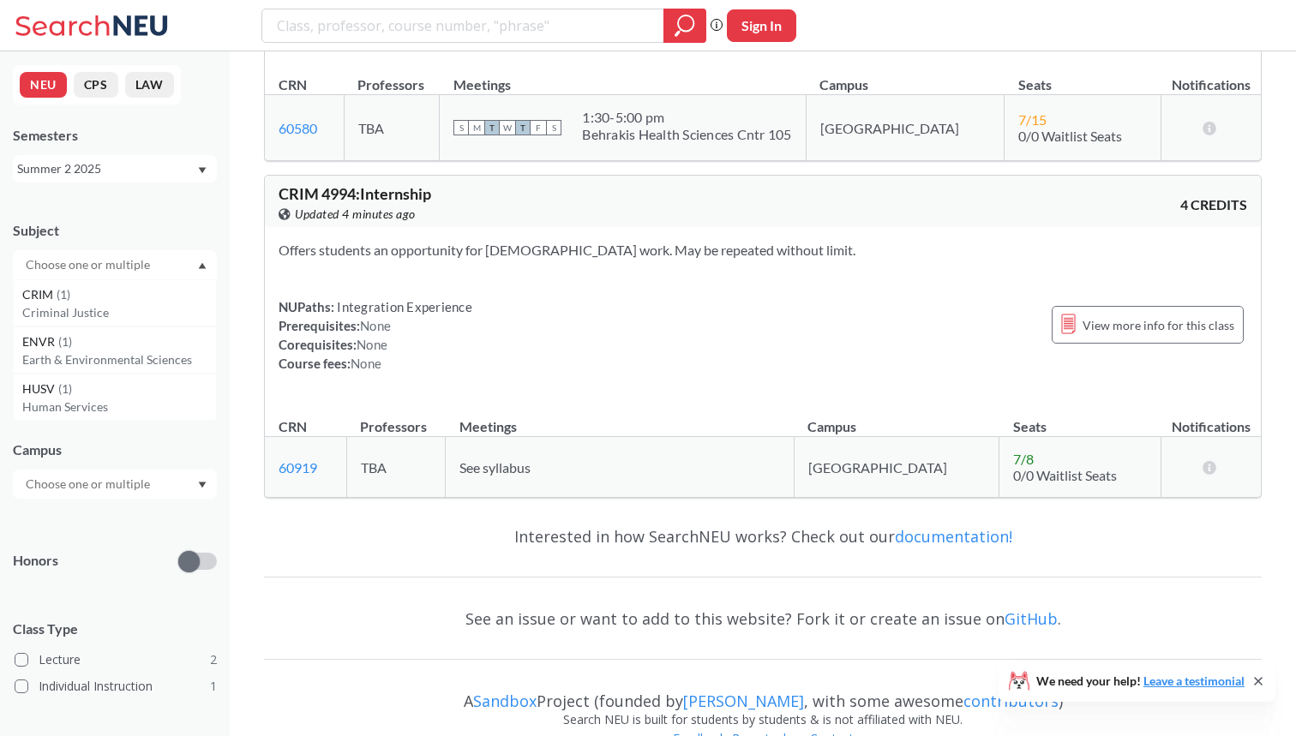
click at [183, 269] on div at bounding box center [115, 264] width 204 height 29
click at [215, 482] on div at bounding box center [115, 484] width 204 height 29
click at [177, 510] on div "Boston ( 3 )" at bounding box center [115, 522] width 204 height 47
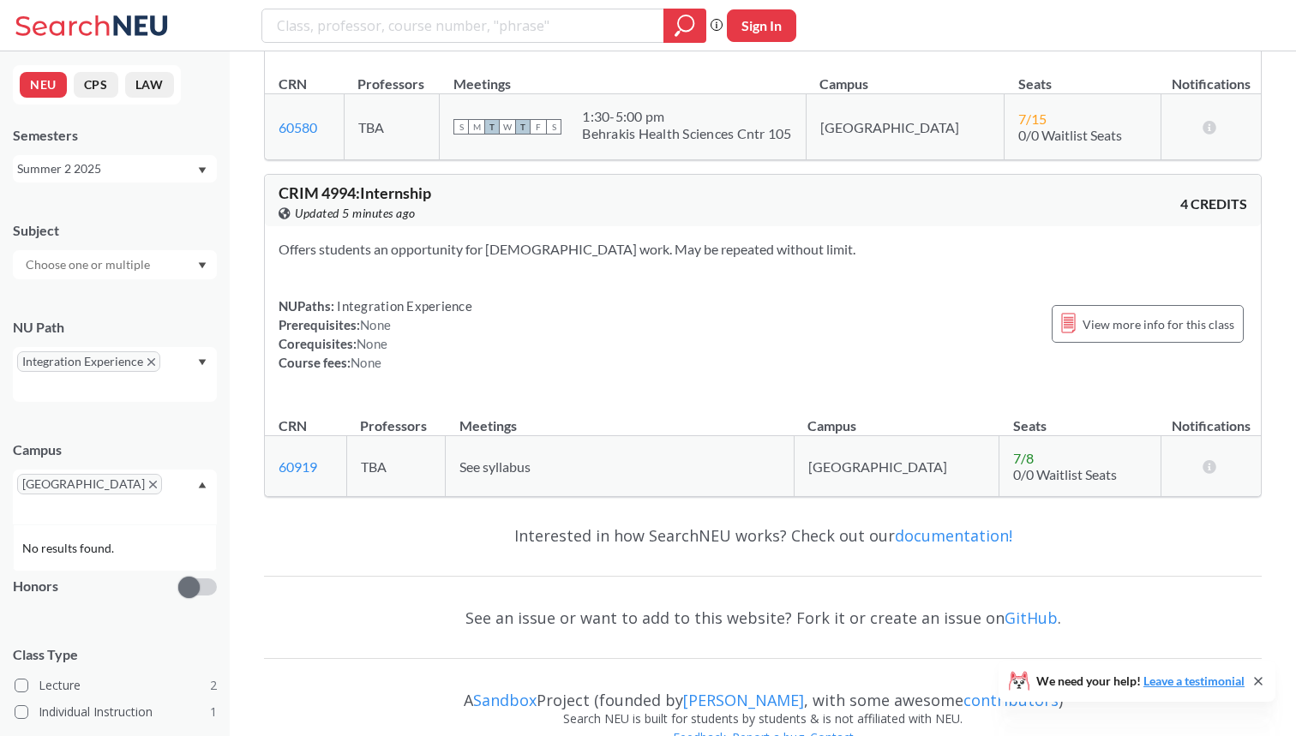
scroll to position [811, 0]
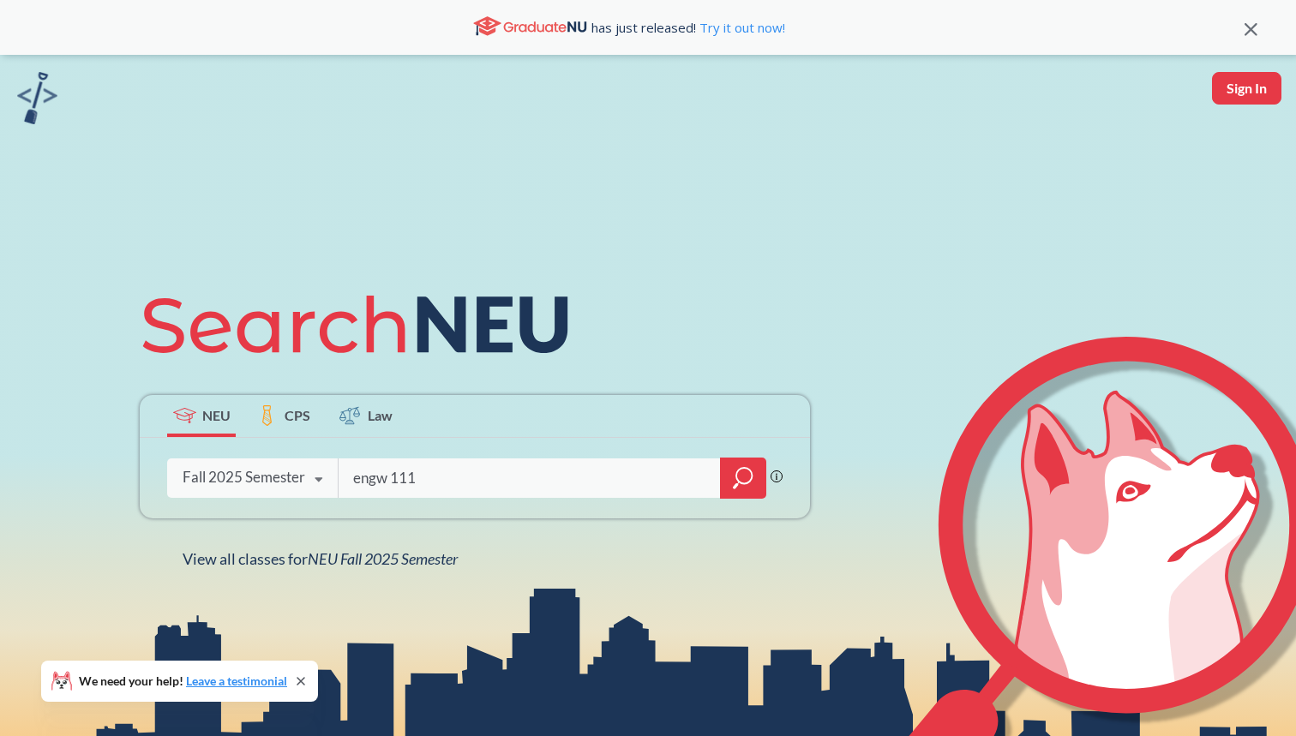
type input "engw 1114"
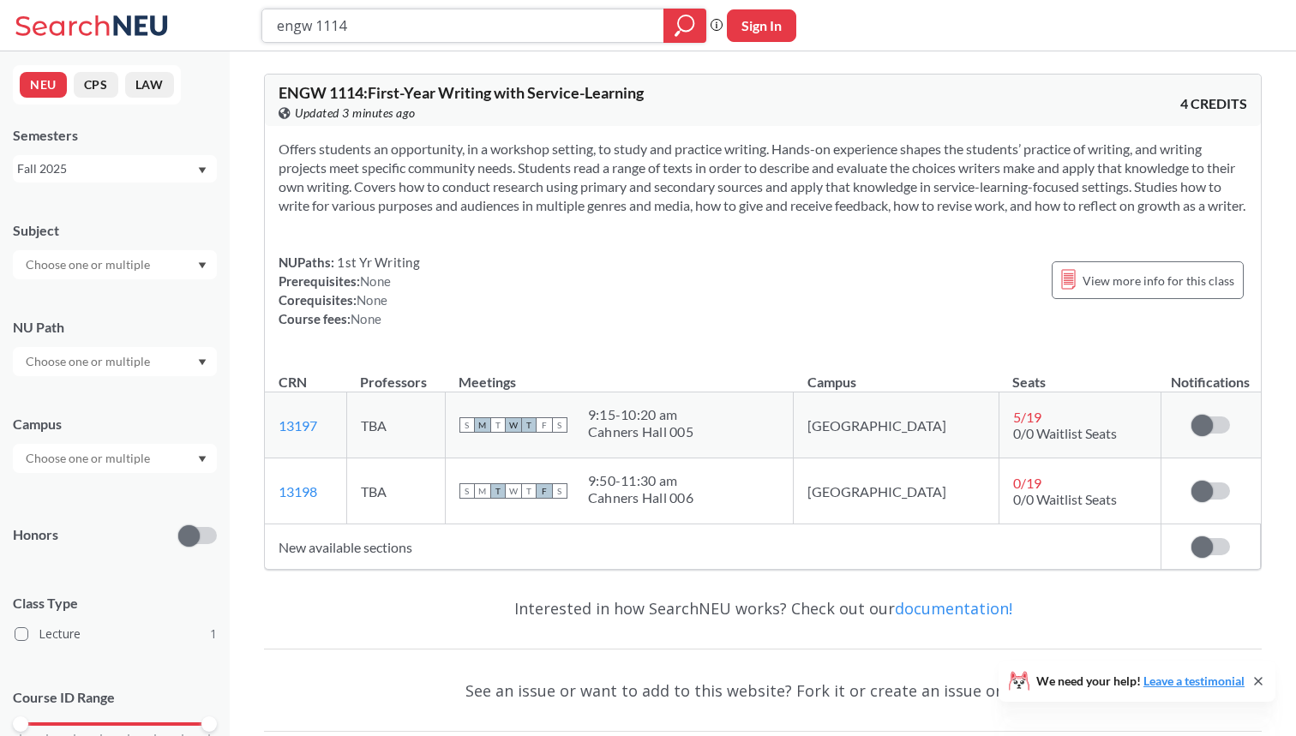
drag, startPoint x: 374, startPoint y: 18, endPoint x: 264, endPoint y: 19, distance: 109.7
click at [264, 19] on div "engw 1114" at bounding box center [483, 26] width 445 height 34
type input "e ng l"
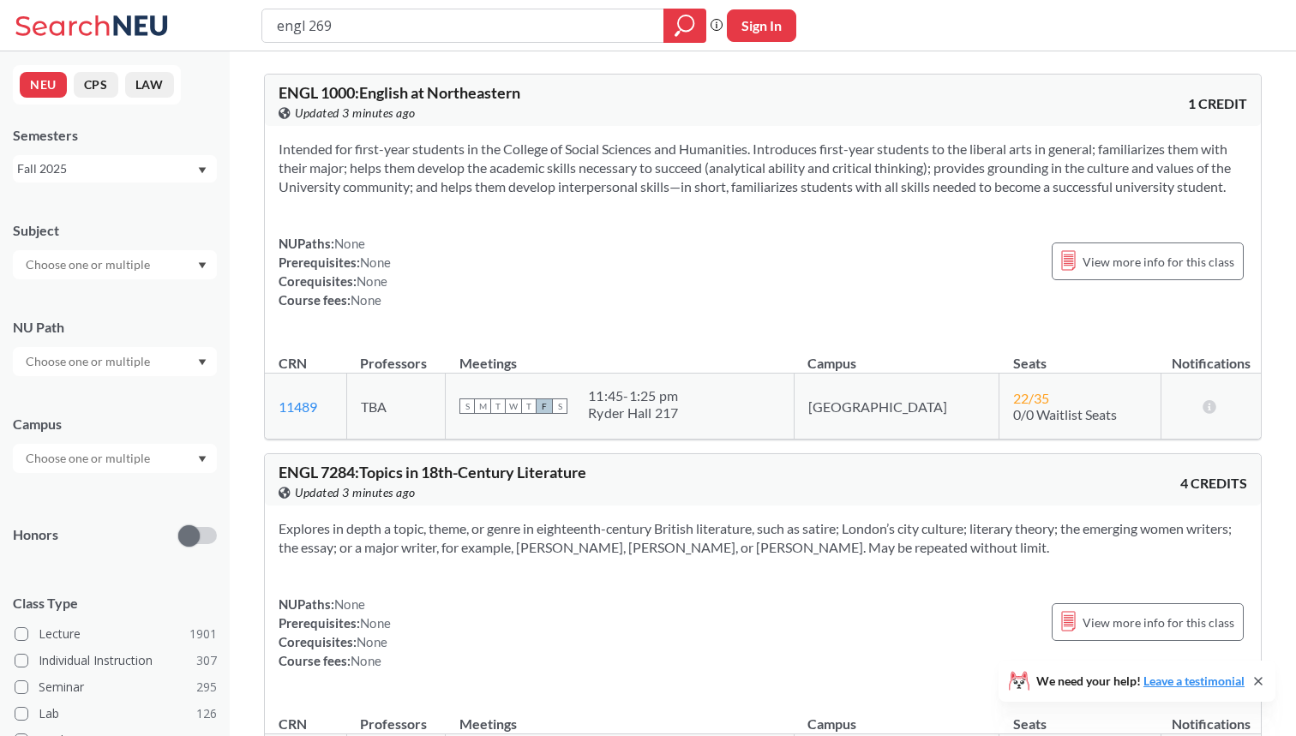
type input "engl 2690"
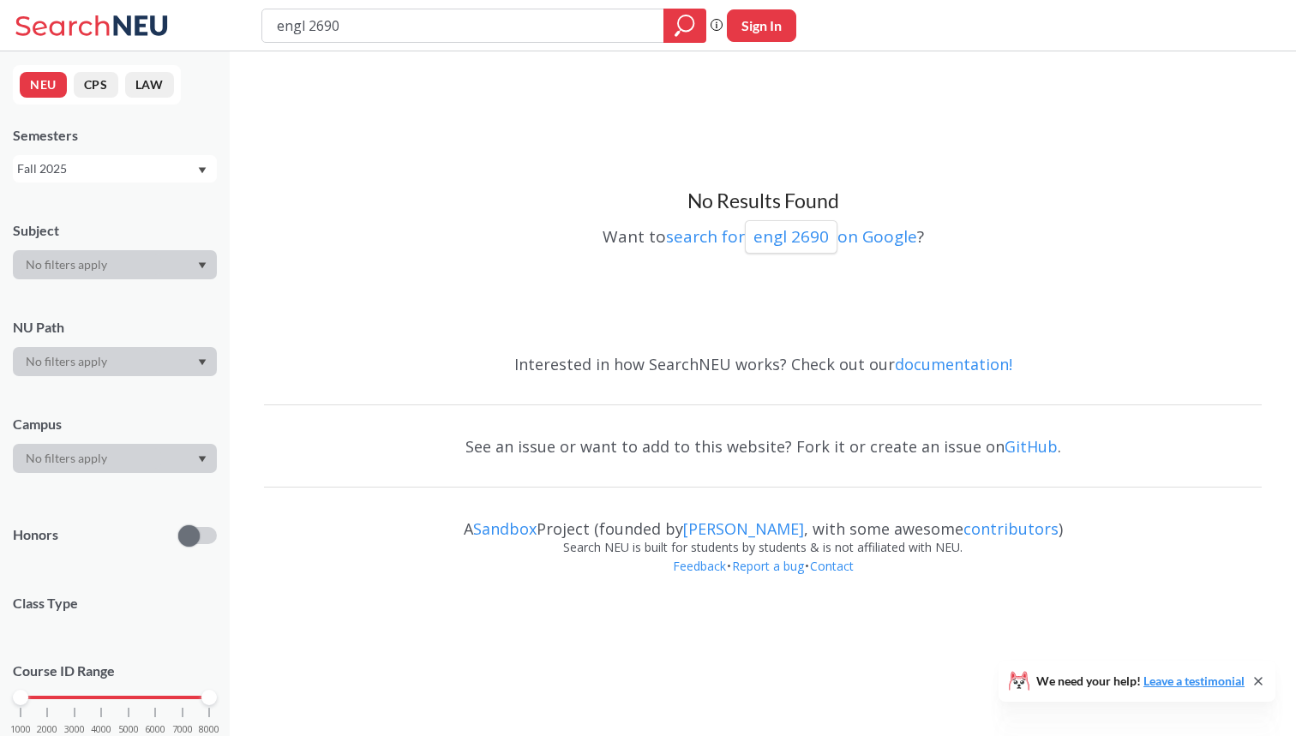
click at [148, 165] on div "Fall 2025" at bounding box center [106, 168] width 179 height 19
click at [116, 255] on div "Summer 2 2025" at bounding box center [119, 253] width 194 height 19
click at [147, 171] on div "Summer 2 2025" at bounding box center [106, 168] width 179 height 19
click at [119, 264] on div "Summer 1 2025" at bounding box center [119, 264] width 194 height 19
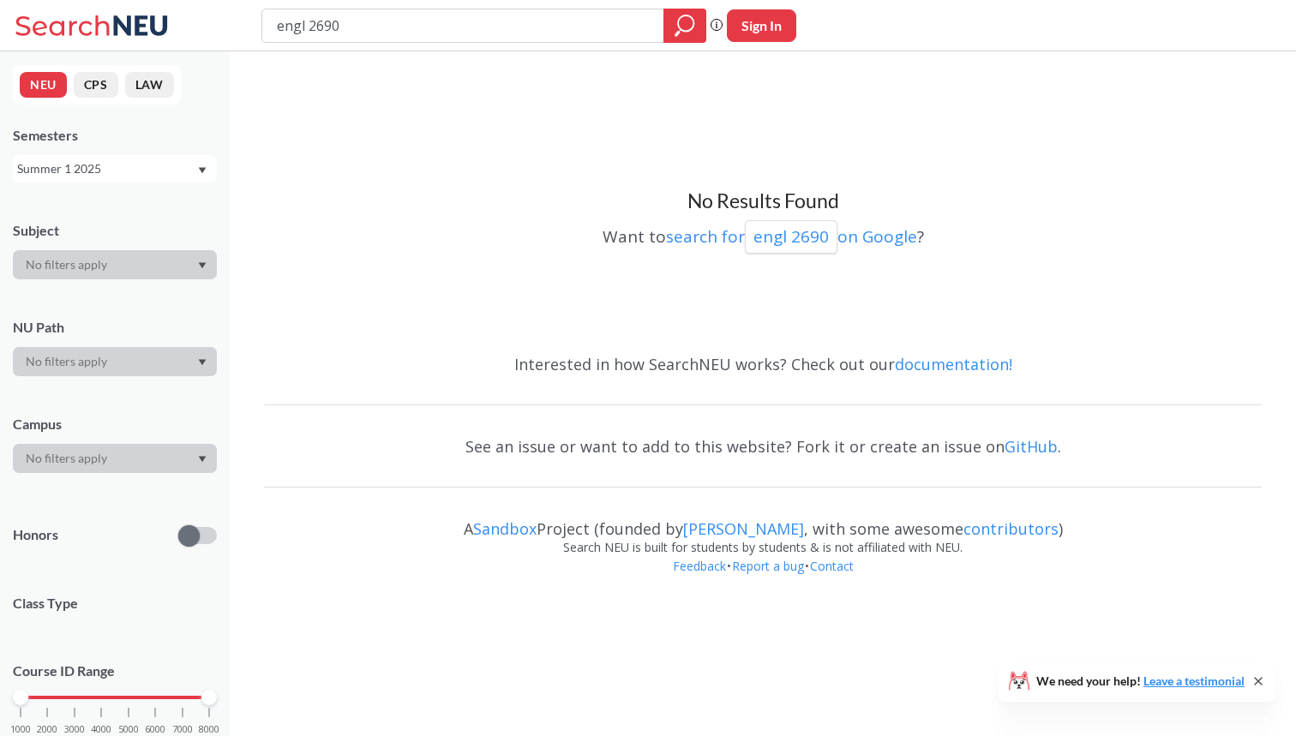
click at [153, 165] on div "Summer 1 2025" at bounding box center [106, 168] width 179 height 19
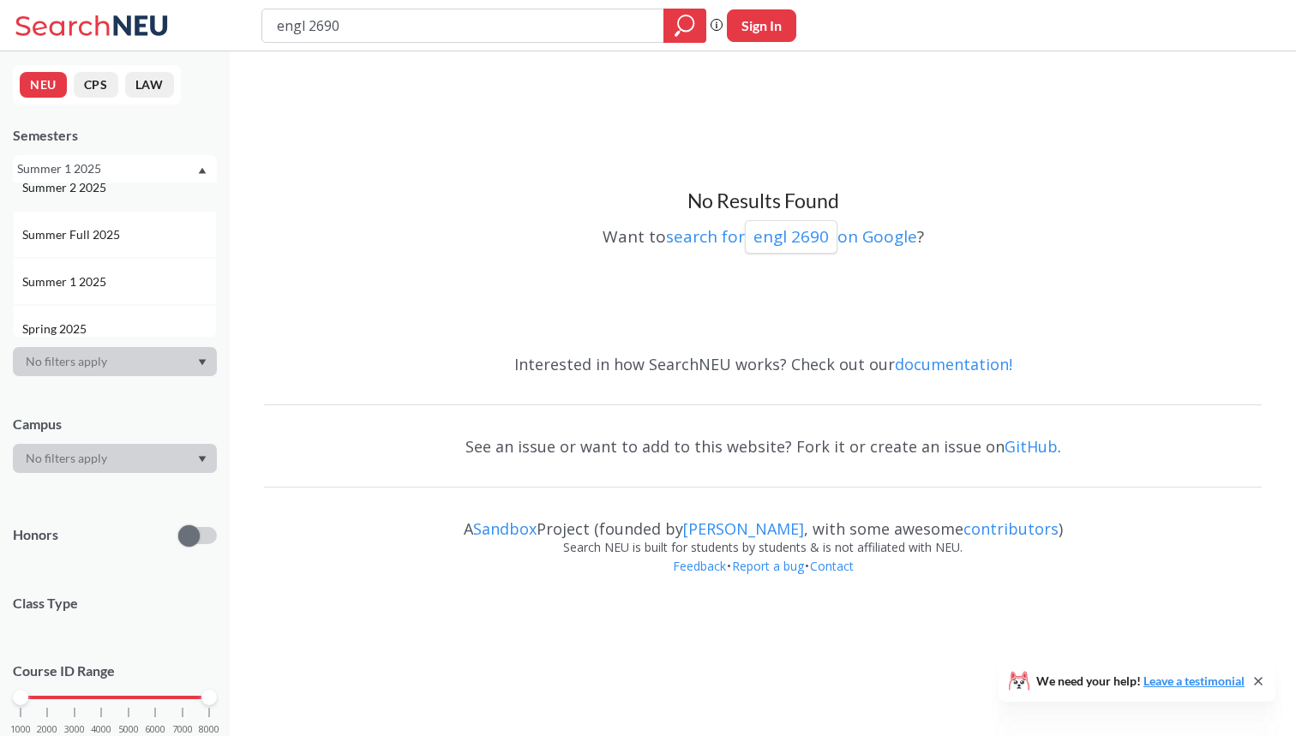
scroll to position [75, 0]
click at [103, 317] on div "Spring 2025" at bounding box center [119, 320] width 194 height 19
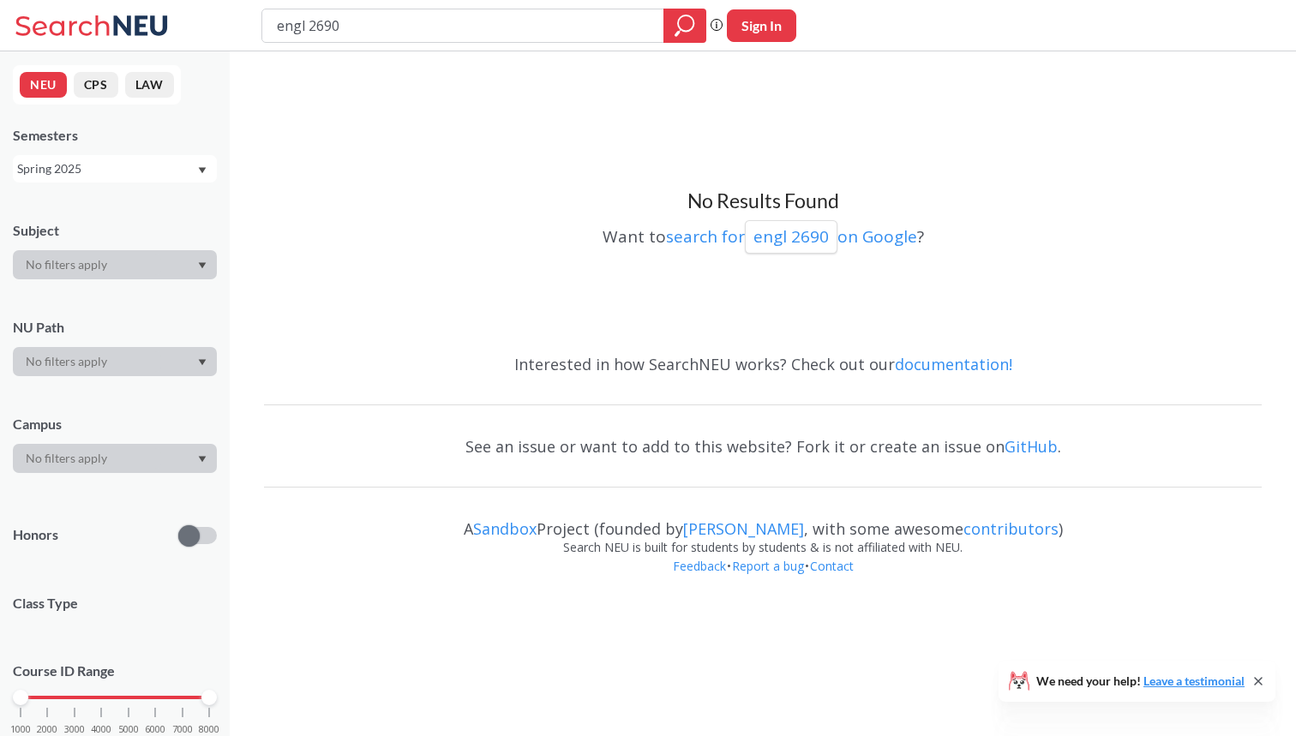
click at [160, 163] on div "Spring 2025" at bounding box center [106, 168] width 179 height 19
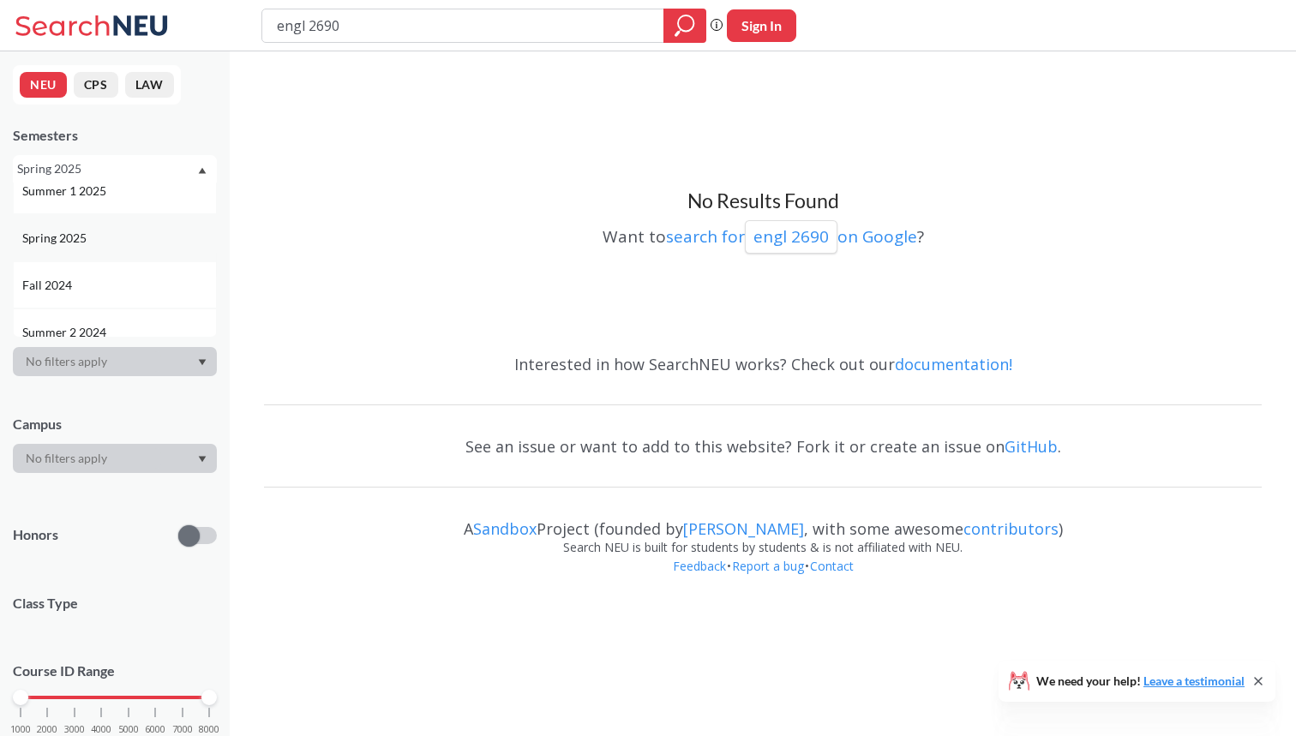
scroll to position [162, 0]
click at [104, 287] on div "Fall 2024" at bounding box center [119, 280] width 194 height 19
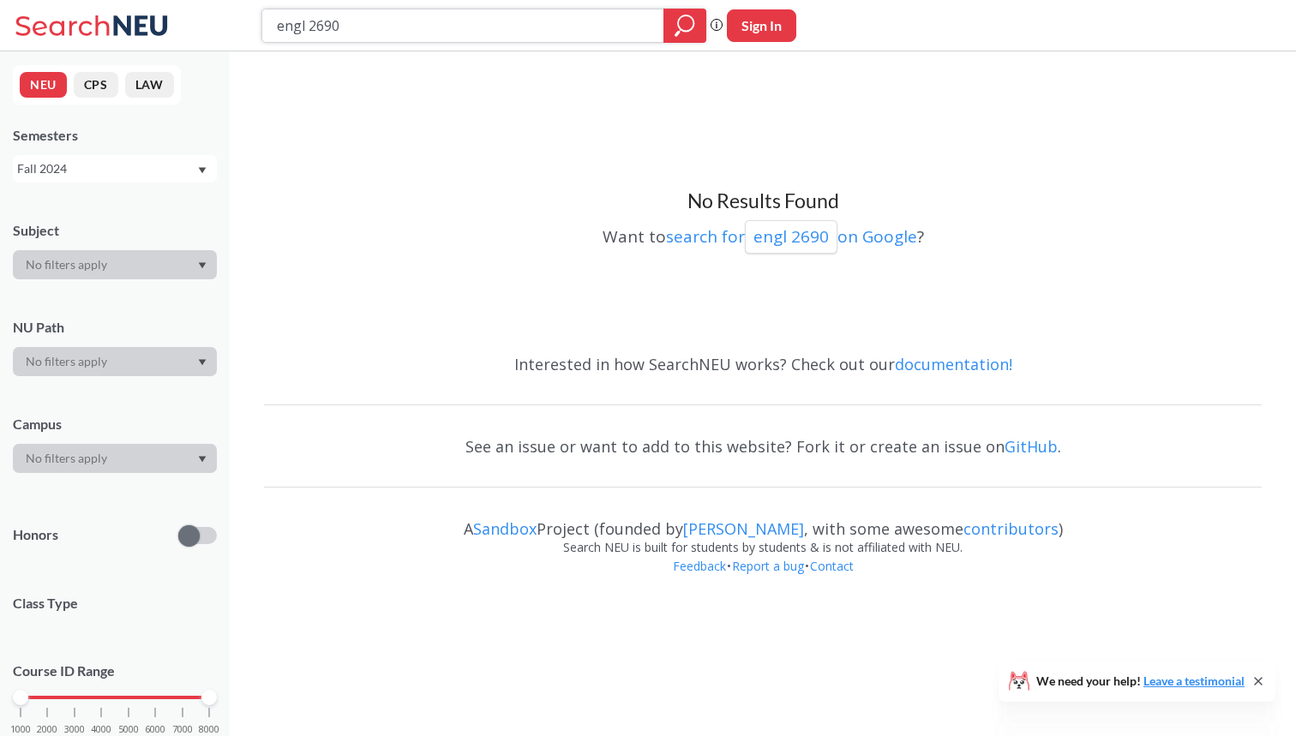
drag, startPoint x: 460, startPoint y: 27, endPoint x: 309, endPoint y: 27, distance: 151.7
click at [309, 27] on input "engl 2690" at bounding box center [463, 25] width 376 height 29
type input "engl 3375"
click at [142, 176] on div "Fall 2024" at bounding box center [106, 168] width 179 height 19
click at [98, 203] on div "Fall 2025" at bounding box center [119, 206] width 194 height 19
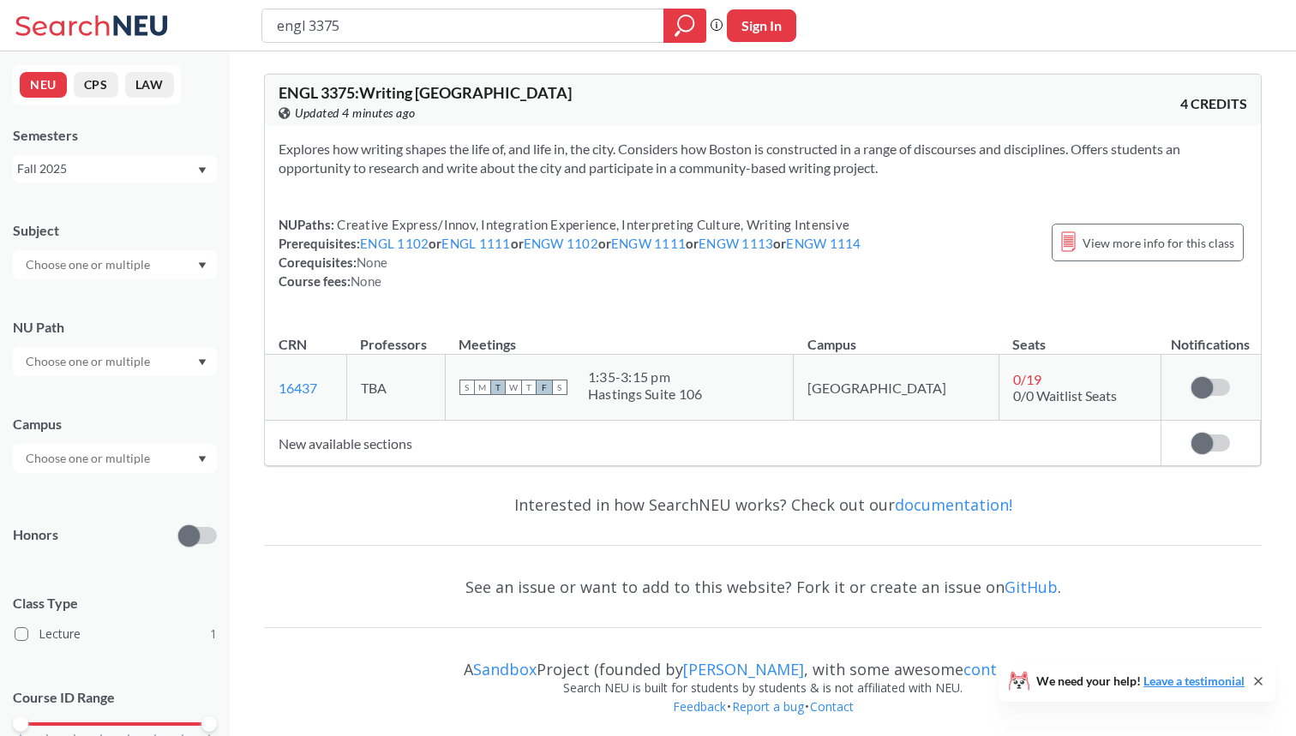
click at [151, 176] on div "Fall 2025" at bounding box center [106, 168] width 179 height 19
click at [116, 254] on div "Spring 2025" at bounding box center [119, 247] width 194 height 19
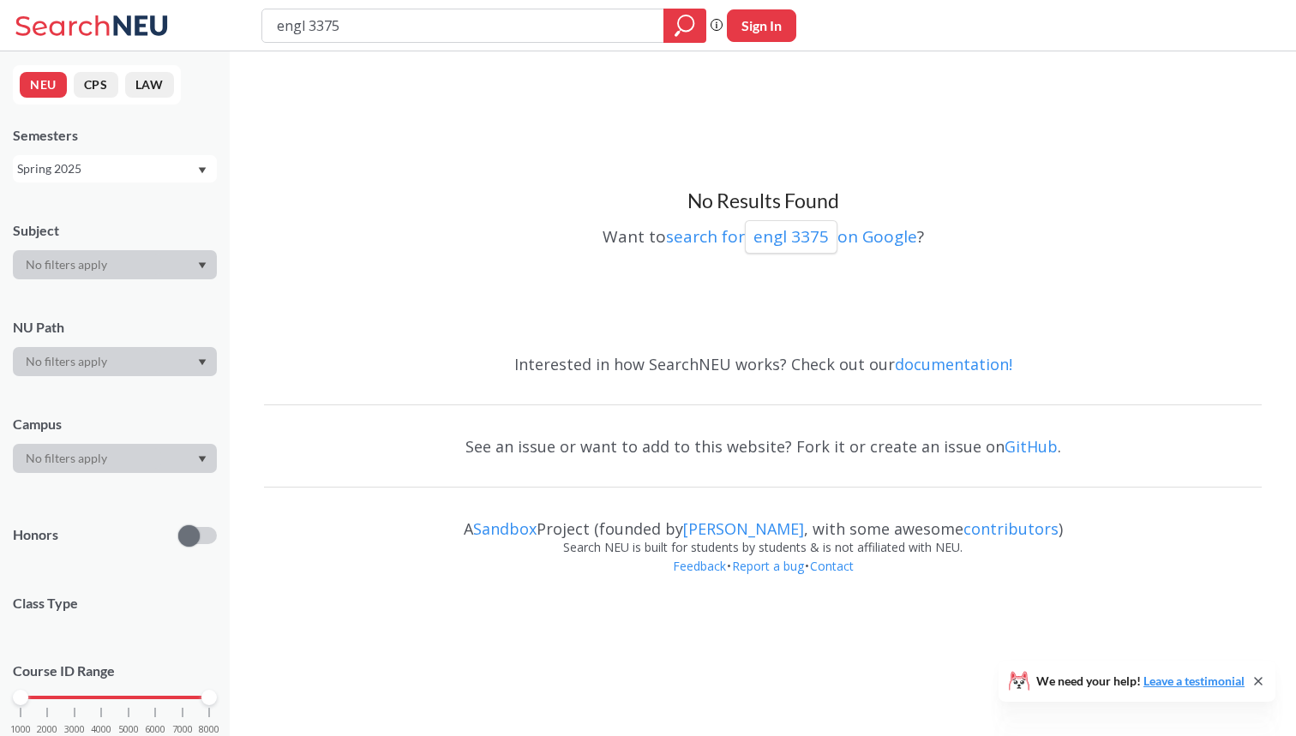
click at [122, 175] on div "Spring 2025" at bounding box center [106, 168] width 179 height 19
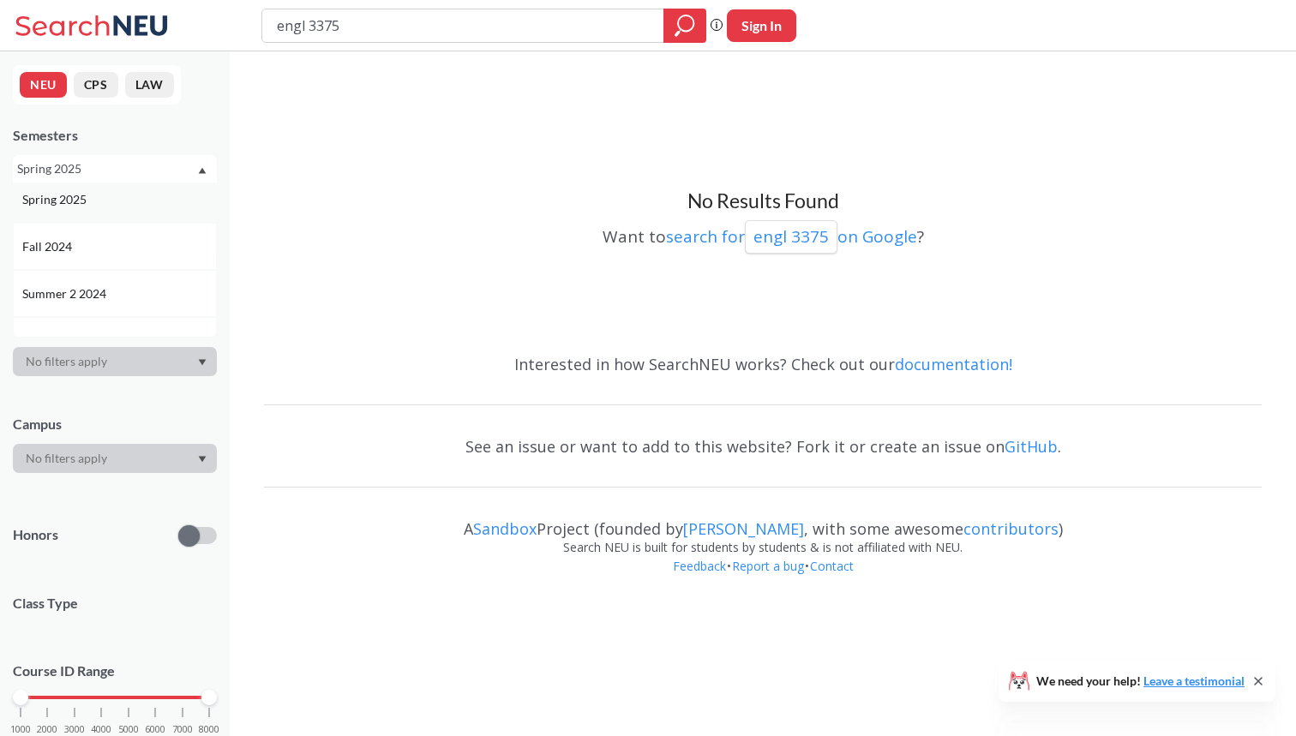
scroll to position [197, 0]
click at [87, 241] on div "Fall 2024" at bounding box center [119, 245] width 194 height 19
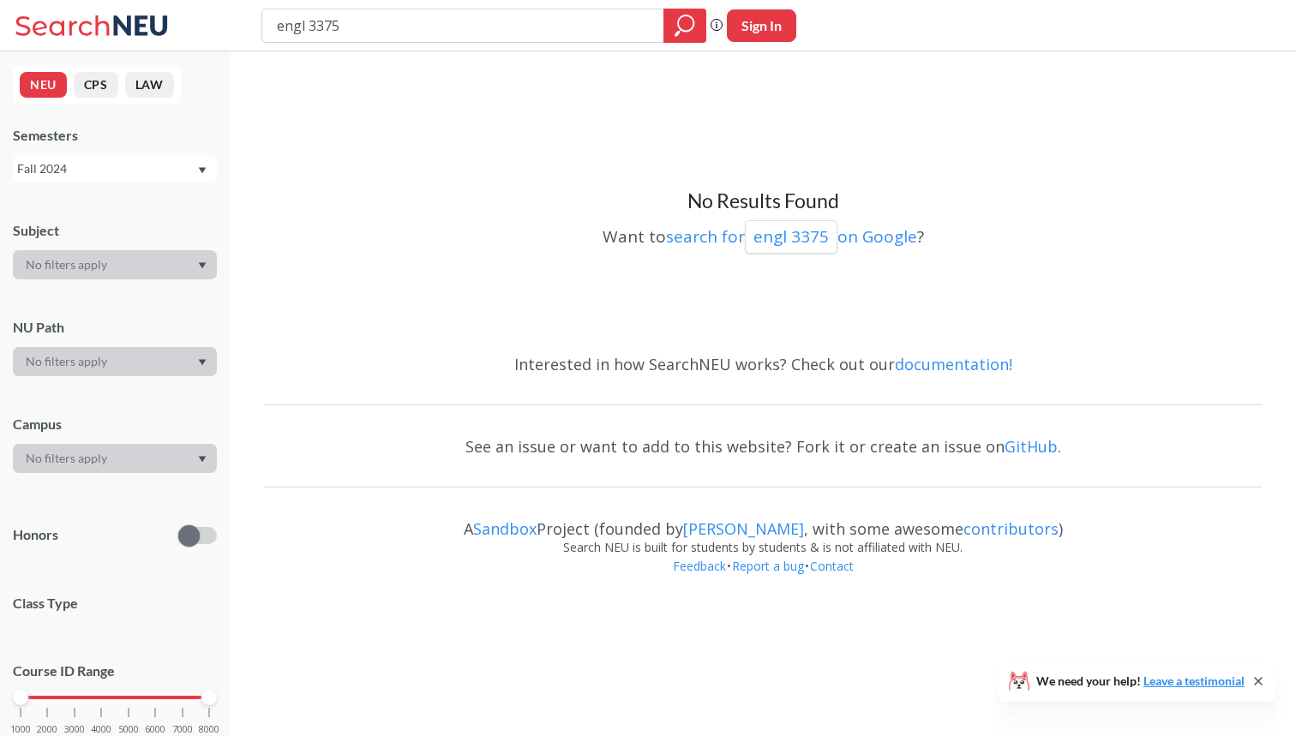
click at [107, 166] on div "Fall 2024" at bounding box center [106, 168] width 179 height 19
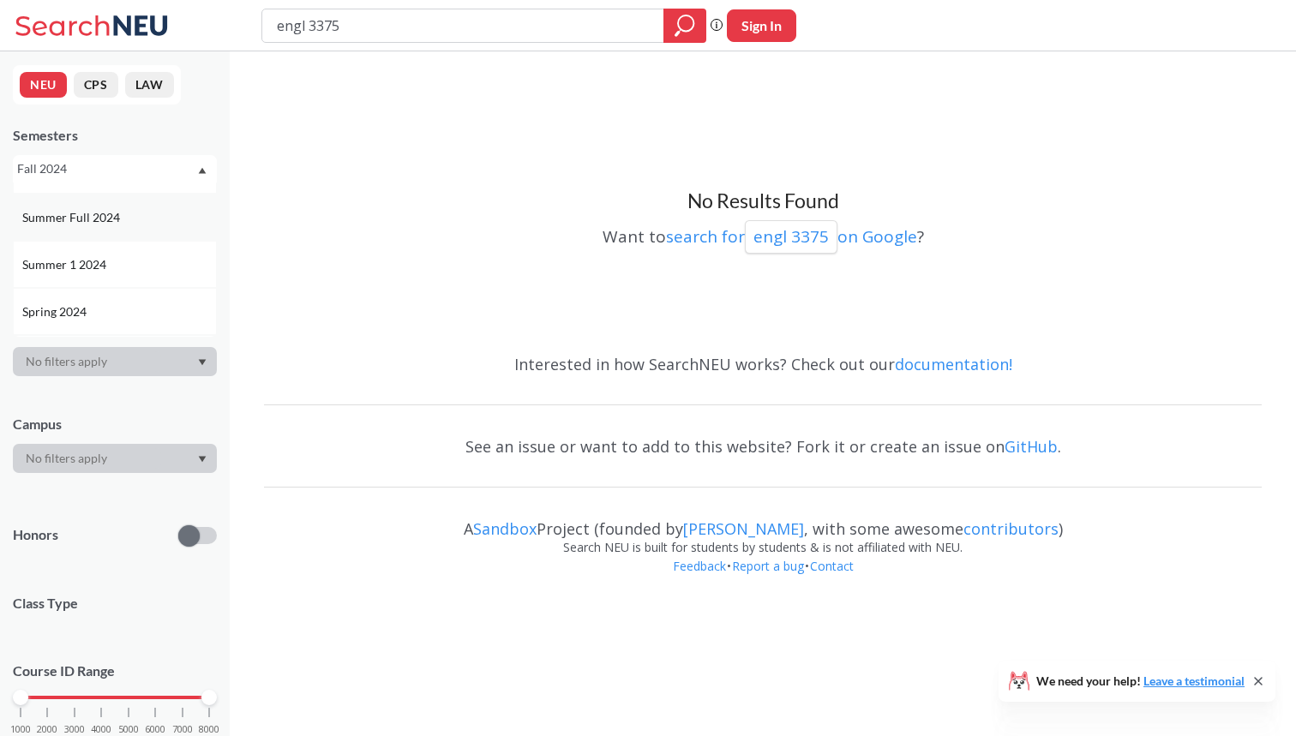
scroll to position [321, 0]
click at [90, 302] on div "Spring 2024" at bounding box center [119, 310] width 194 height 19
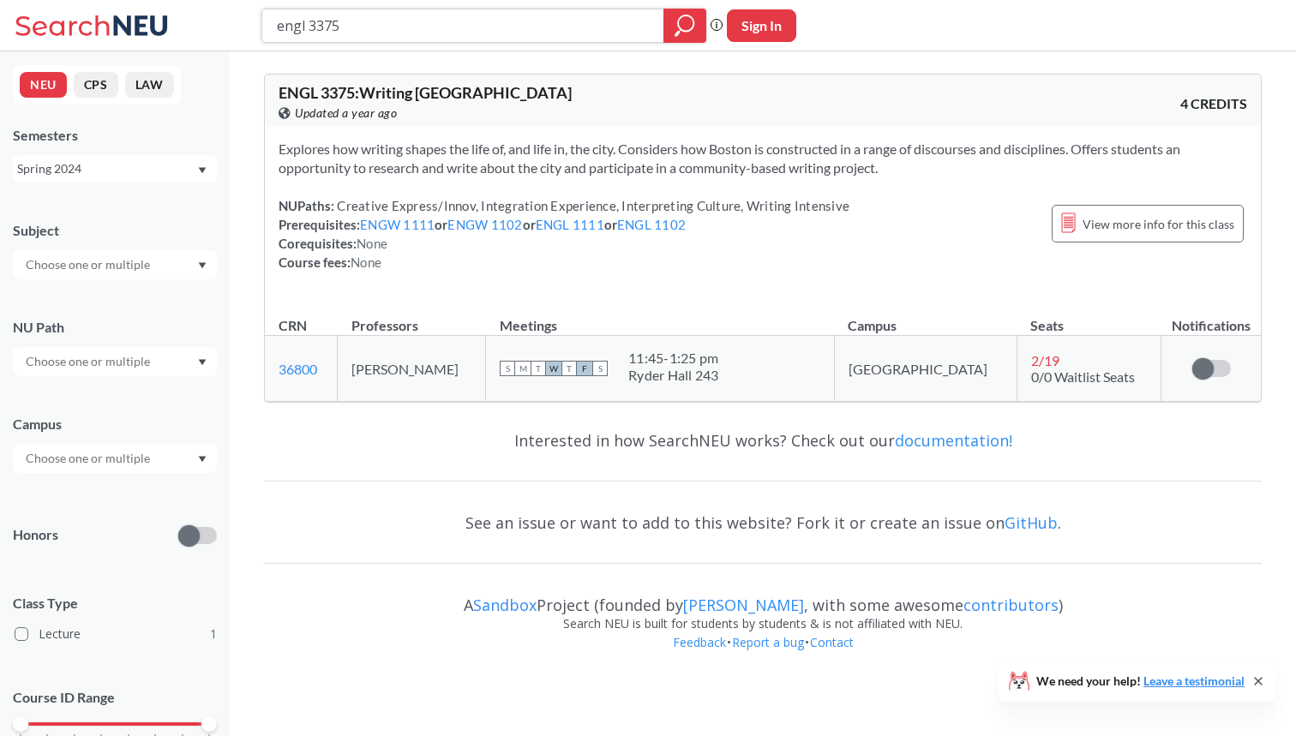
drag, startPoint x: 364, startPoint y: 27, endPoint x: 262, endPoint y: 24, distance: 102.1
click at [262, 25] on div "engl 3375" at bounding box center [483, 26] width 445 height 34
type input "comm 1001"
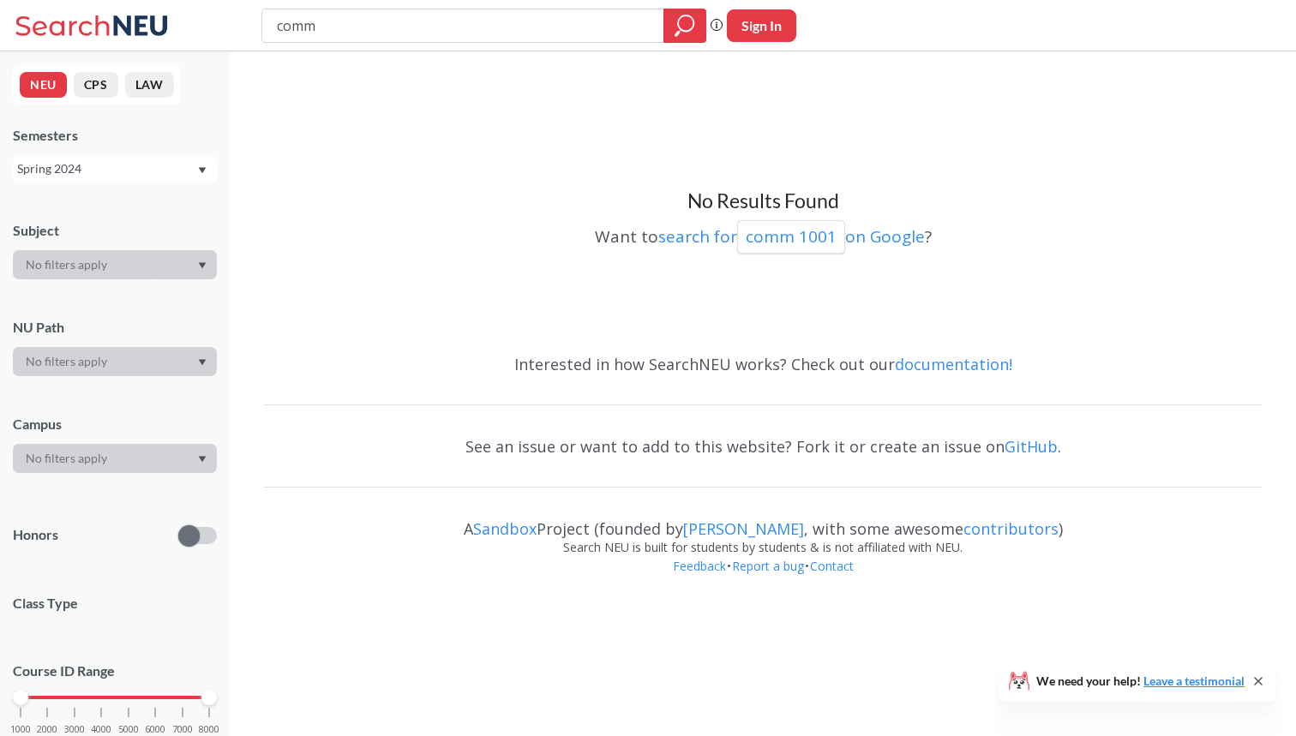
type input "com"
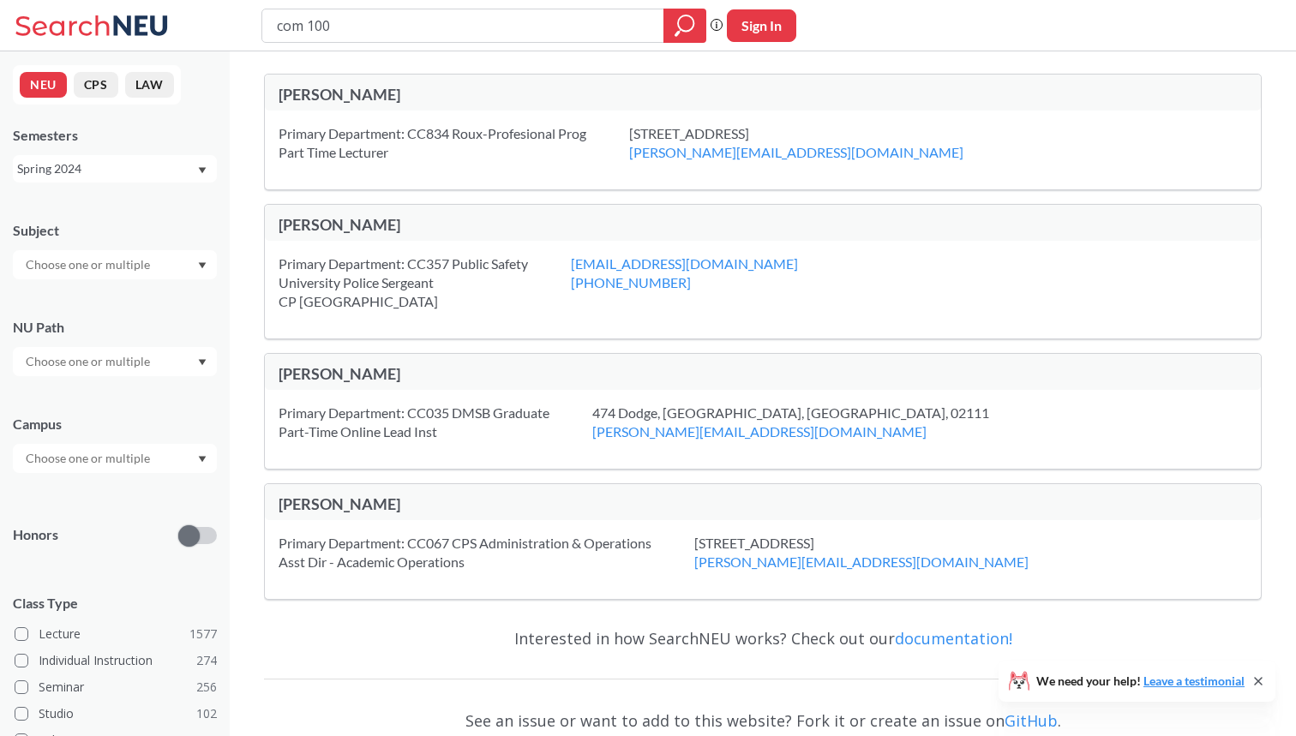
type input "com 1001"
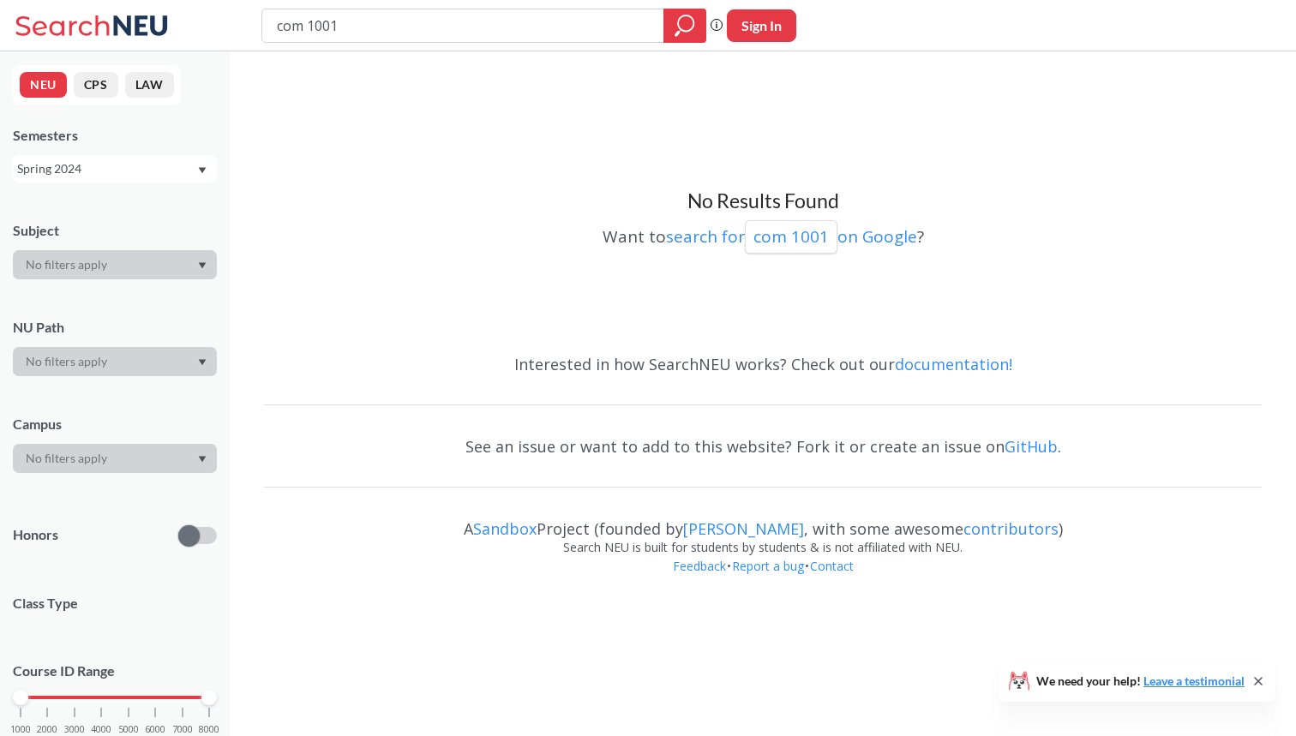
click at [163, 178] on div "Spring 2024" at bounding box center [115, 168] width 204 height 27
click at [153, 195] on div "Fall 2025" at bounding box center [115, 206] width 204 height 47
click at [306, 22] on input "com 1001" at bounding box center [463, 25] width 376 height 29
type input "comm 1001"
type input "comm"
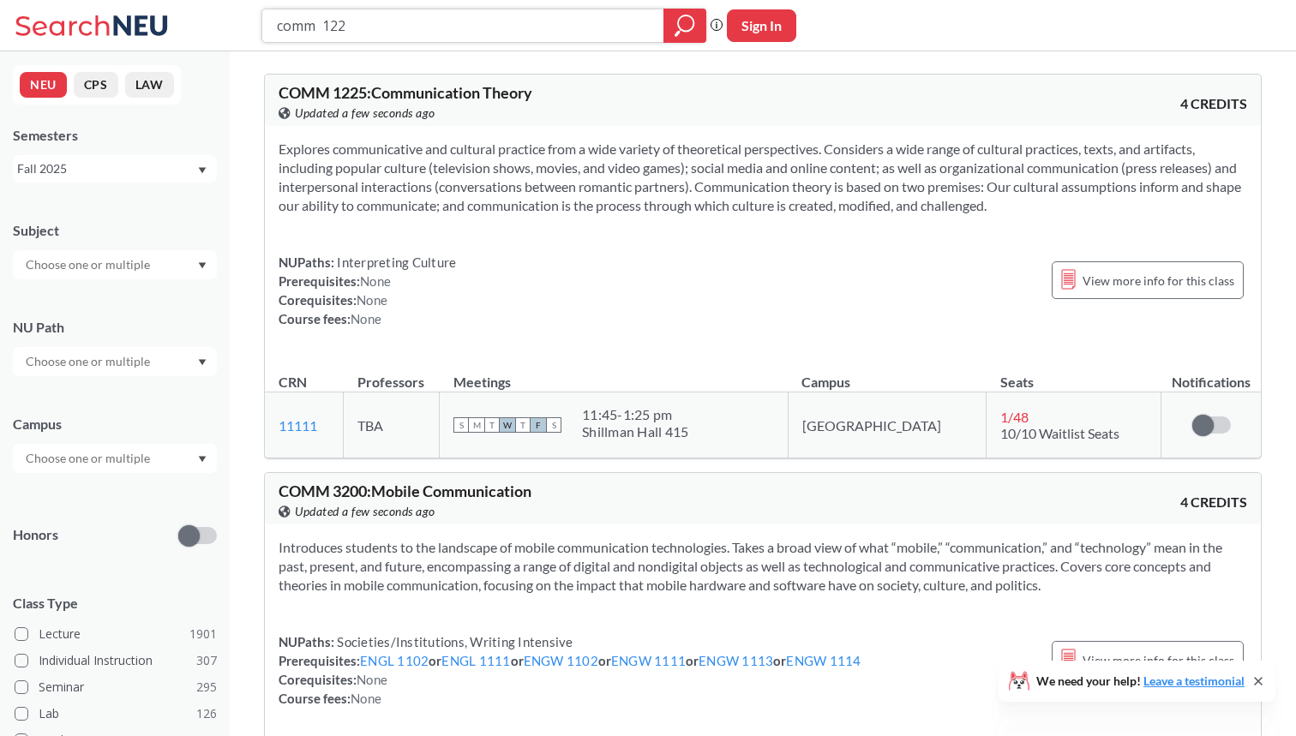
type input "comm 1225"
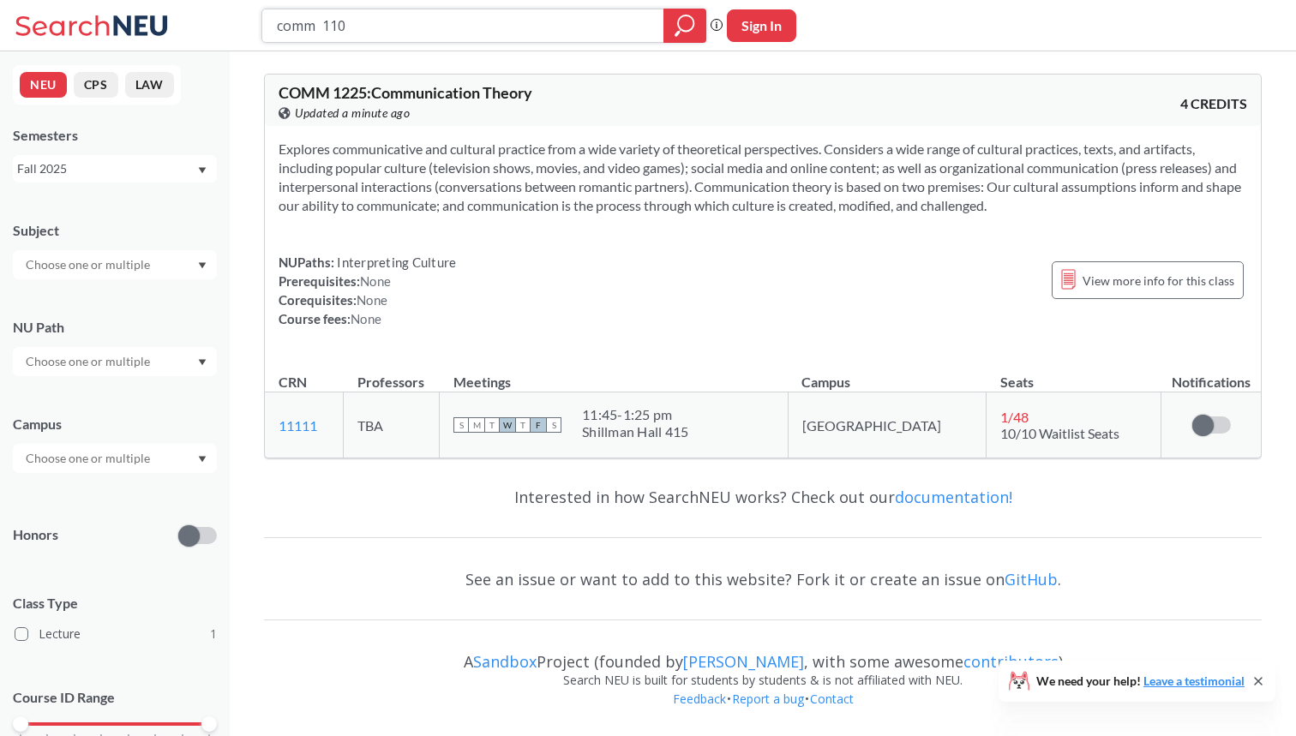
type input "comm 1101"
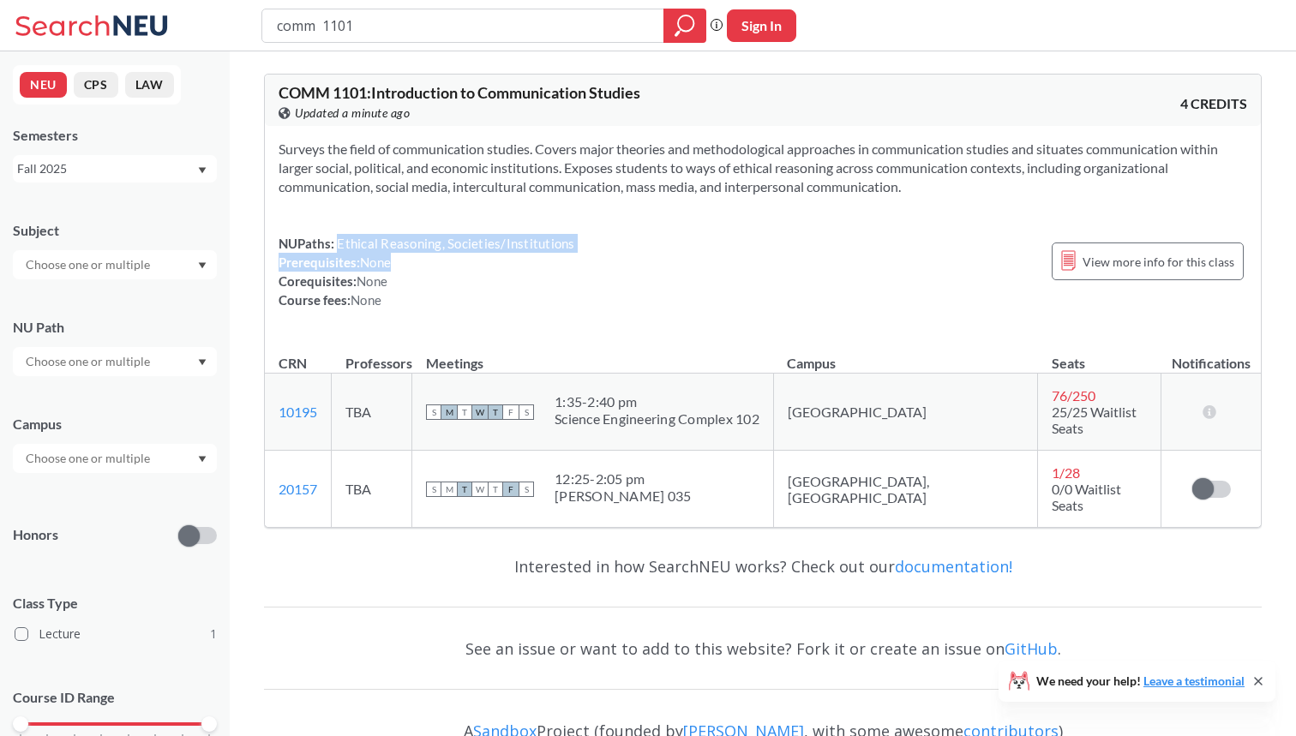
drag, startPoint x: 337, startPoint y: 247, endPoint x: 624, endPoint y: 251, distance: 287.2
click at [624, 251] on div "NUPaths: Ethical Reasoning, Societies/Institutions Prerequisites: None Corequis…" at bounding box center [763, 271] width 969 height 75
click at [590, 249] on div "NUPaths: Ethical Reasoning, Societies/Institutions Prerequisites: None Corequis…" at bounding box center [763, 271] width 969 height 75
drag, startPoint x: 577, startPoint y: 249, endPoint x: 337, endPoint y: 243, distance: 240.1
click at [337, 243] on div "NUPaths: Ethical Reasoning, Societies/Institutions Prerequisites: None Corequis…" at bounding box center [763, 271] width 969 height 75
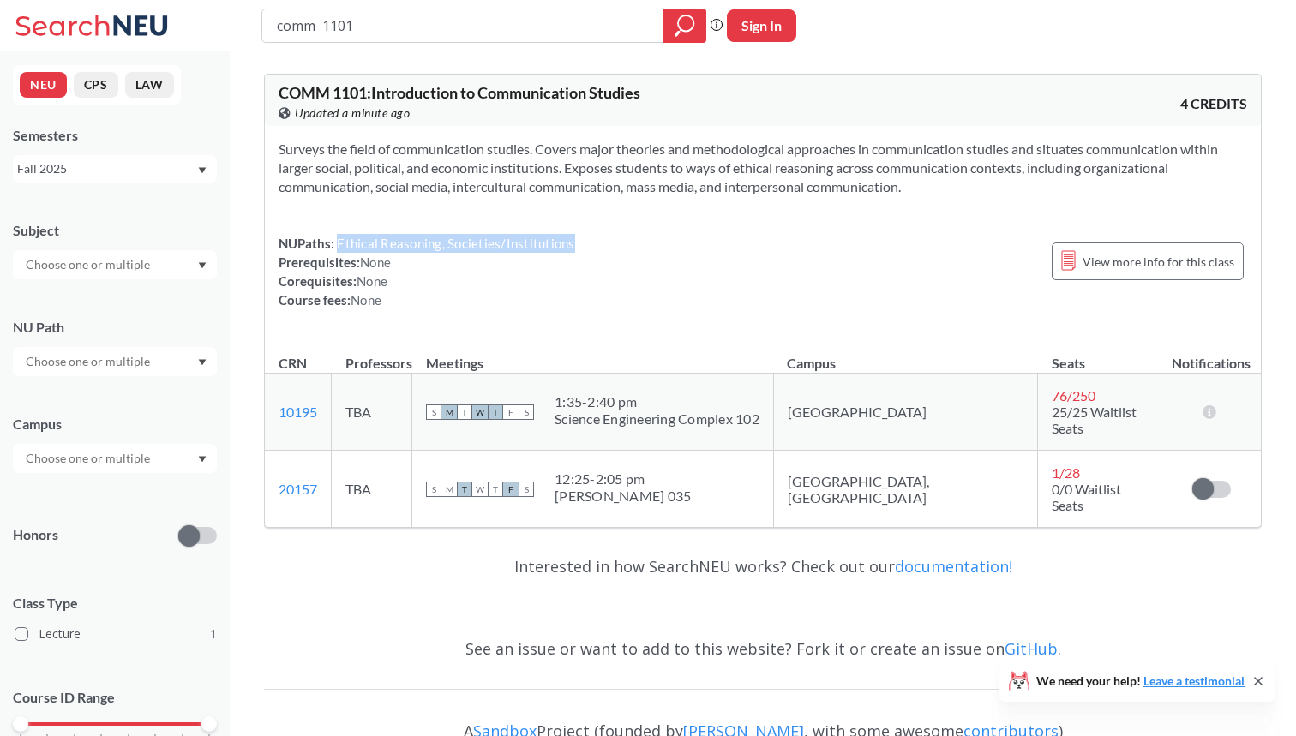
copy span "Ethical Reasoning, Societies/Institutions"
